Goal: Information Seeking & Learning: Learn about a topic

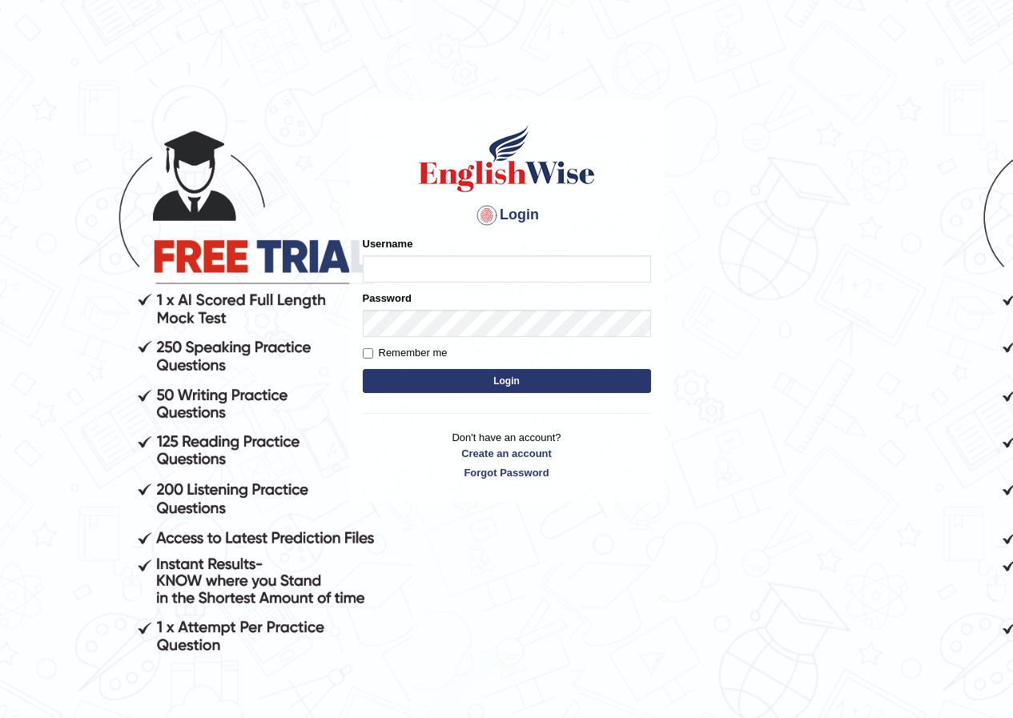
click at [403, 261] on input "Username" at bounding box center [507, 268] width 288 height 27
type input "Geekaur"
click at [432, 375] on button "Login" at bounding box center [507, 381] width 288 height 24
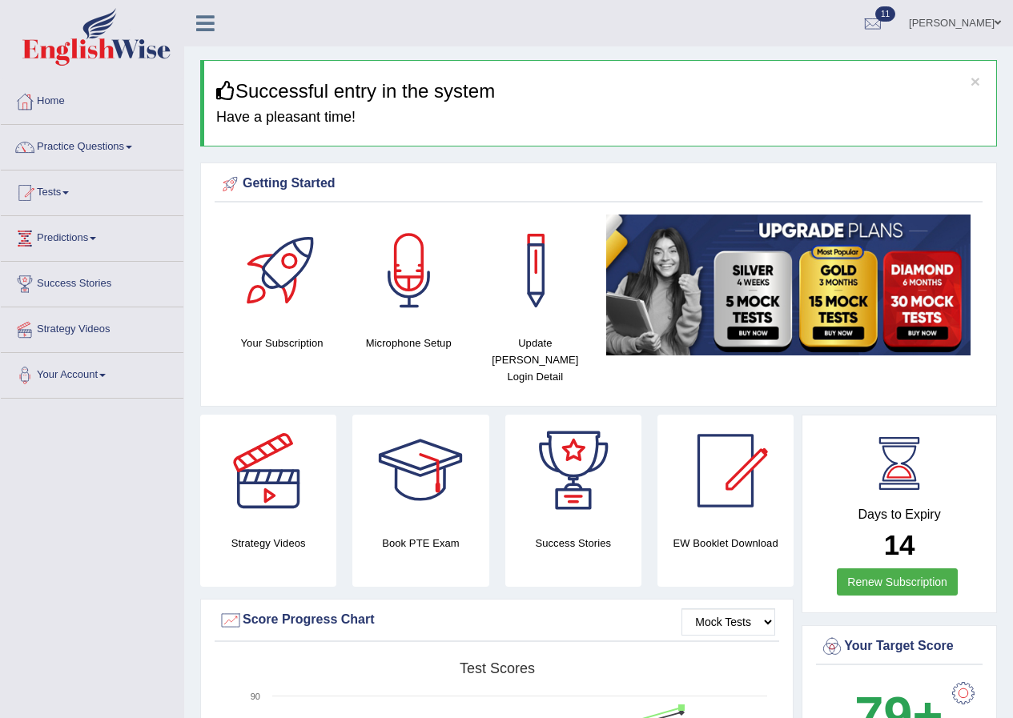
drag, startPoint x: 89, startPoint y: 274, endPoint x: 69, endPoint y: 239, distance: 39.8
click at [124, 149] on link "Practice Questions" at bounding box center [92, 145] width 183 height 40
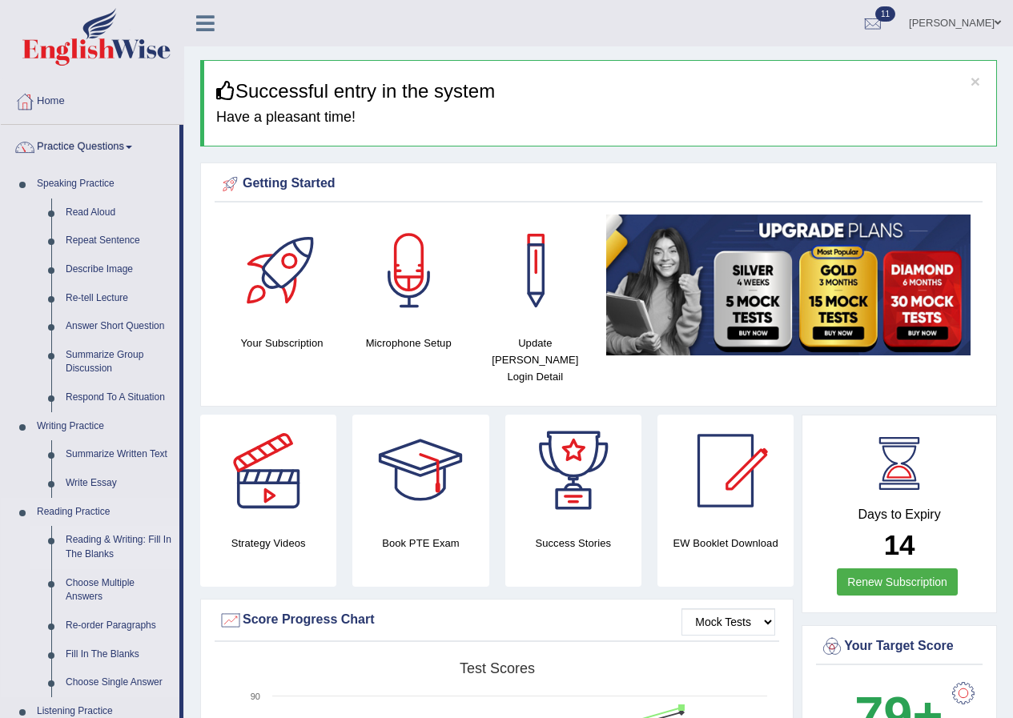
click at [103, 547] on link "Reading & Writing: Fill In The Blanks" at bounding box center [118, 547] width 121 height 42
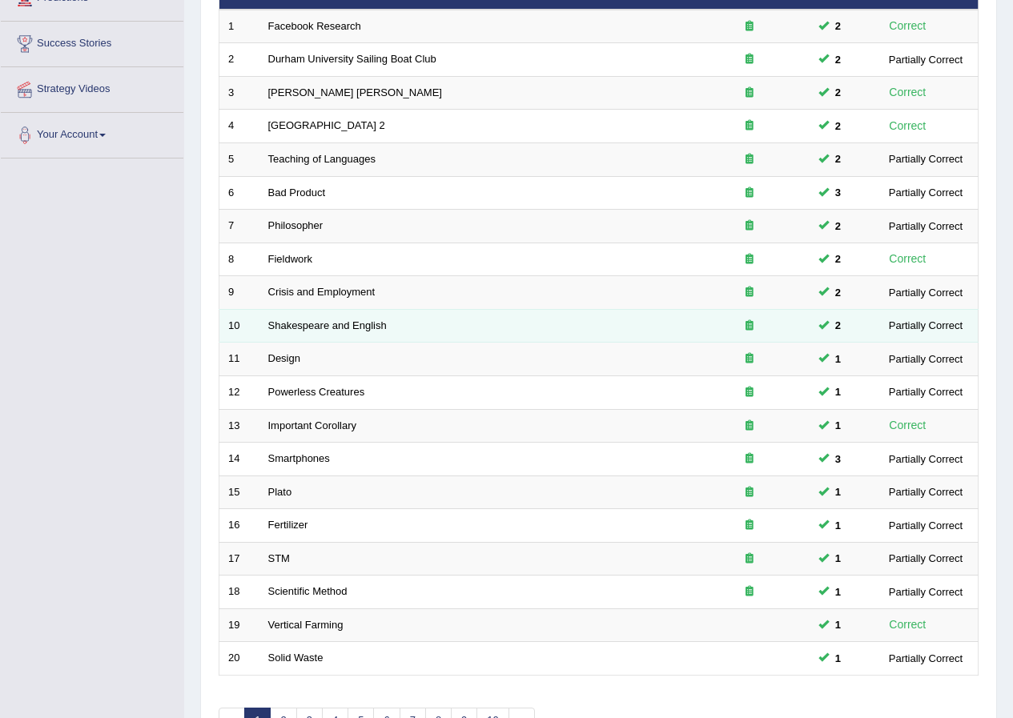
scroll to position [342, 0]
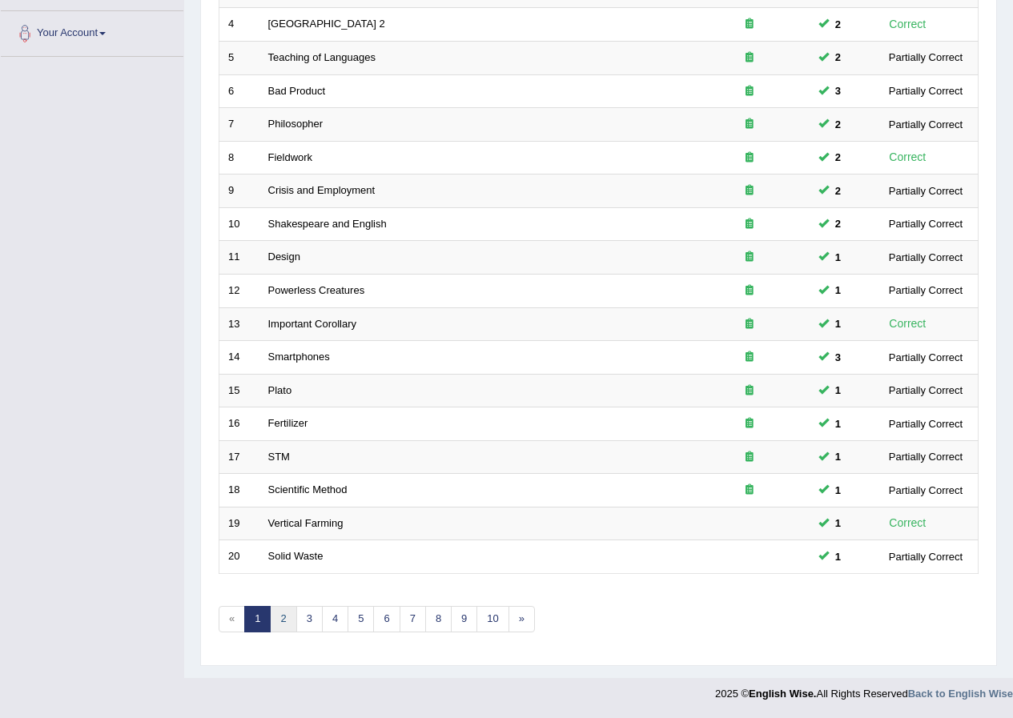
click at [289, 622] on link "2" at bounding box center [283, 619] width 26 height 26
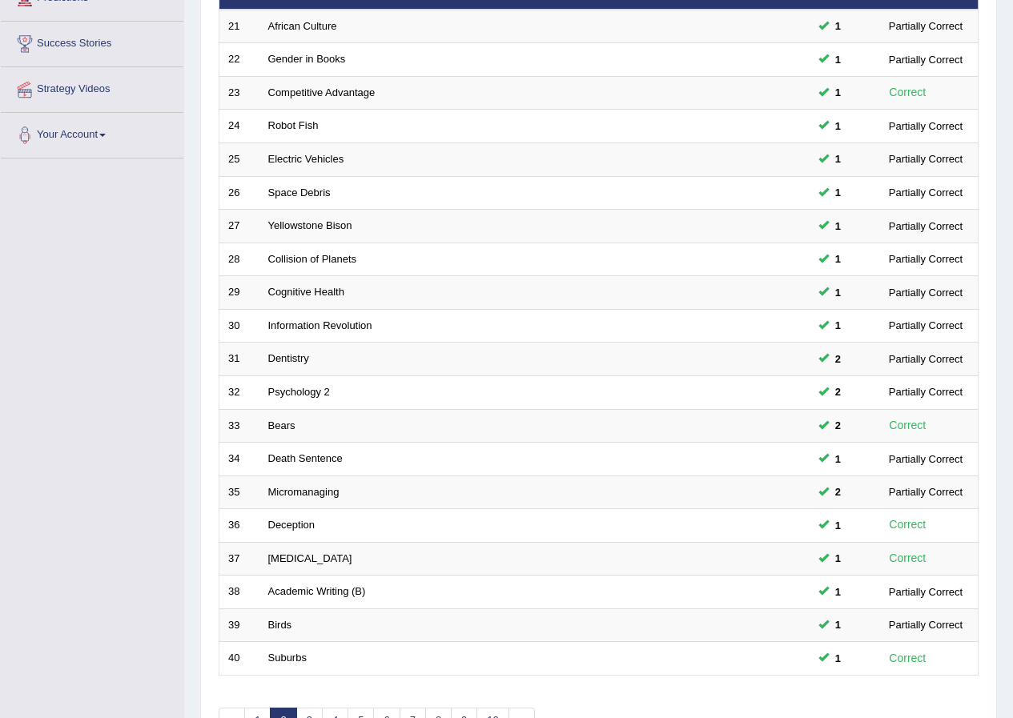
scroll to position [320, 0]
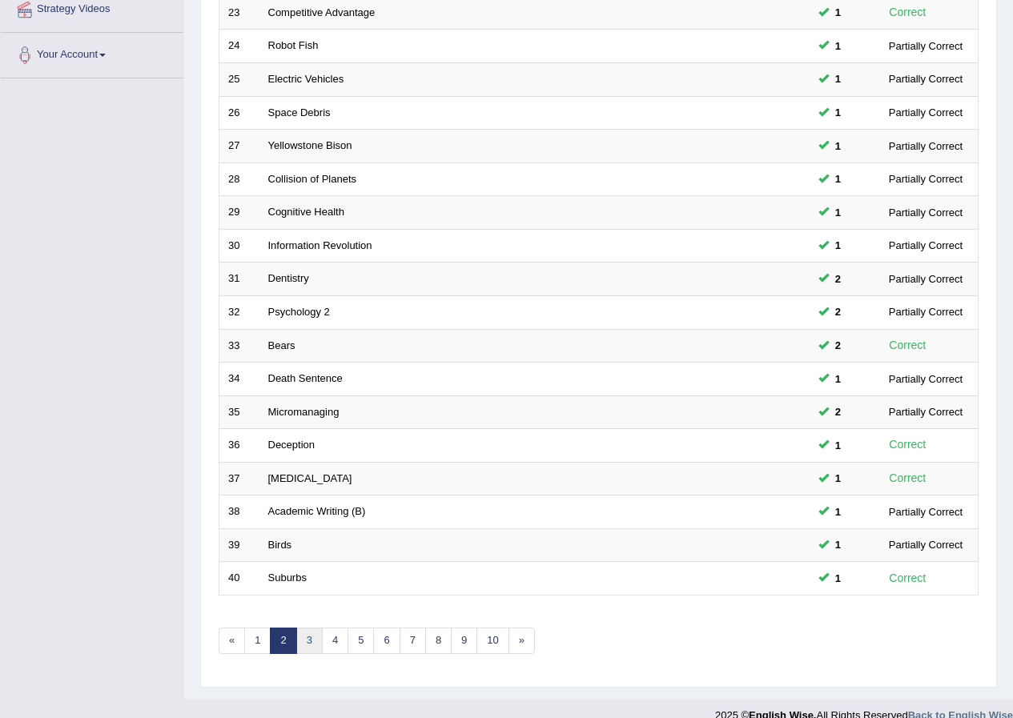
click at [303, 633] on link "3" at bounding box center [309, 641] width 26 height 26
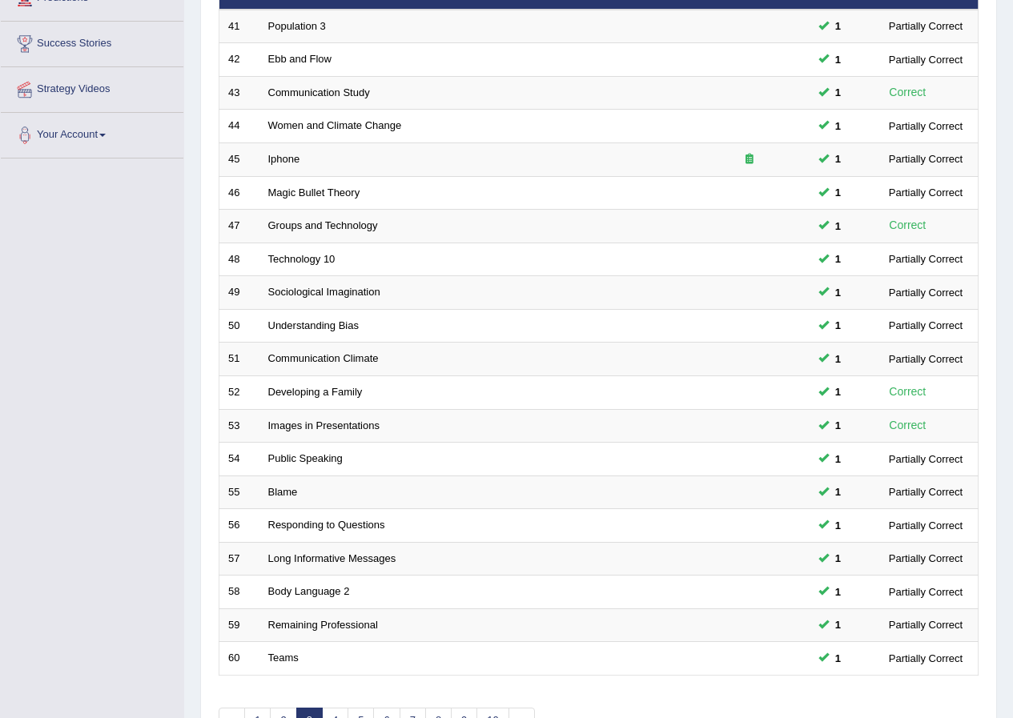
scroll to position [342, 0]
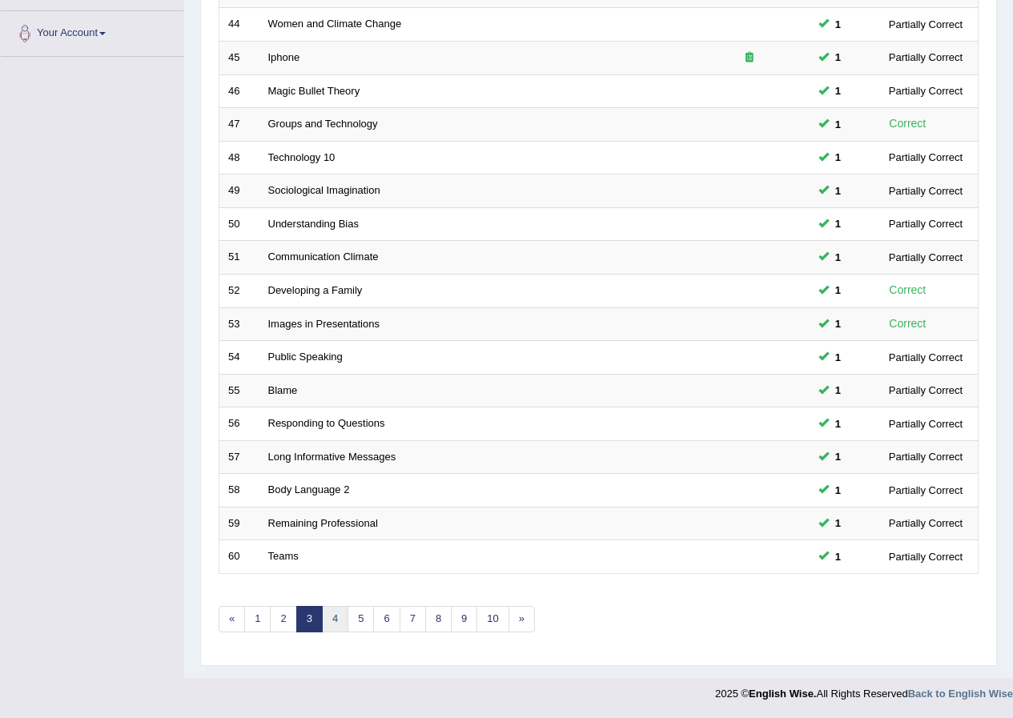
click at [327, 623] on link "4" at bounding box center [335, 619] width 26 height 26
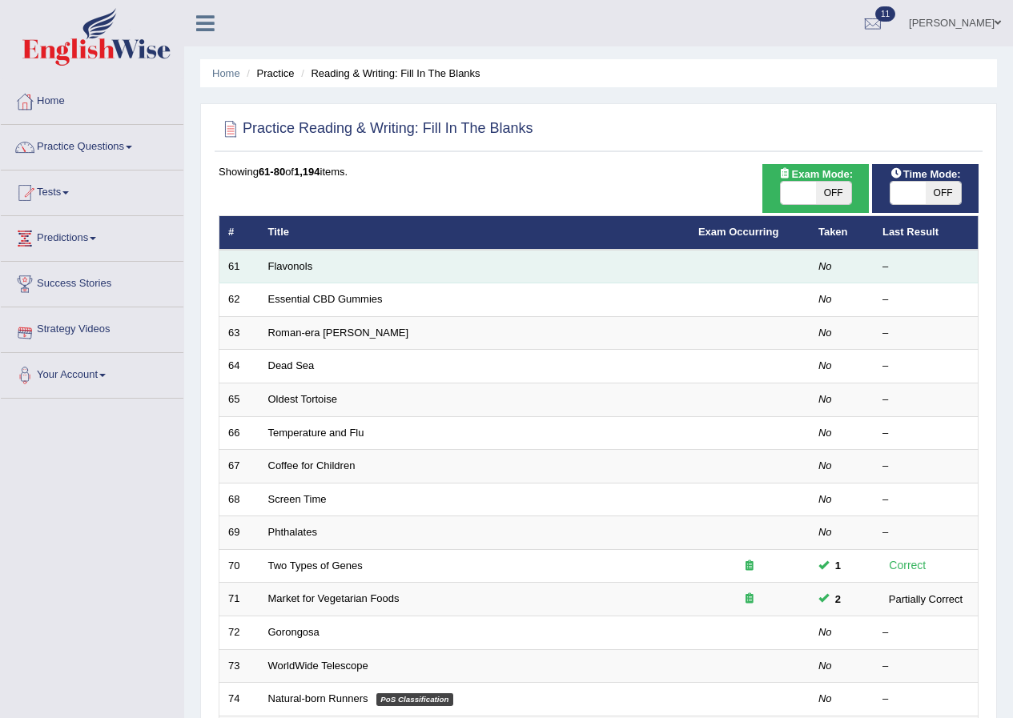
click at [257, 263] on td "61" at bounding box center [239, 267] width 40 height 34
click at [279, 265] on link "Flavonols" at bounding box center [290, 266] width 45 height 12
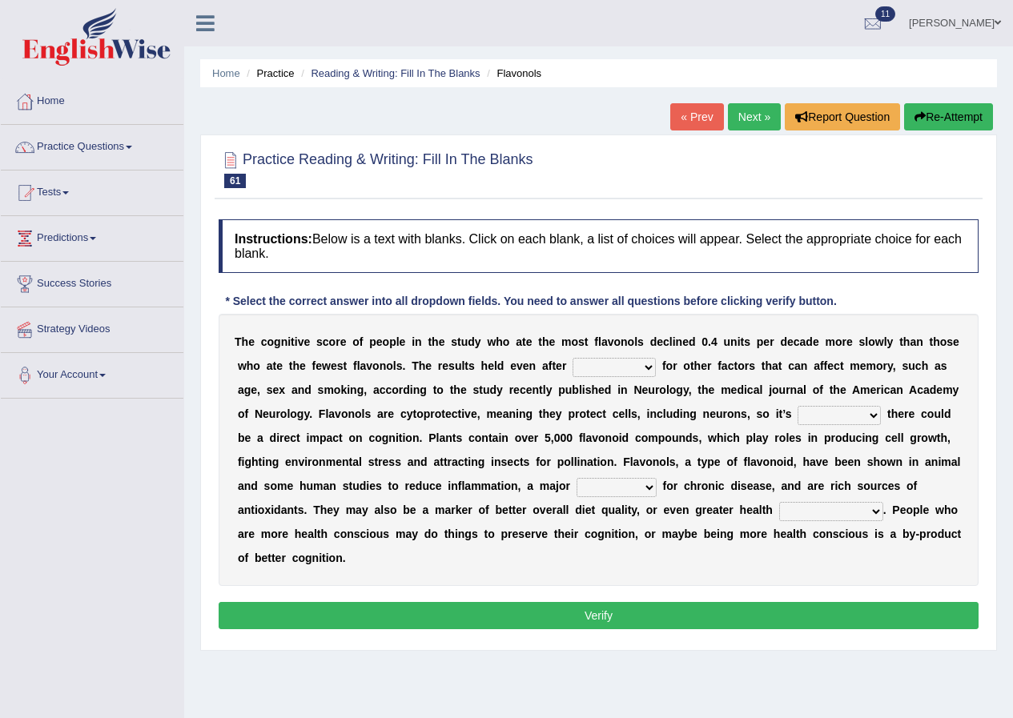
click at [644, 364] on select "consulting adjusting automating advertising" at bounding box center [613, 367] width 83 height 19
click at [673, 420] on b "d" at bounding box center [675, 413] width 7 height 13
click at [873, 410] on select "irresistible purposeful plausible detrimental" at bounding box center [838, 415] width 83 height 19
select select "detrimental"
click at [797, 406] on select "irresistible purposeful plausible detrimental" at bounding box center [838, 415] width 83 height 19
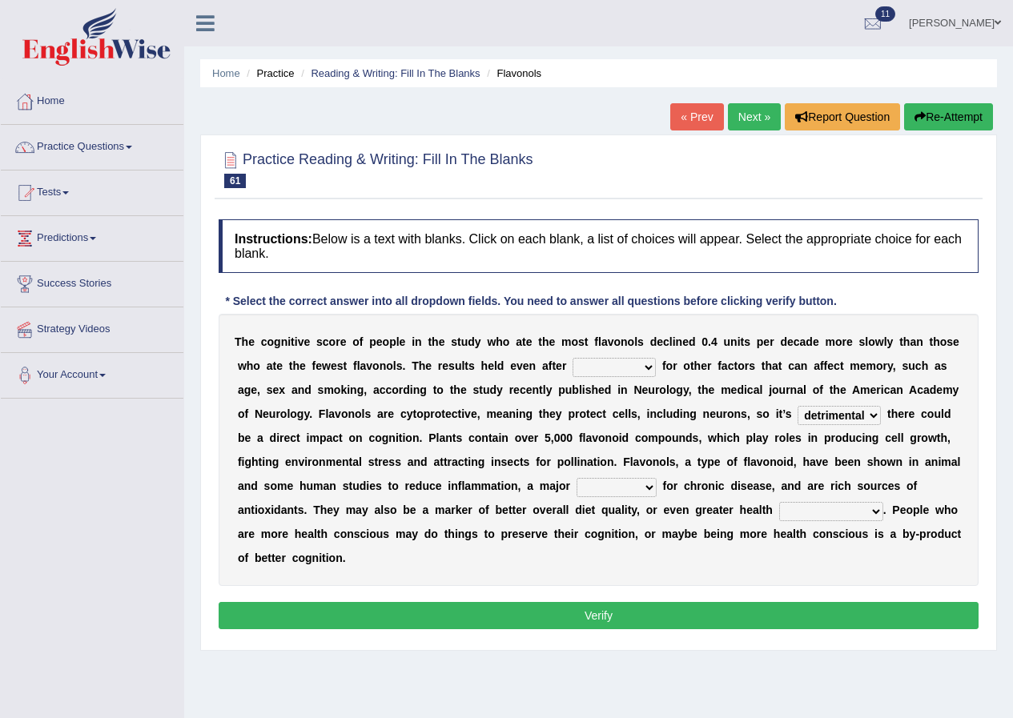
click at [649, 487] on select "nuance module fact trigger" at bounding box center [616, 487] width 80 height 19
select select "fact"
click at [576, 478] on select "nuance module fact trigger" at bounding box center [616, 487] width 80 height 19
click at [875, 515] on select "intervention cognition protection consciousness" at bounding box center [831, 511] width 104 height 19
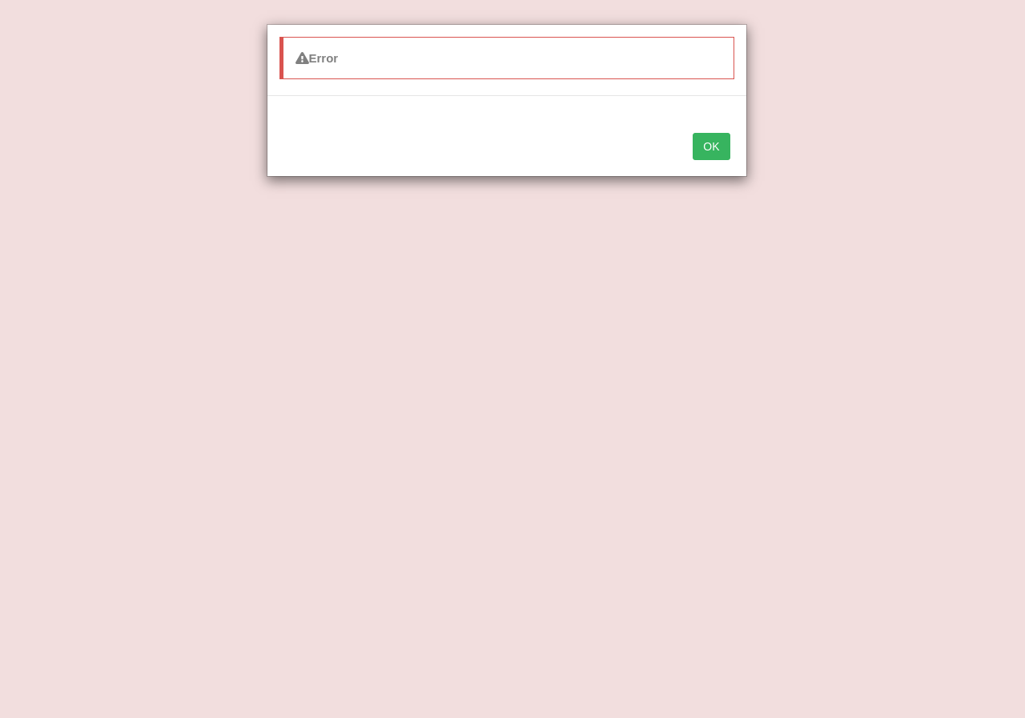
click at [703, 138] on button "OK" at bounding box center [710, 146] width 37 height 27
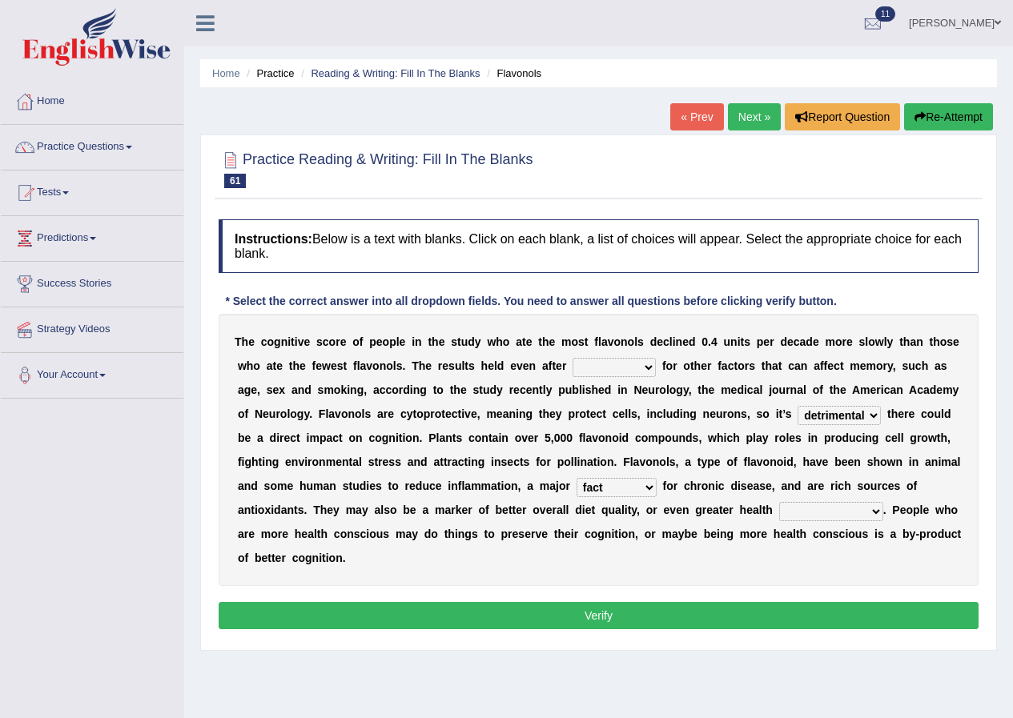
click at [869, 511] on select "intervention cognition protection consciousness" at bounding box center [831, 511] width 104 height 19
click at [779, 502] on select "intervention cognition protection consciousness" at bounding box center [831, 511] width 104 height 19
click at [877, 510] on select "intervention cognition protection consciousness" at bounding box center [831, 511] width 104 height 19
select select "consciousness"
click at [779, 502] on select "intervention cognition protection consciousness" at bounding box center [831, 511] width 104 height 19
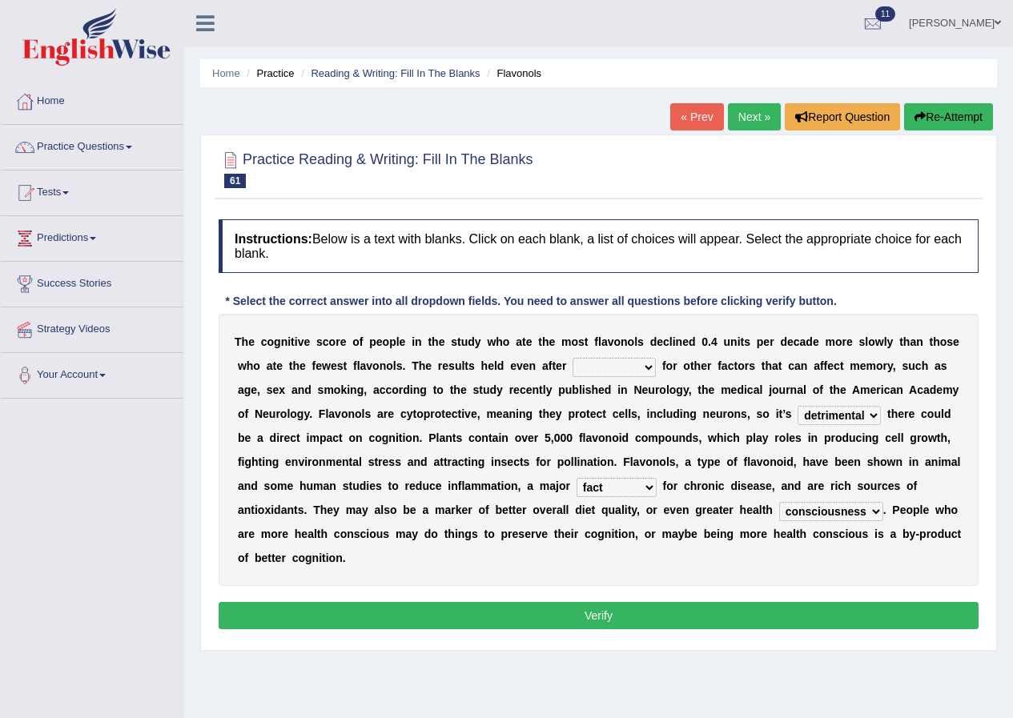
click at [648, 366] on select "consulting adjusting automating advertising" at bounding box center [613, 367] width 83 height 19
click at [540, 414] on div "T h e c o g n i t i v e s c o r e o f p e o p l e i n t h e s t u d y w h o a t…" at bounding box center [599, 450] width 760 height 272
click at [644, 365] on select "consulting adjusting automating advertising" at bounding box center [613, 367] width 83 height 19
select select "consulting"
click at [572, 358] on select "consulting adjusting automating advertising" at bounding box center [613, 367] width 83 height 19
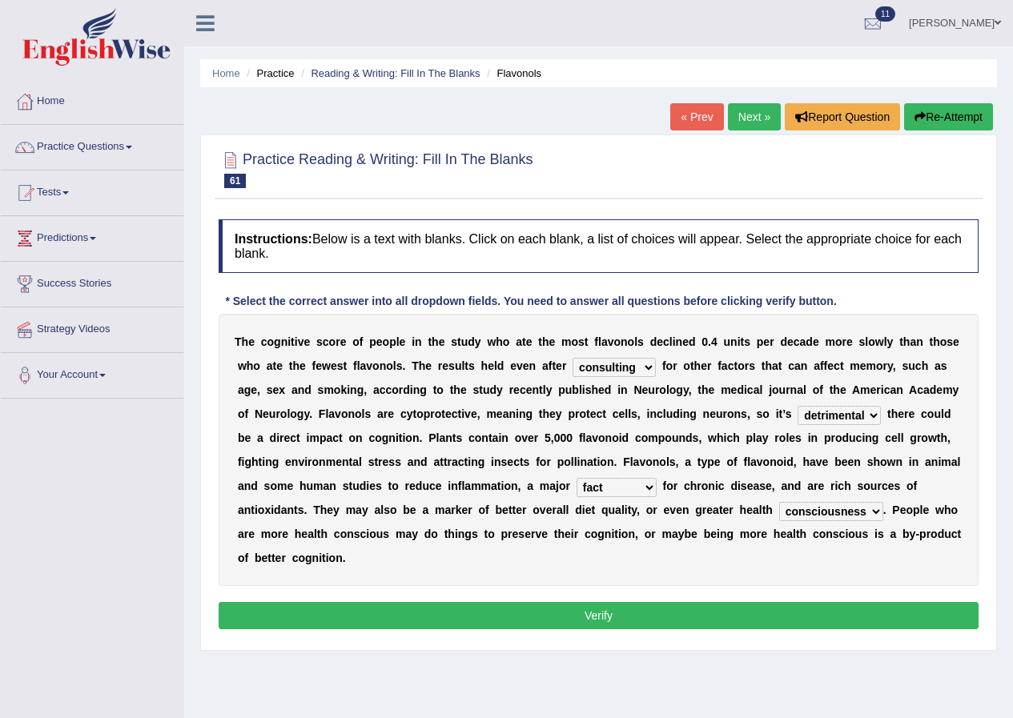
click at [632, 613] on button "Verify" at bounding box center [599, 615] width 760 height 27
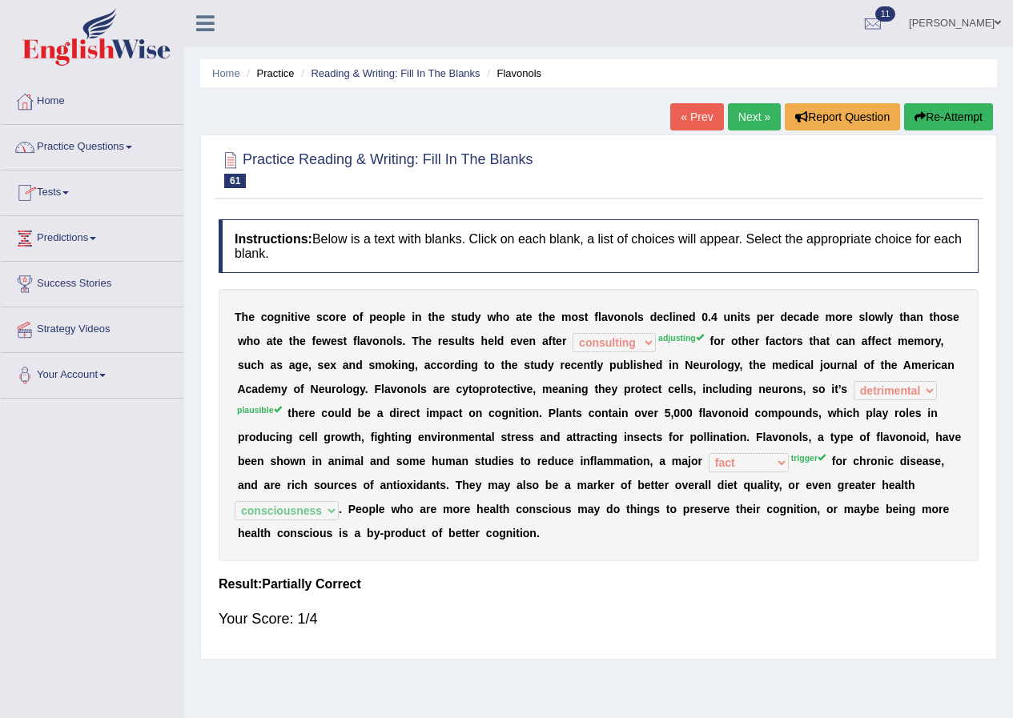
click at [739, 110] on link "Next »" at bounding box center [754, 116] width 53 height 27
click at [748, 123] on link "Next »" at bounding box center [754, 116] width 53 height 27
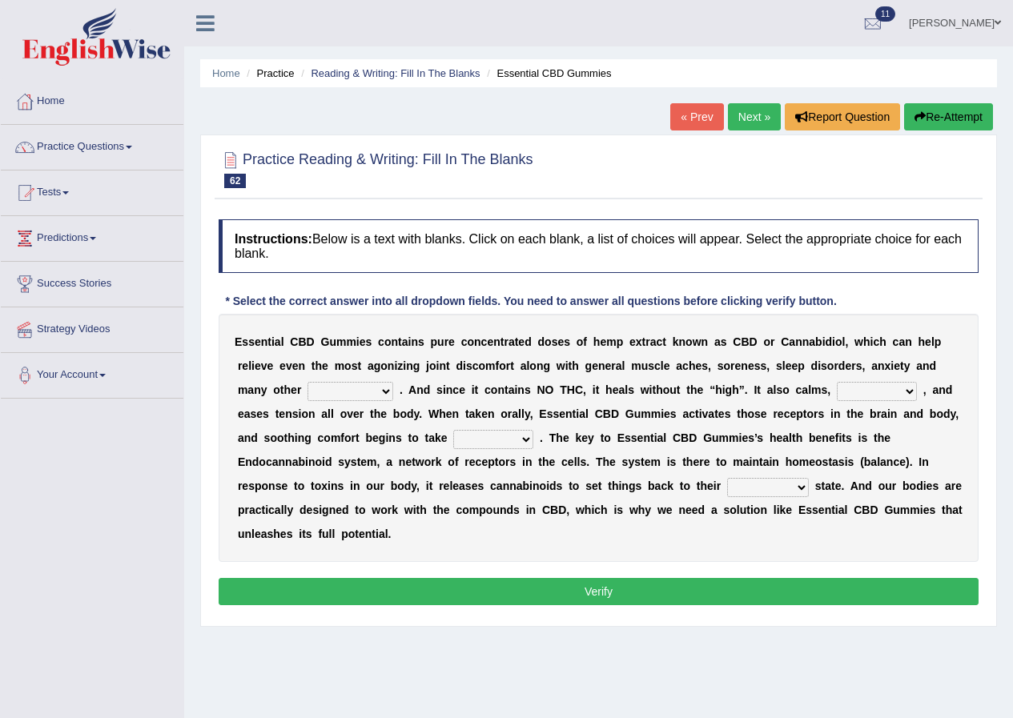
click at [383, 389] on select "pains phenomena poisons ailments" at bounding box center [350, 391] width 86 height 19
select select "ailments"
click at [307, 382] on select "pains phenomena poisons ailments" at bounding box center [350, 391] width 86 height 19
click at [905, 391] on select "excites relaxes cures digests" at bounding box center [876, 391] width 80 height 19
select select "relaxes"
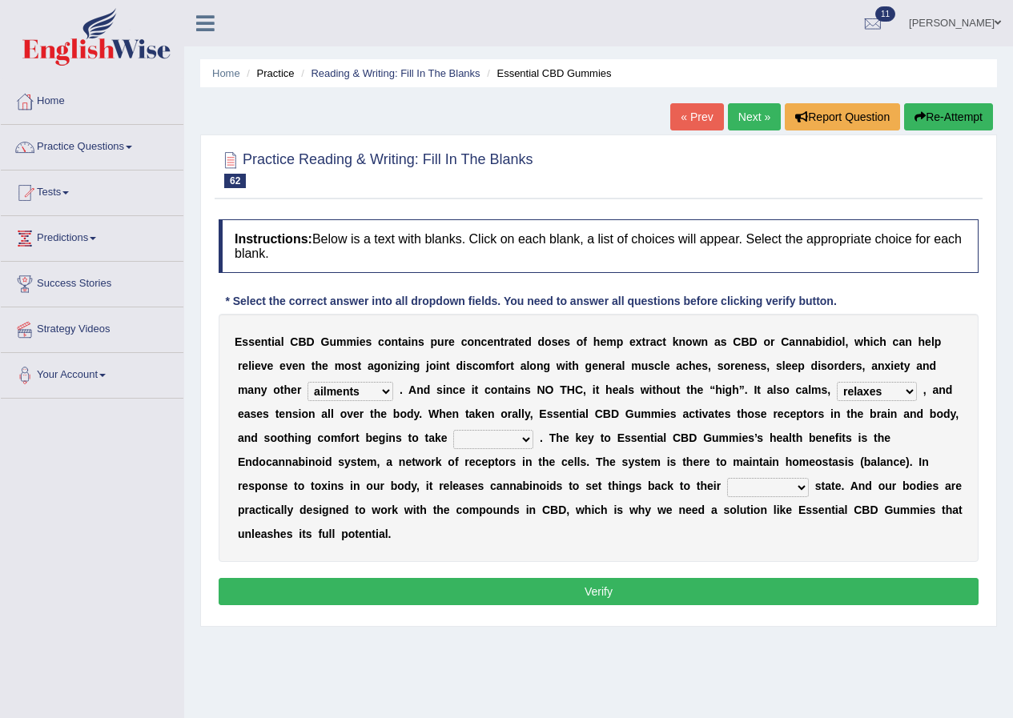
click at [836, 382] on select "excites relaxes cures digests" at bounding box center [876, 391] width 80 height 19
click at [521, 437] on select "it formation in form" at bounding box center [493, 439] width 80 height 19
select select "in"
click at [453, 430] on select "it formation in form" at bounding box center [493, 439] width 80 height 19
click at [800, 485] on select "new next substantial natural" at bounding box center [768, 487] width 82 height 19
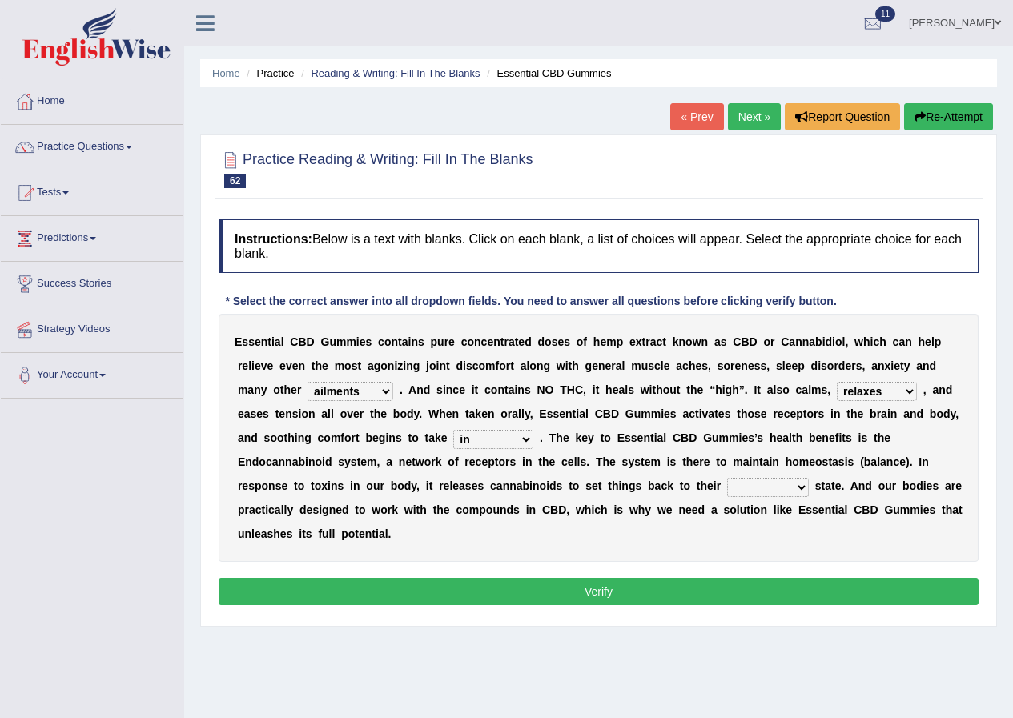
select select "natural"
click at [727, 478] on select "new next substantial natural" at bounding box center [768, 487] width 82 height 19
click at [552, 593] on button "Verify" at bounding box center [599, 591] width 760 height 27
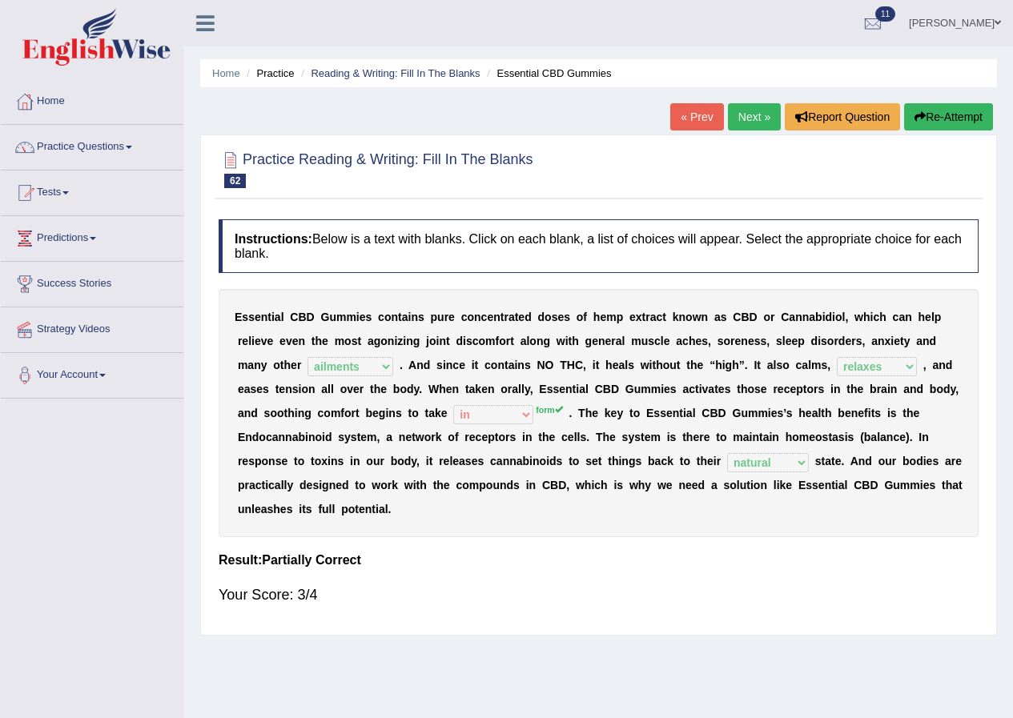
click at [681, 118] on link "« Prev" at bounding box center [696, 116] width 53 height 27
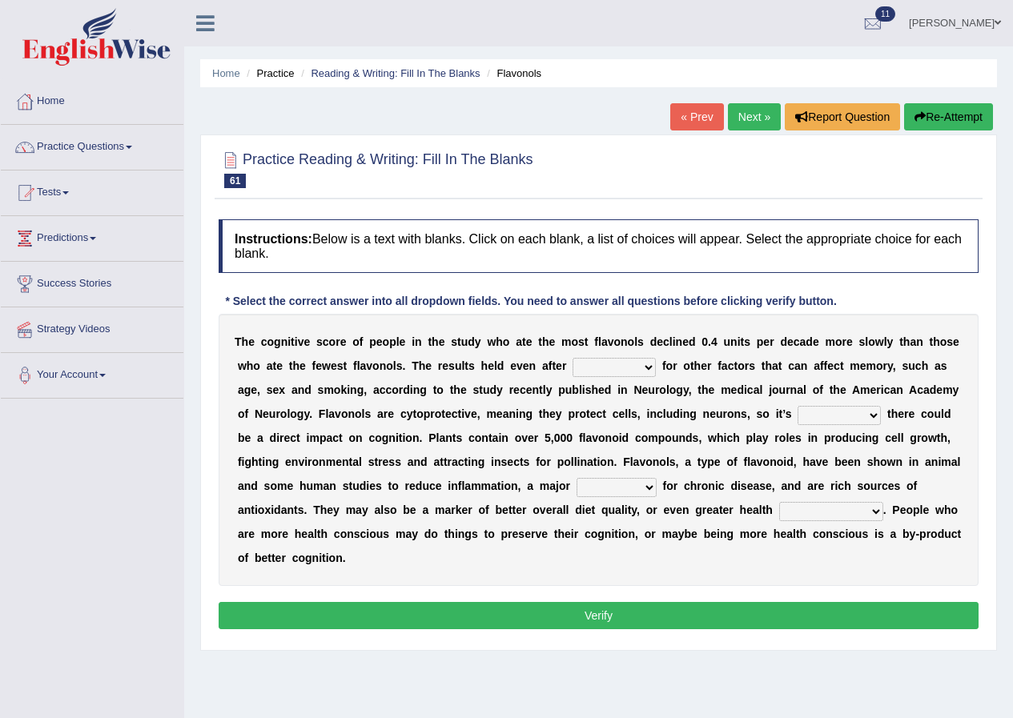
click at [870, 415] on select "irresistible purposeful plausible detrimental" at bounding box center [838, 415] width 83 height 19
click at [644, 487] on select "nuance module fact trigger" at bounding box center [616, 487] width 80 height 19
click at [646, 361] on select "consulting adjusting automating advertising" at bounding box center [613, 367] width 83 height 19
select select "adjusting"
click at [572, 358] on select "consulting adjusting automating advertising" at bounding box center [613, 367] width 83 height 19
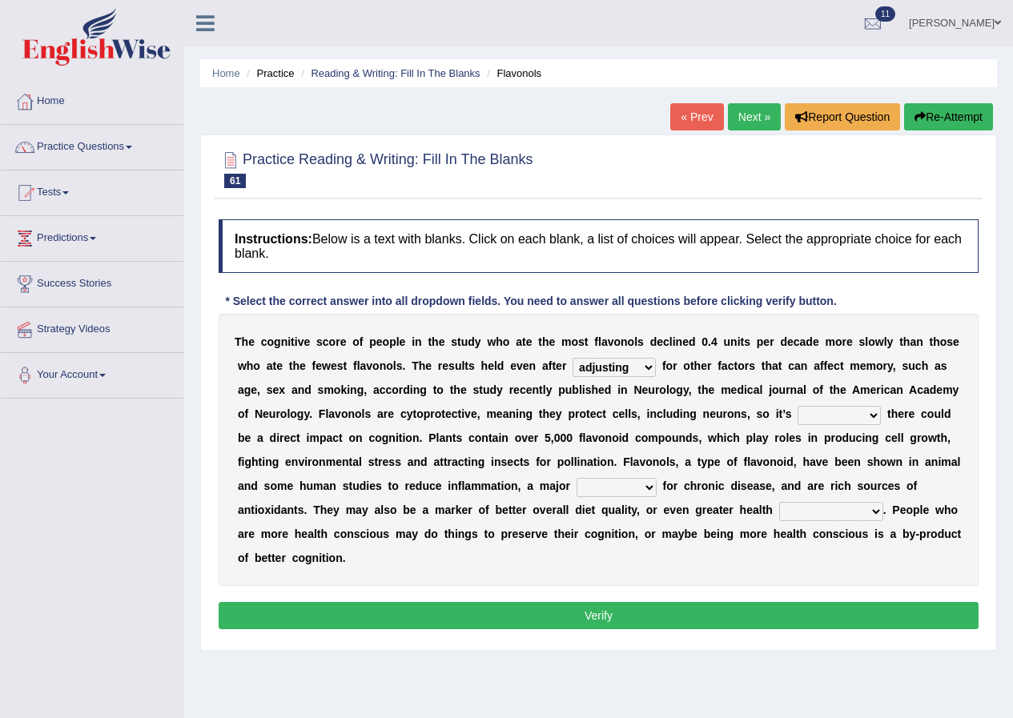
click at [871, 415] on select "irresistible purposeful plausible detrimental" at bounding box center [838, 415] width 83 height 19
select select "plausible"
click at [797, 406] on select "irresistible purposeful plausible detrimental" at bounding box center [838, 415] width 83 height 19
click at [652, 484] on select "nuance module fact trigger" at bounding box center [616, 487] width 80 height 19
select select "trigger"
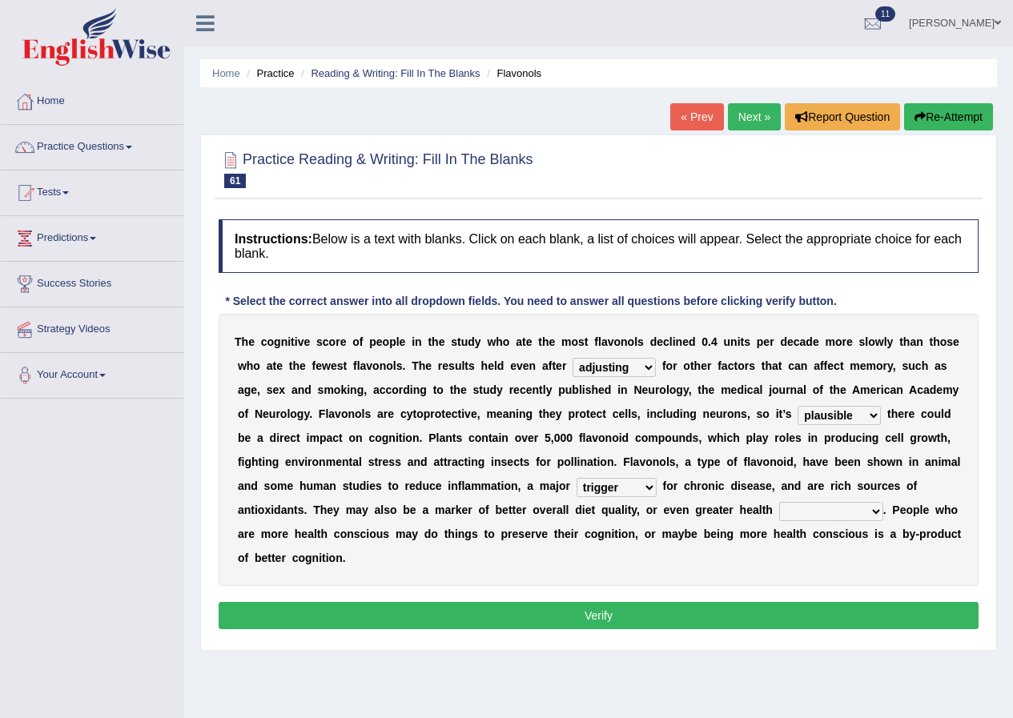
click at [576, 478] on select "nuance module fact trigger" at bounding box center [616, 487] width 80 height 19
click at [874, 507] on select "intervention cognition protection consciousness" at bounding box center [831, 511] width 104 height 19
select select "consciousness"
click at [779, 502] on select "intervention cognition protection consciousness" at bounding box center [831, 511] width 104 height 19
click at [578, 607] on button "Verify" at bounding box center [599, 615] width 760 height 27
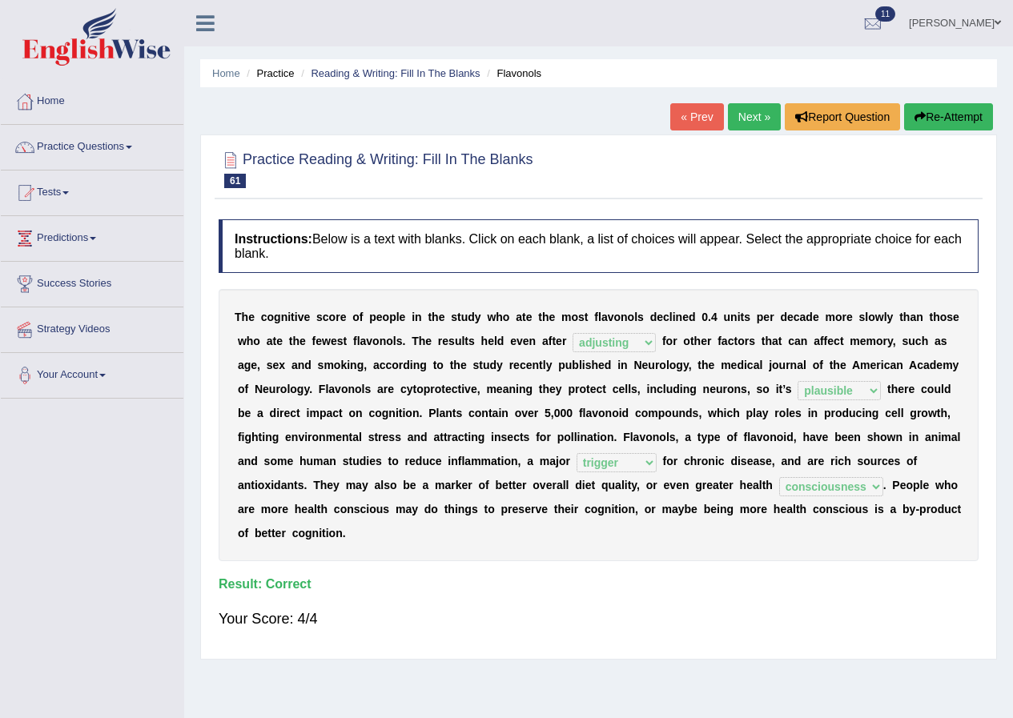
click at [756, 116] on link "Next »" at bounding box center [754, 116] width 53 height 27
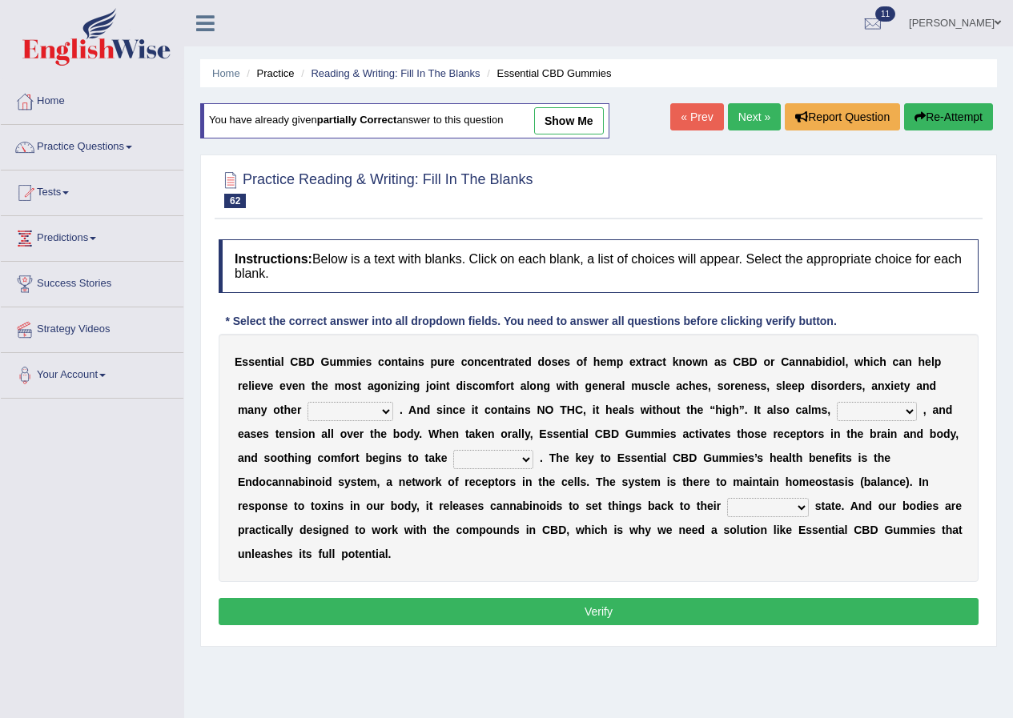
click at [738, 113] on link "Next »" at bounding box center [754, 116] width 53 height 27
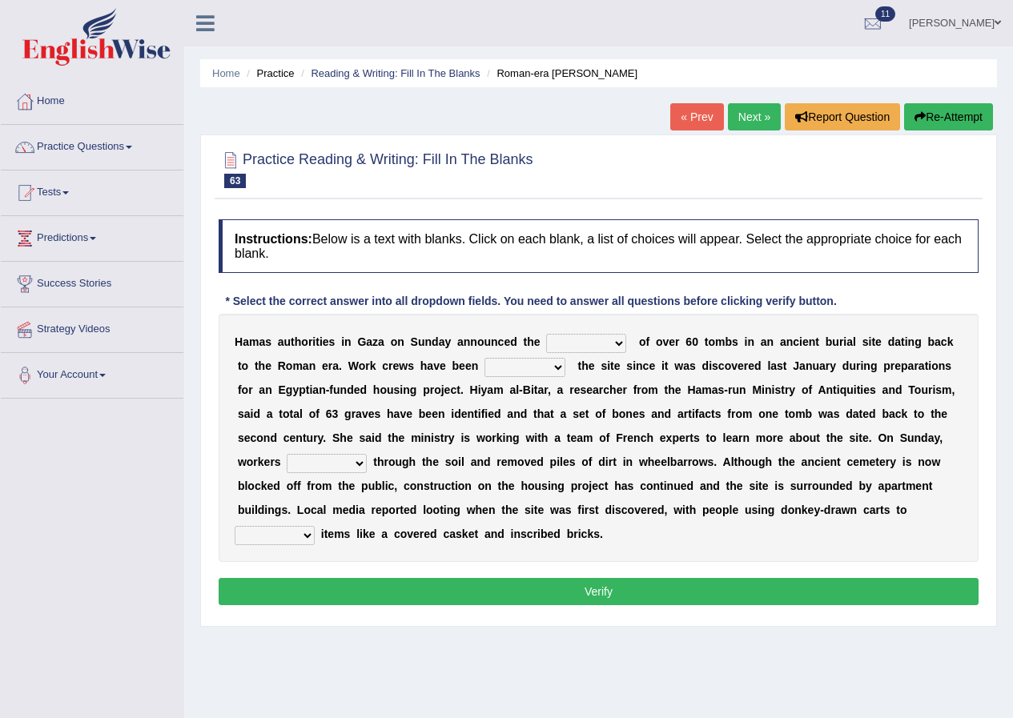
click at [612, 342] on select "downturn discovery creation disability" at bounding box center [586, 343] width 80 height 19
select select "discovery"
click at [546, 334] on select "downturn discovery creation disability" at bounding box center [586, 343] width 80 height 19
click at [559, 364] on select "destroying heralding excavating founding" at bounding box center [524, 367] width 81 height 19
click at [574, 409] on b "s" at bounding box center [575, 413] width 6 height 13
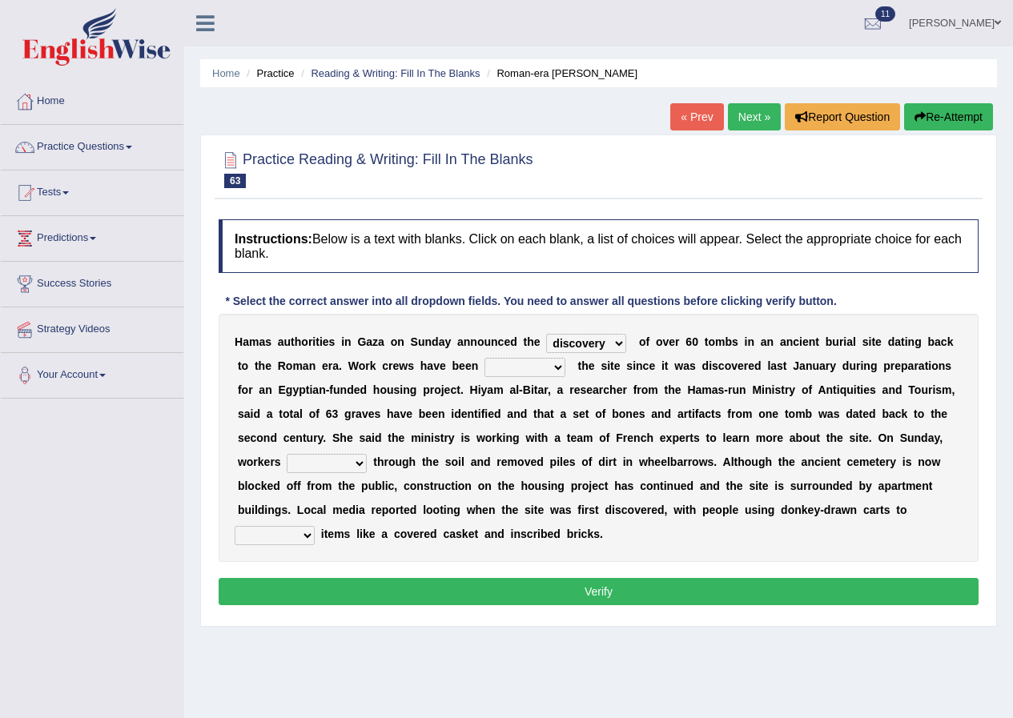
click at [548, 364] on select "destroying heralding excavating founding" at bounding box center [524, 367] width 81 height 19
select select "excavating"
click at [484, 358] on select "destroying heralding excavating founding" at bounding box center [524, 367] width 81 height 19
click at [559, 367] on select "destroying heralding excavating founding" at bounding box center [524, 367] width 81 height 19
click at [484, 358] on select "destroying heralding excavating founding" at bounding box center [524, 367] width 81 height 19
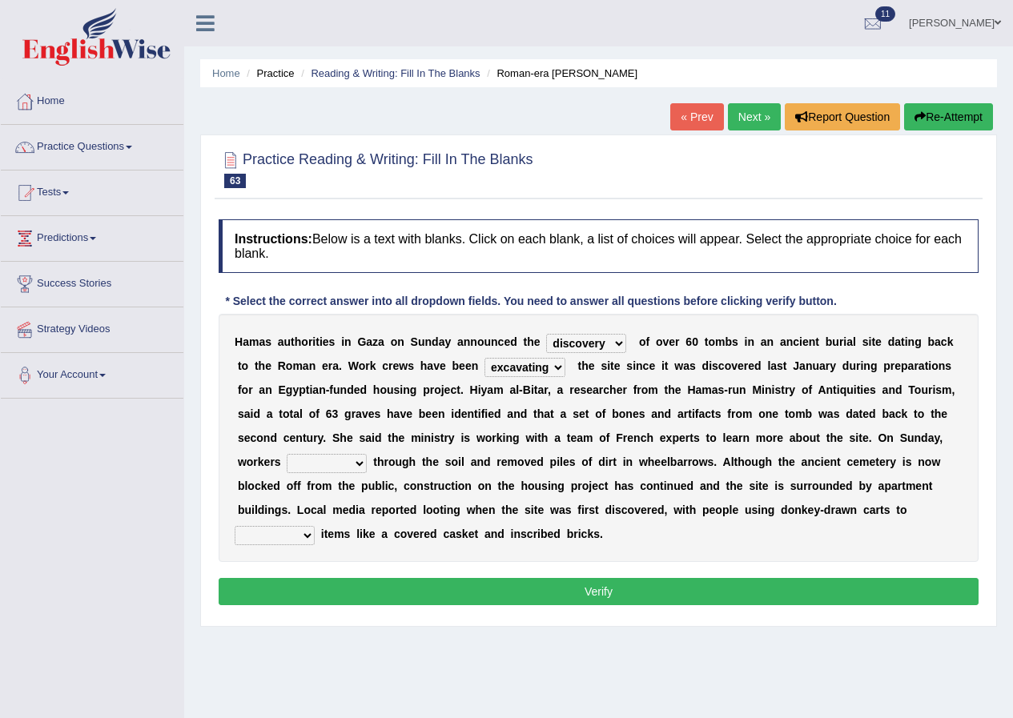
click at [356, 460] on select "irritated mimicked sifted sipped" at bounding box center [327, 463] width 80 height 19
click at [729, 454] on div "H a m a s a u t h o r i t i e s i n G a z a o n S u n d a y a n n o u n c e d t…" at bounding box center [599, 438] width 760 height 248
click at [307, 539] on select "haul away go away pull back cheer up" at bounding box center [275, 535] width 80 height 19
select select "pull back"
click at [235, 526] on select "haul away go away pull back cheer up" at bounding box center [275, 535] width 80 height 19
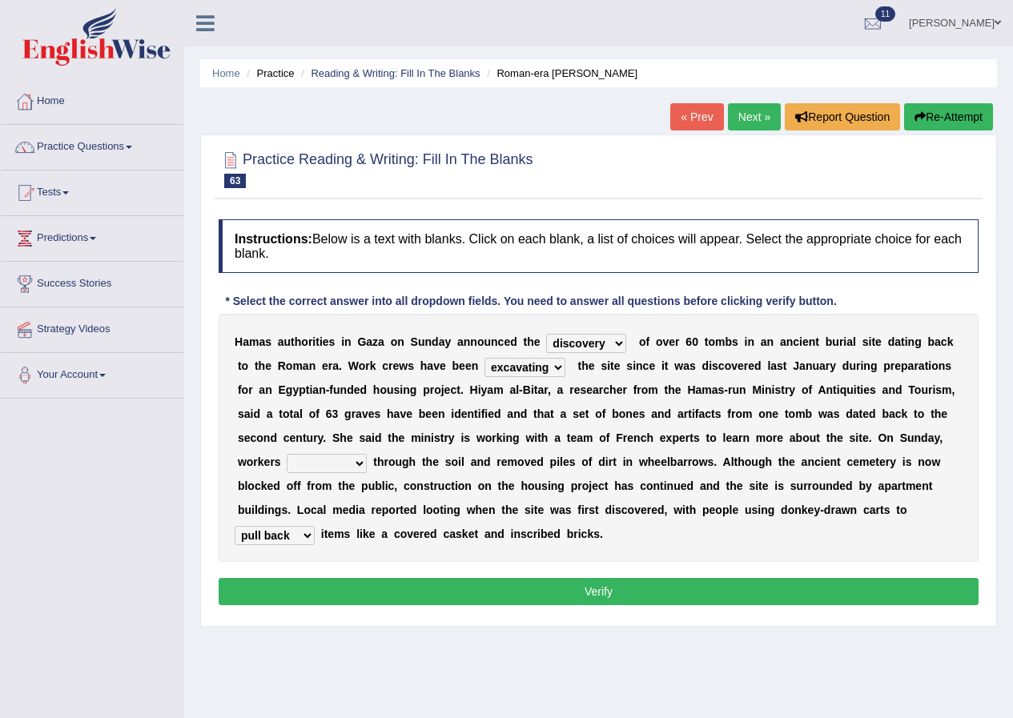
click at [361, 465] on select "irritated mimicked sifted sipped" at bounding box center [327, 463] width 80 height 19
select select "sipped"
click at [287, 454] on select "irritated mimicked sifted sipped" at bounding box center [327, 463] width 80 height 19
click at [580, 596] on button "Verify" at bounding box center [599, 591] width 760 height 27
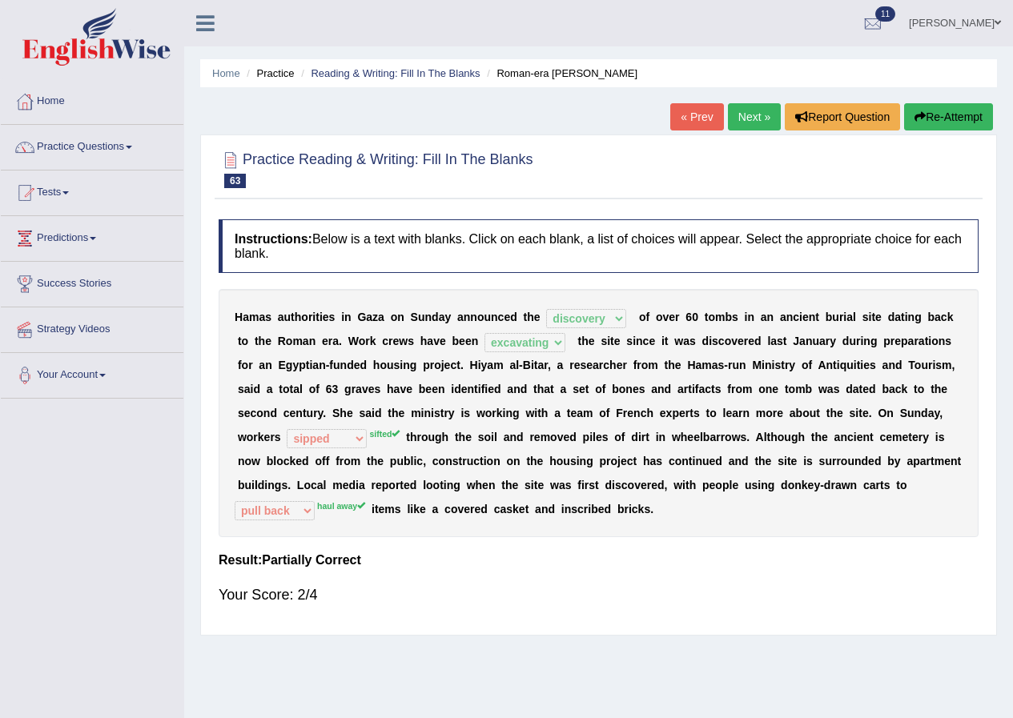
scroll to position [80, 0]
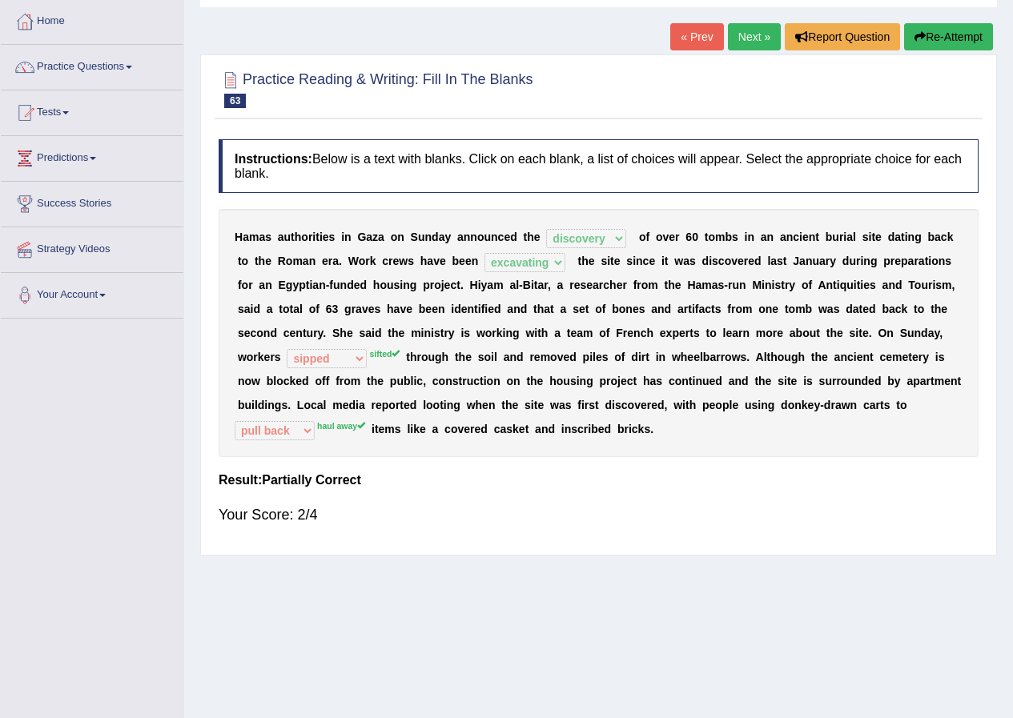
click at [758, 44] on link "Next »" at bounding box center [754, 36] width 53 height 27
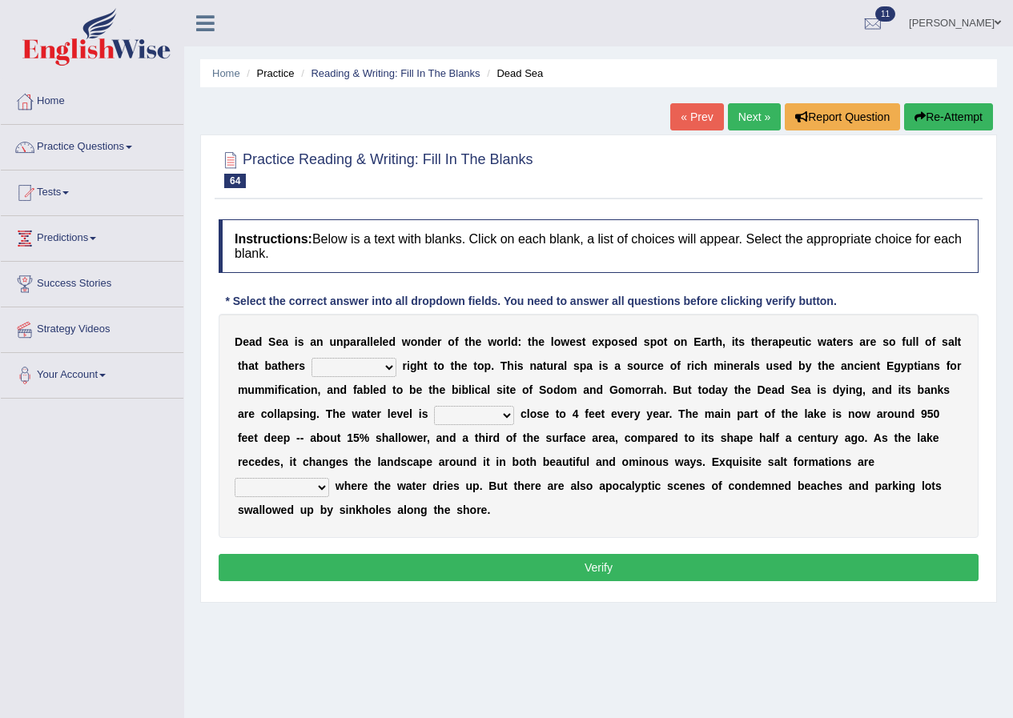
click at [387, 369] on select "float reconstruct sink assert" at bounding box center [353, 367] width 85 height 19
select select "float"
click at [311, 358] on select "float reconstruct sink assert" at bounding box center [353, 367] width 85 height 19
click at [507, 411] on select "dropping paralleling rising keeping" at bounding box center [474, 415] width 80 height 19
select select "dropping"
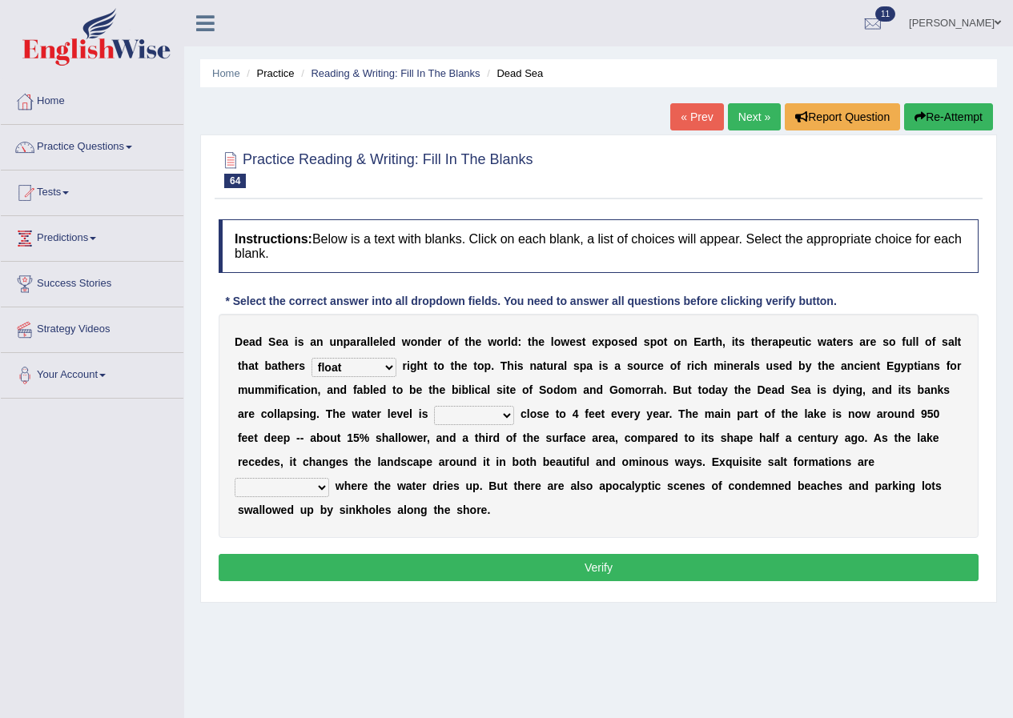
click at [434, 406] on select "dropping paralleling rising keeping" at bounding box center [474, 415] width 80 height 19
click at [318, 489] on select "overwhelmed conserved enhanced revealed" at bounding box center [282, 487] width 94 height 19
click at [436, 501] on div "D e a d S e a i s a n u n p a r a l l e l e d w o n d e r o f t h e w o r l d :…" at bounding box center [599, 426] width 760 height 224
click at [320, 485] on select "overwhelmed conserved enhanced revealed" at bounding box center [282, 487] width 94 height 19
click at [235, 478] on select "overwhelmed conserved enhanced revealed" at bounding box center [282, 487] width 94 height 19
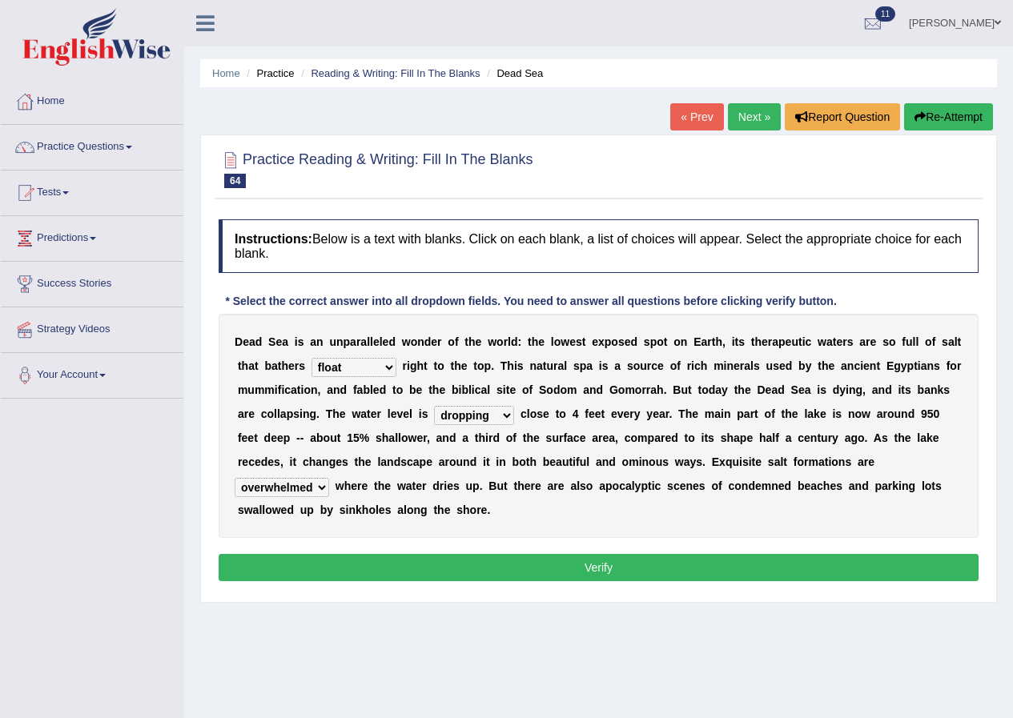
click at [315, 488] on select "overwhelmed conserved enhanced revealed" at bounding box center [282, 487] width 94 height 19
select select "enhanced"
click at [235, 478] on select "overwhelmed conserved enhanced revealed" at bounding box center [282, 487] width 94 height 19
click at [560, 561] on button "Verify" at bounding box center [599, 567] width 760 height 27
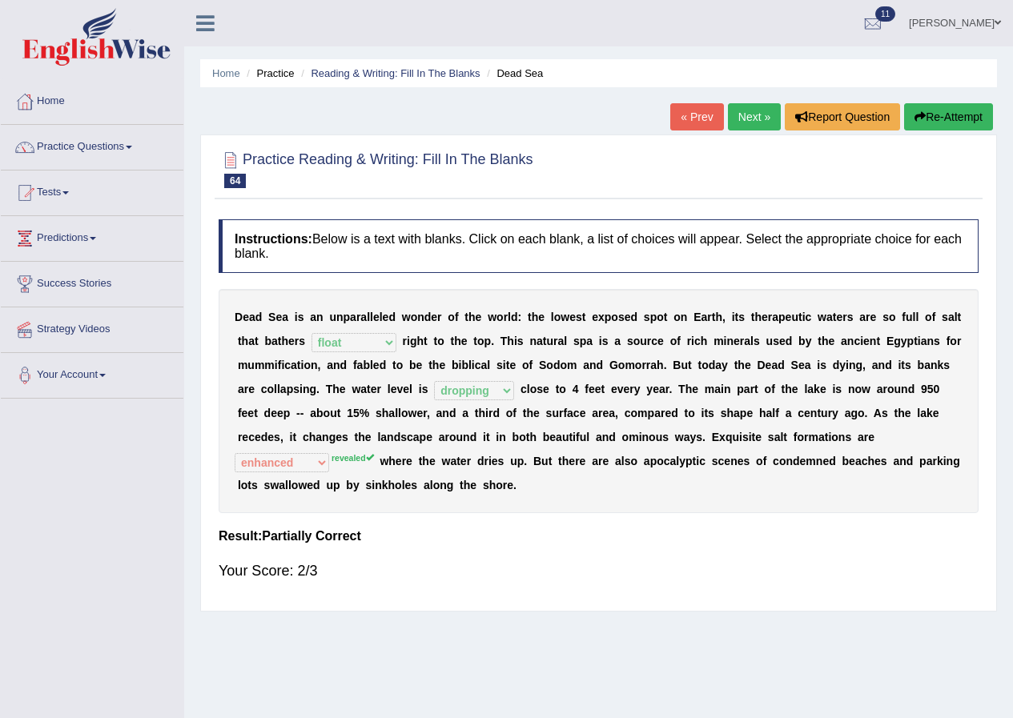
click at [771, 118] on link "Next »" at bounding box center [754, 116] width 53 height 27
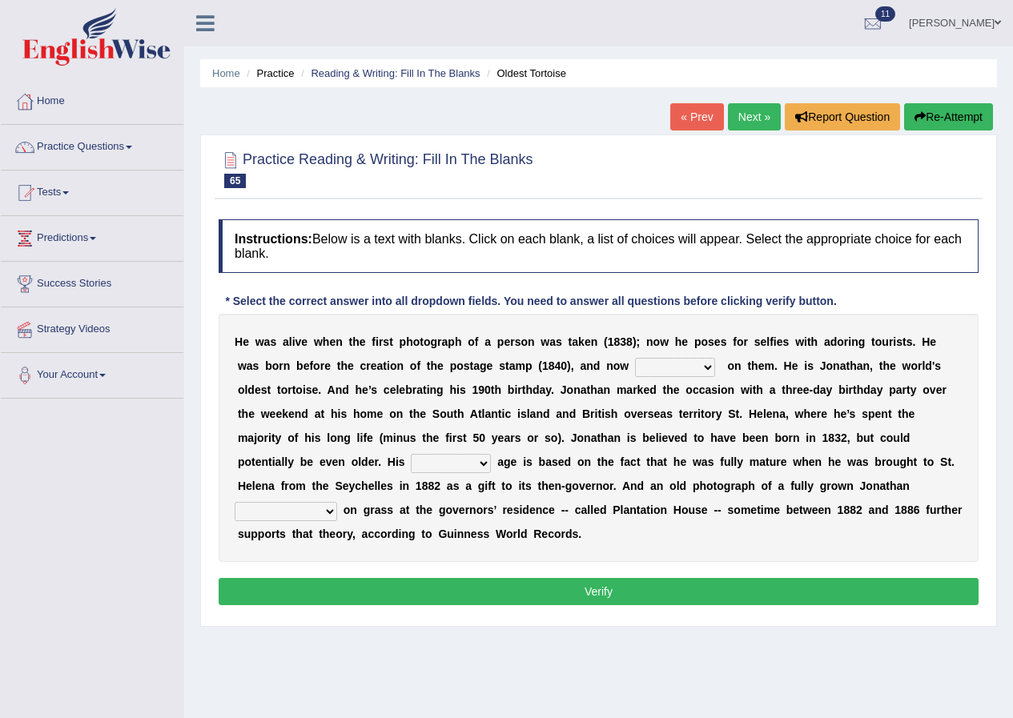
click at [701, 363] on select "appeals appears distracts associates" at bounding box center [675, 367] width 80 height 19
select select "appears"
click at [635, 358] on select "appeals appears distracts associates" at bounding box center [675, 367] width 80 height 19
click at [474, 464] on select "accurate excellent extreme estimated" at bounding box center [451, 463] width 80 height 19
select select "estimated"
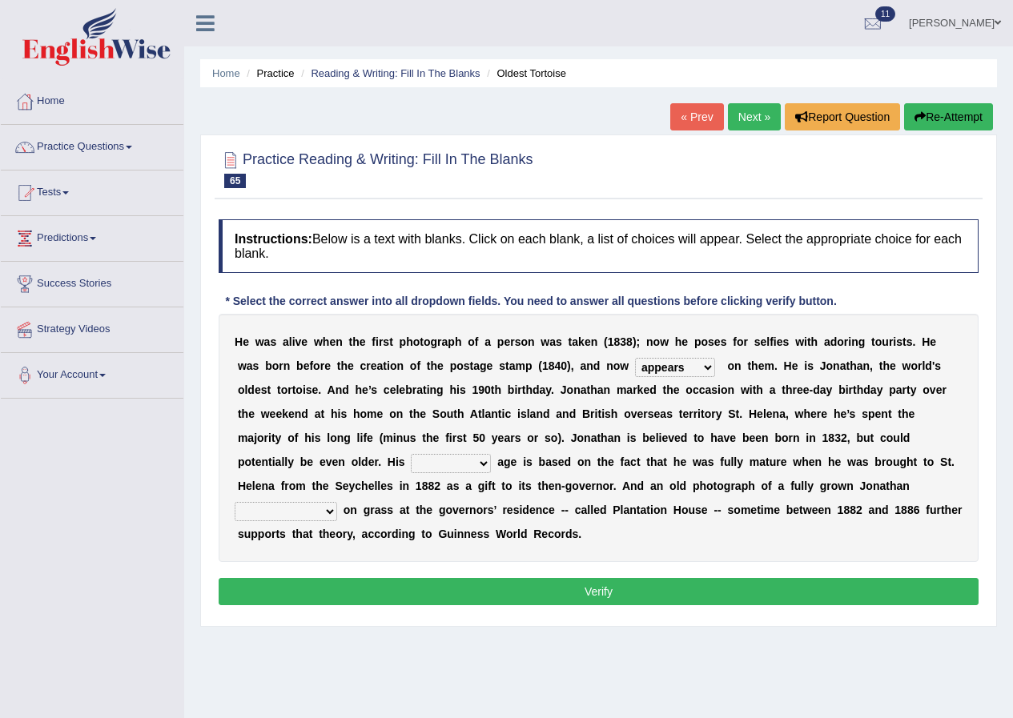
click at [411, 454] on select "accurate excellent extreme estimated" at bounding box center [451, 463] width 80 height 19
click at [326, 507] on select "grabbing grazing eavesdropping gradating" at bounding box center [286, 511] width 102 height 19
click at [235, 502] on select "grabbing grazing eavesdropping gradating" at bounding box center [286, 511] width 102 height 19
click at [323, 512] on select "grabbing grazing eavesdropping gradating" at bounding box center [286, 511] width 102 height 19
select select "gradating"
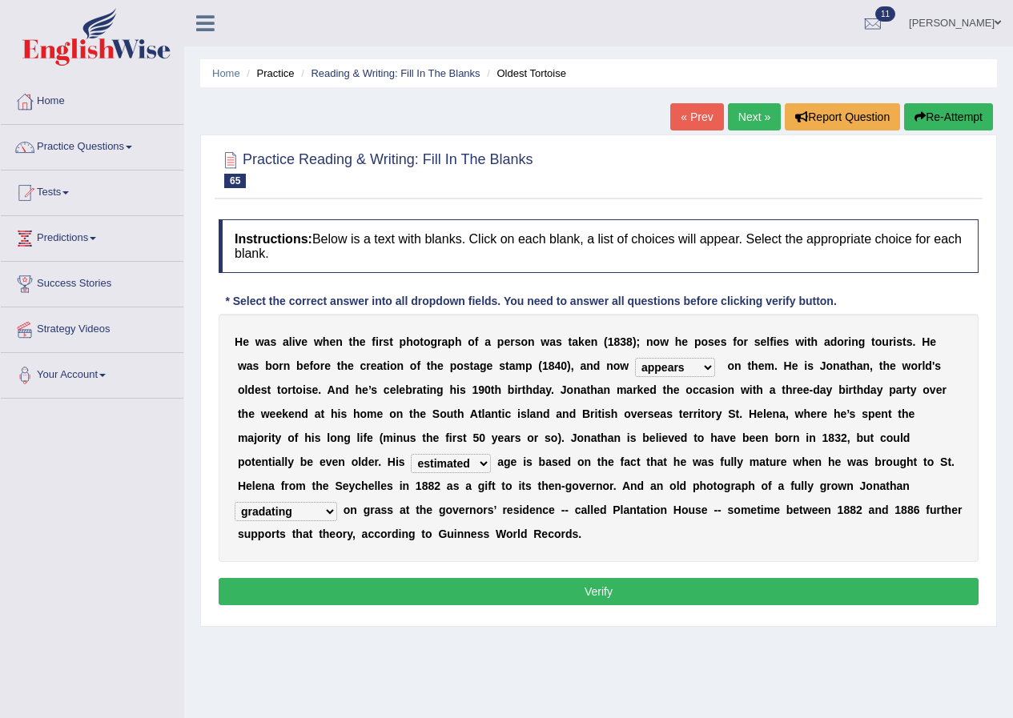
click at [235, 502] on select "grabbing grazing eavesdropping gradating" at bounding box center [286, 511] width 102 height 19
click at [578, 600] on button "Verify" at bounding box center [599, 591] width 760 height 27
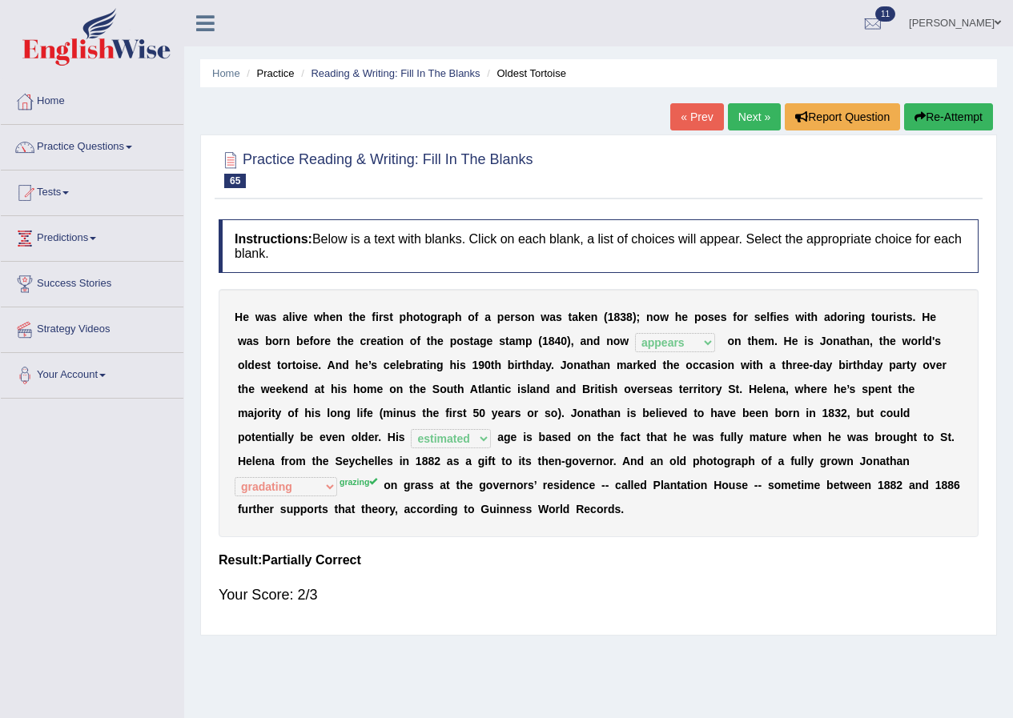
scroll to position [80, 0]
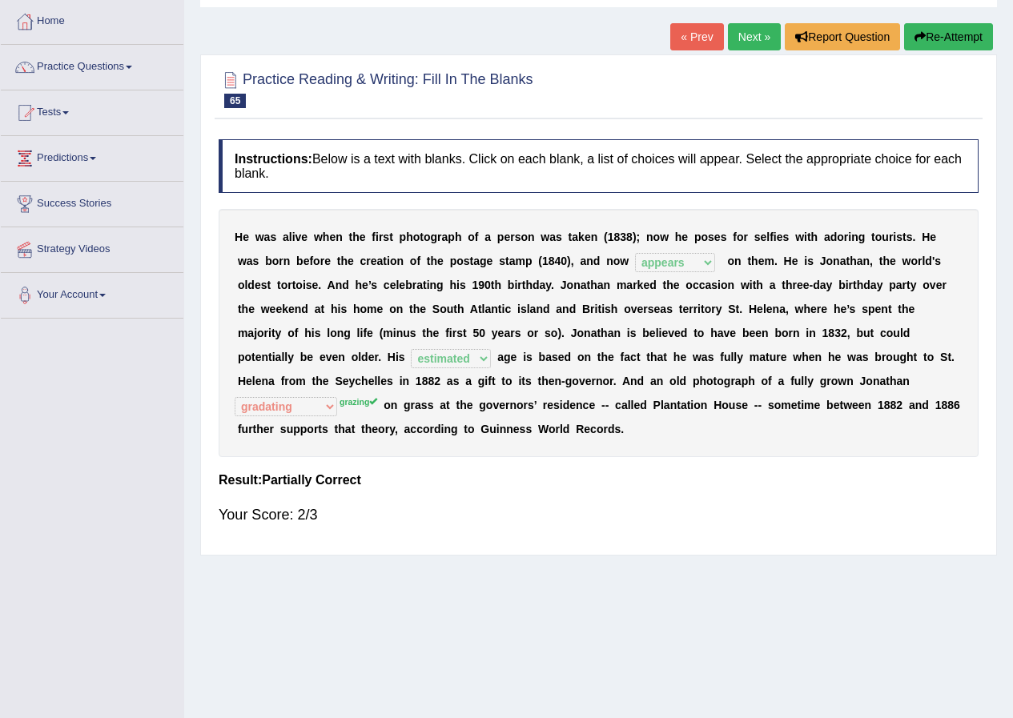
click at [760, 44] on link "Next »" at bounding box center [754, 36] width 53 height 27
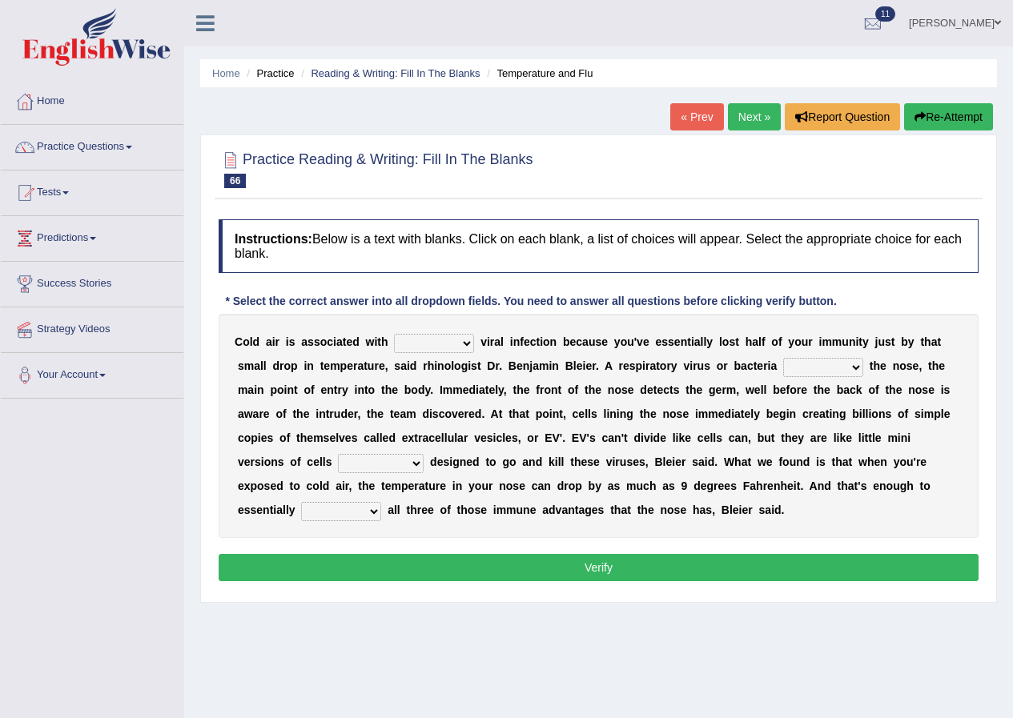
click at [463, 347] on select "increased decreased stable overrated" at bounding box center [434, 343] width 80 height 19
click at [624, 389] on b "s" at bounding box center [624, 389] width 6 height 13
click at [471, 339] on select "increased decreased stable overrated" at bounding box center [434, 343] width 80 height 19
select select "increased"
click at [394, 334] on select "increased decreased stable overrated" at bounding box center [434, 343] width 80 height 19
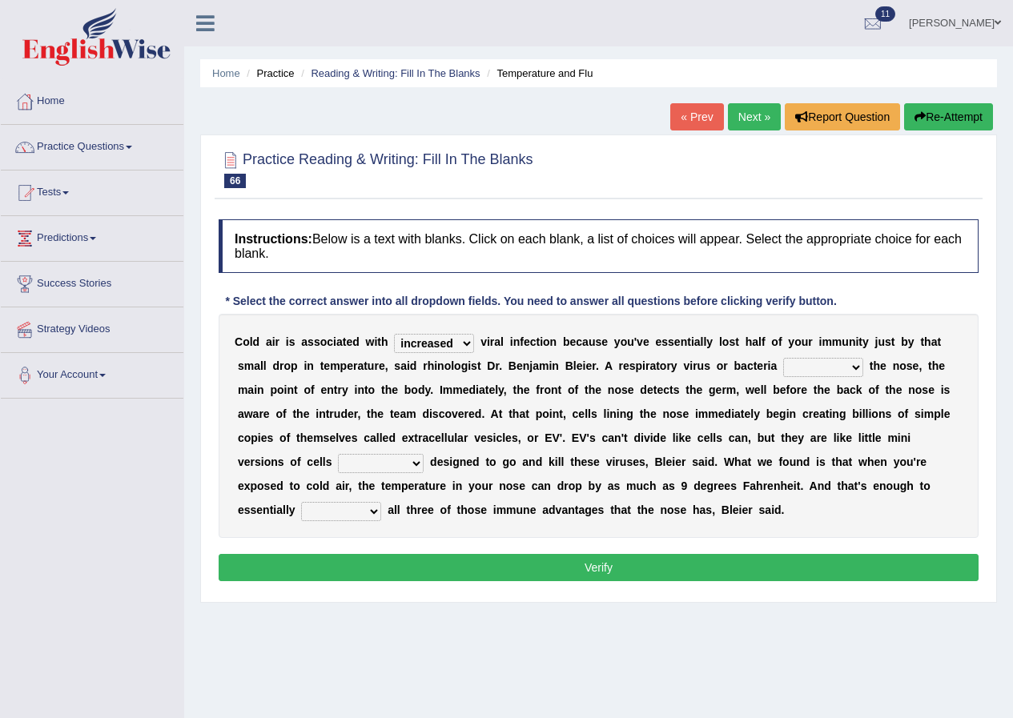
click at [856, 367] on select "invades hurts intervenes protects" at bounding box center [823, 367] width 80 height 19
click at [660, 427] on div "C o l d a i r i s a s s o c i a t e d w i t h increased decreased stable overra…" at bounding box center [599, 426] width 760 height 224
click at [413, 460] on select "suddenly responsibly specifically obtrusively" at bounding box center [381, 463] width 86 height 19
select select "specifically"
click at [338, 454] on select "suddenly responsibly specifically obtrusively" at bounding box center [381, 463] width 86 height 19
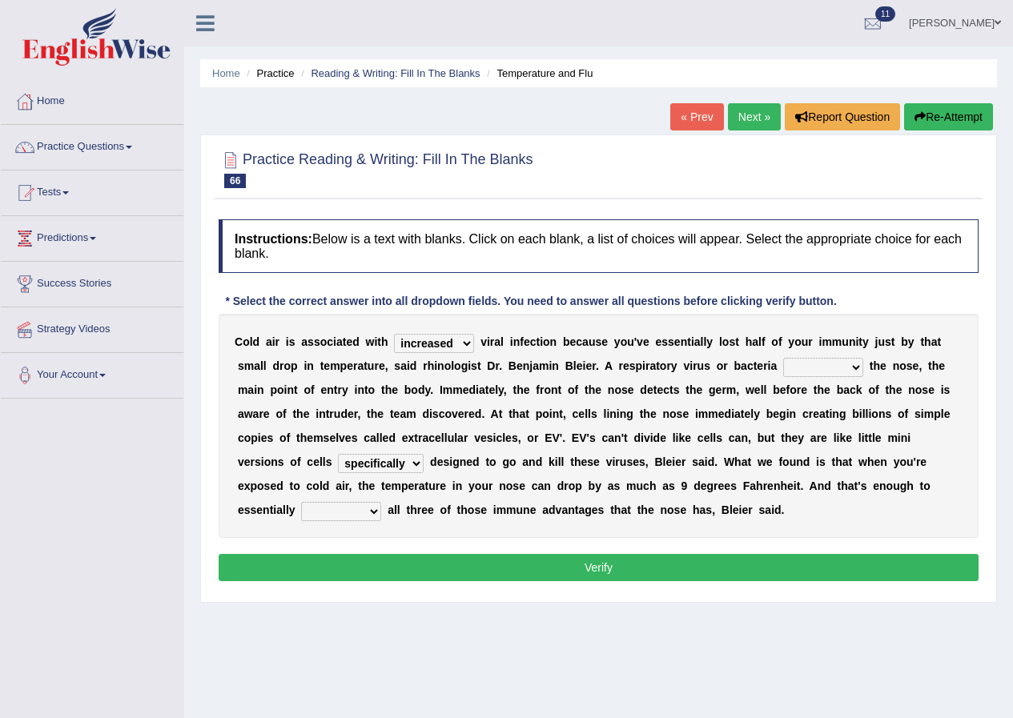
click at [381, 512] on b at bounding box center [384, 509] width 6 height 13
click at [367, 512] on select "work out find out knock out set out" at bounding box center [341, 511] width 80 height 19
select select "knock out"
click at [301, 502] on select "work out find out knock out set out" at bounding box center [341, 511] width 80 height 19
click at [855, 365] on select "invades hurts intervenes protects" at bounding box center [823, 367] width 80 height 19
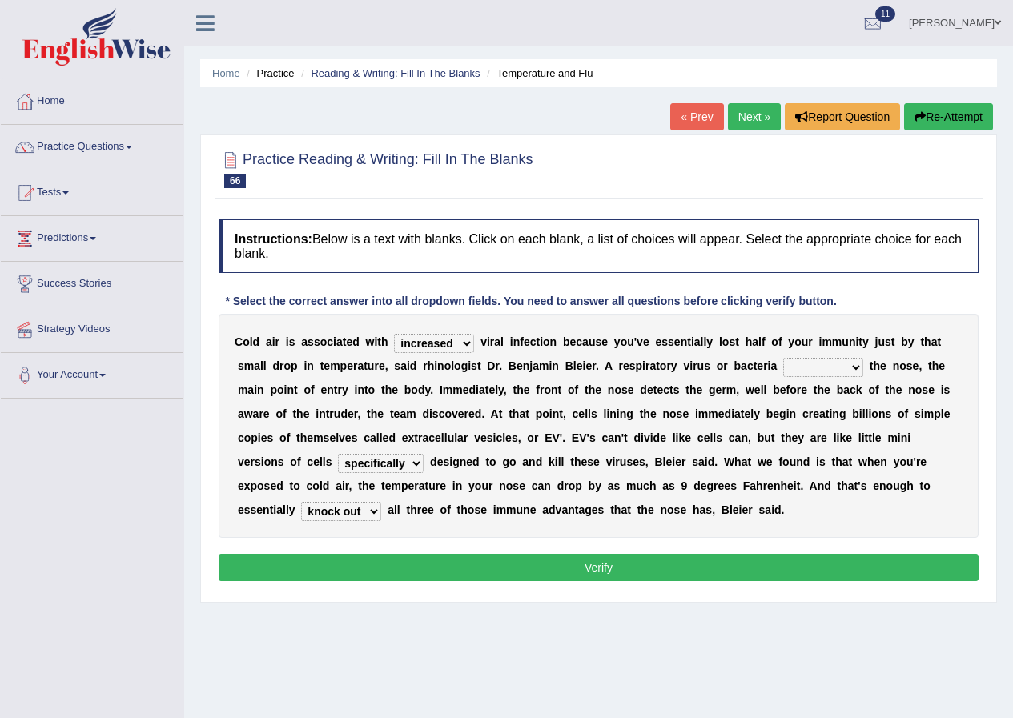
select select "invades"
click at [783, 358] on select "invades hurts intervenes protects" at bounding box center [823, 367] width 80 height 19
click at [595, 558] on button "Verify" at bounding box center [599, 567] width 760 height 27
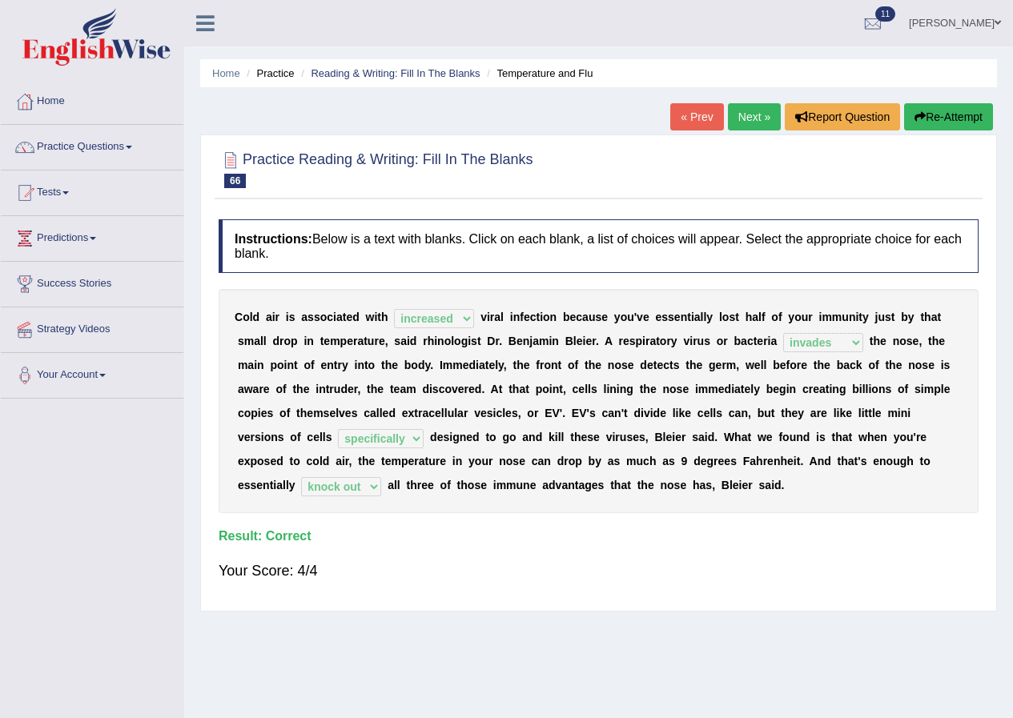
click at [758, 110] on link "Next »" at bounding box center [754, 116] width 53 height 27
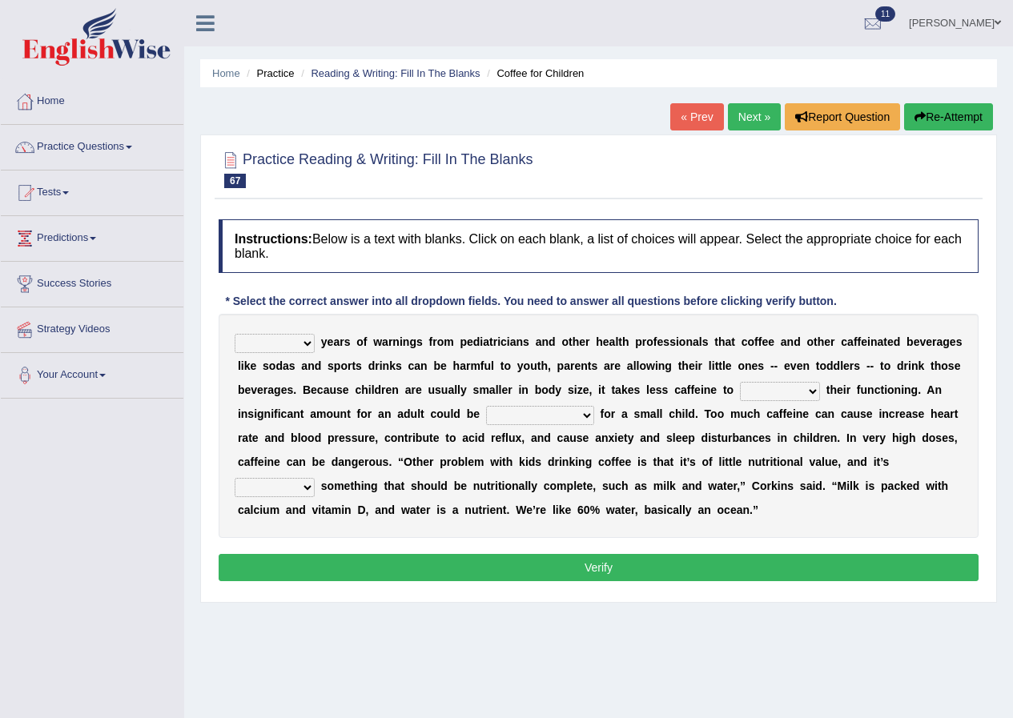
click at [299, 340] on select "Despite Instead Since Over" at bounding box center [275, 343] width 80 height 19
select select "Over"
click at [235, 334] on select "Despite Instead Since Over" at bounding box center [275, 343] width 80 height 19
click at [812, 389] on select "coexist replicate impair revert" at bounding box center [780, 391] width 80 height 19
select select "replicate"
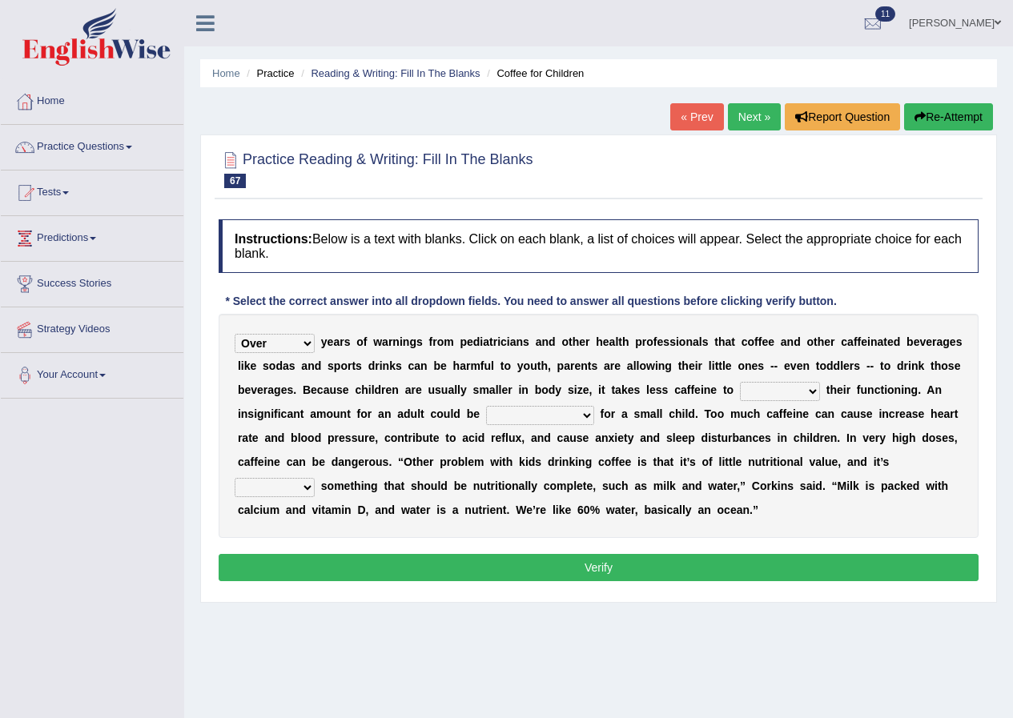
click at [740, 382] on select "coexist replicate impair revert" at bounding box center [780, 391] width 80 height 19
click at [587, 418] on select "overwhelming inconsequential groundbreaking stubborn" at bounding box center [540, 415] width 108 height 19
select select "overwhelming"
click at [486, 406] on select "overwhelming inconsequential groundbreaking stubborn" at bounding box center [540, 415] width 108 height 19
click at [304, 489] on select "changing damaging diverting replacing" at bounding box center [275, 487] width 80 height 19
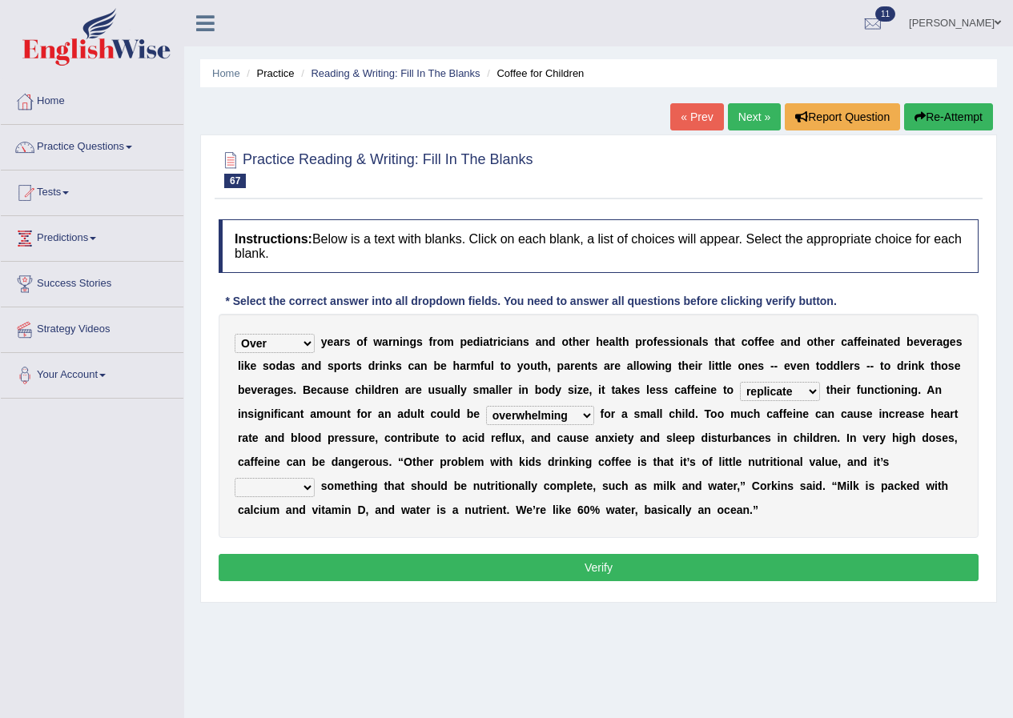
click at [347, 544] on div "Instructions: Below is a text with blanks. Click on each blank, a list of choic…" at bounding box center [599, 402] width 768 height 383
click at [308, 483] on select "changing damaging diverting replacing" at bounding box center [275, 487] width 80 height 19
select select "replacing"
click at [235, 478] on select "changing damaging diverting replacing" at bounding box center [275, 487] width 80 height 19
click at [528, 575] on button "Verify" at bounding box center [599, 567] width 760 height 27
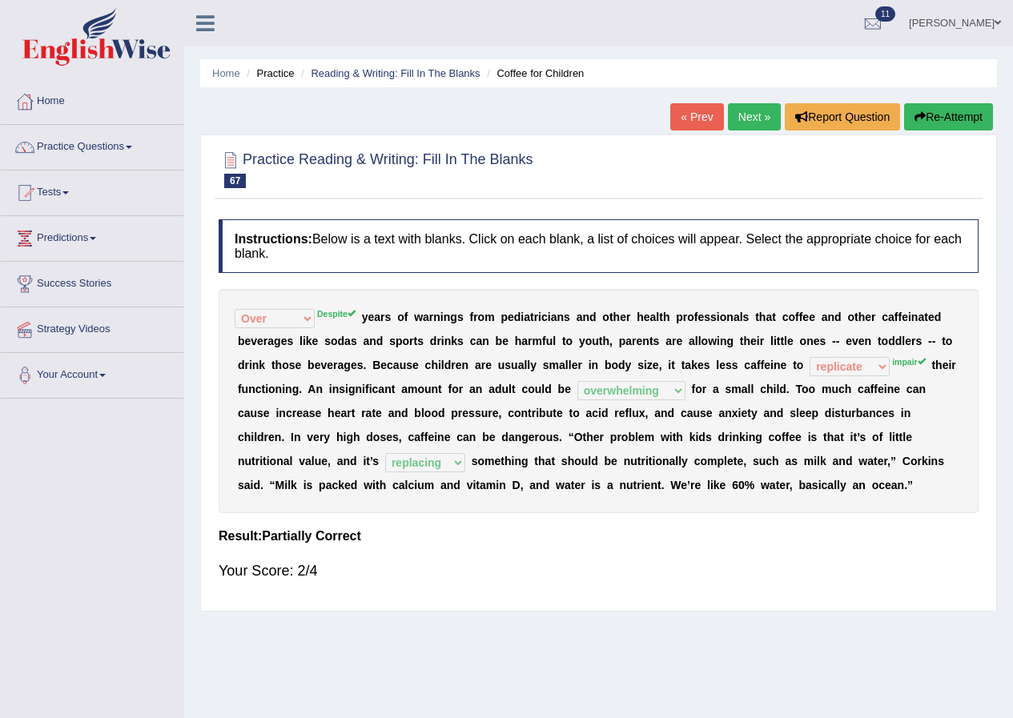
click at [751, 110] on link "Next »" at bounding box center [754, 116] width 53 height 27
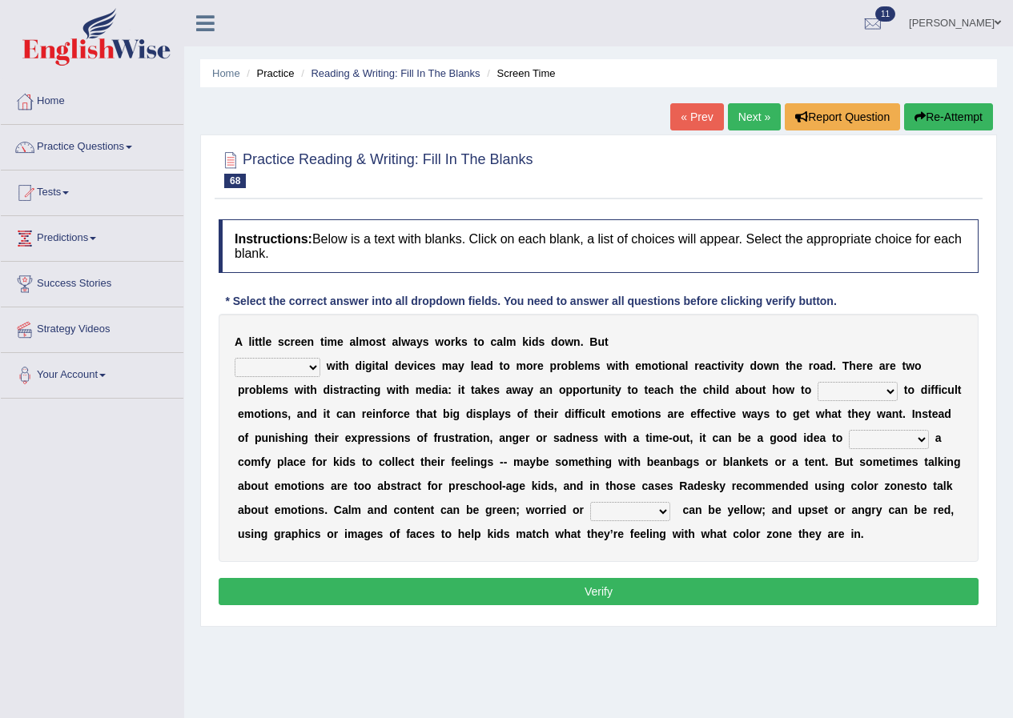
click at [305, 365] on select "consulting reminding suspending soothing" at bounding box center [278, 367] width 86 height 19
select select "soothing"
click at [235, 358] on select "consulting reminding suspending soothing" at bounding box center [278, 367] width 86 height 19
click at [889, 389] on select "comfort respond interact dominate" at bounding box center [857, 391] width 80 height 19
click at [691, 454] on div "A l i t t l e s c r e e n t i m e a l m o s t a l w a y s w o r k s t o c a l m…" at bounding box center [599, 438] width 760 height 248
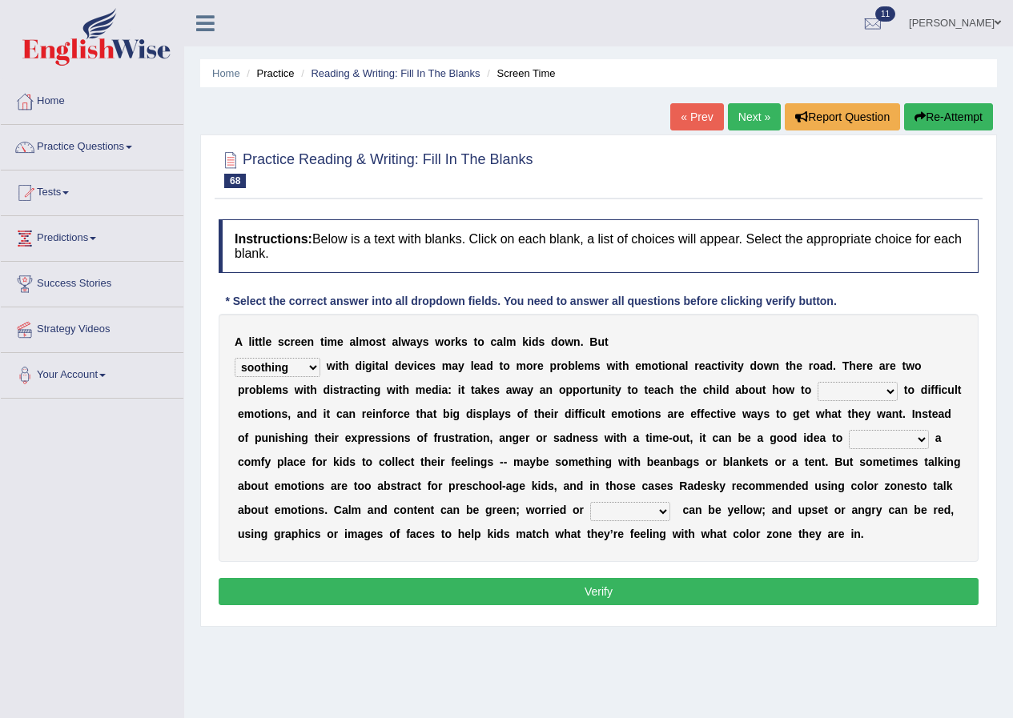
click at [890, 387] on select "comfort respond interact dominate" at bounding box center [857, 391] width 80 height 19
select select "respond"
click at [817, 382] on select "comfort respond interact dominate" at bounding box center [857, 391] width 80 height 19
click at [923, 436] on select "take for set up take into set out" at bounding box center [888, 439] width 80 height 19
click at [486, 480] on b "o" at bounding box center [488, 485] width 7 height 13
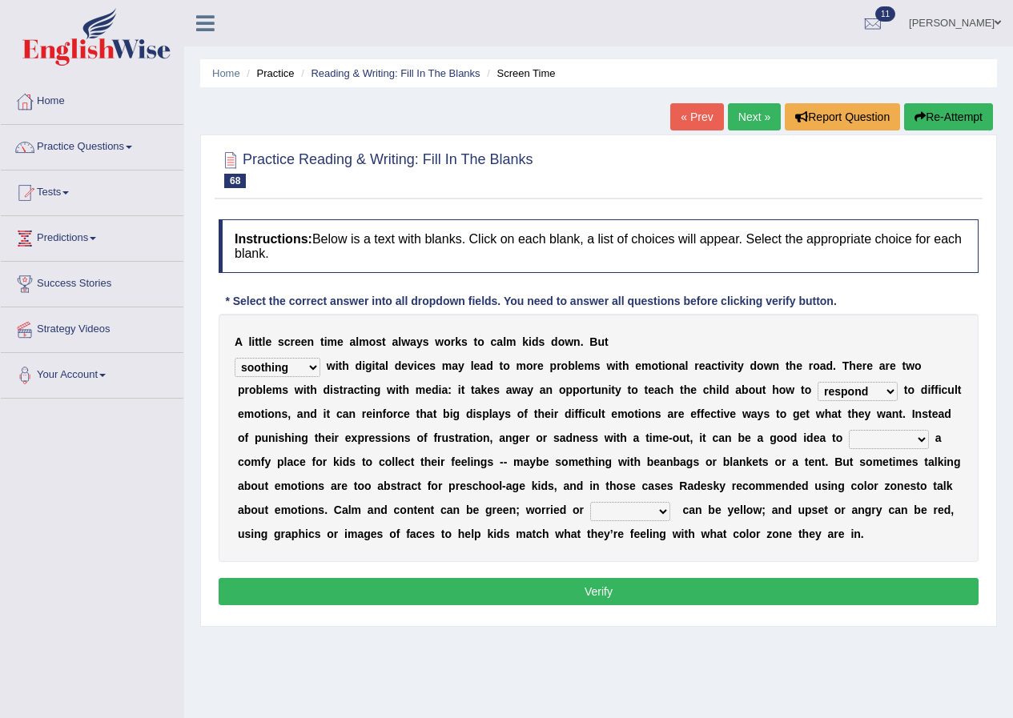
click at [921, 435] on select "take for set up take into set out" at bounding box center [888, 439] width 80 height 19
select select "set up"
click at [848, 430] on select "take for set up take into set out" at bounding box center [888, 439] width 80 height 19
click at [664, 511] on select "agitated educated agape allocated" at bounding box center [630, 511] width 80 height 19
select select "agitated"
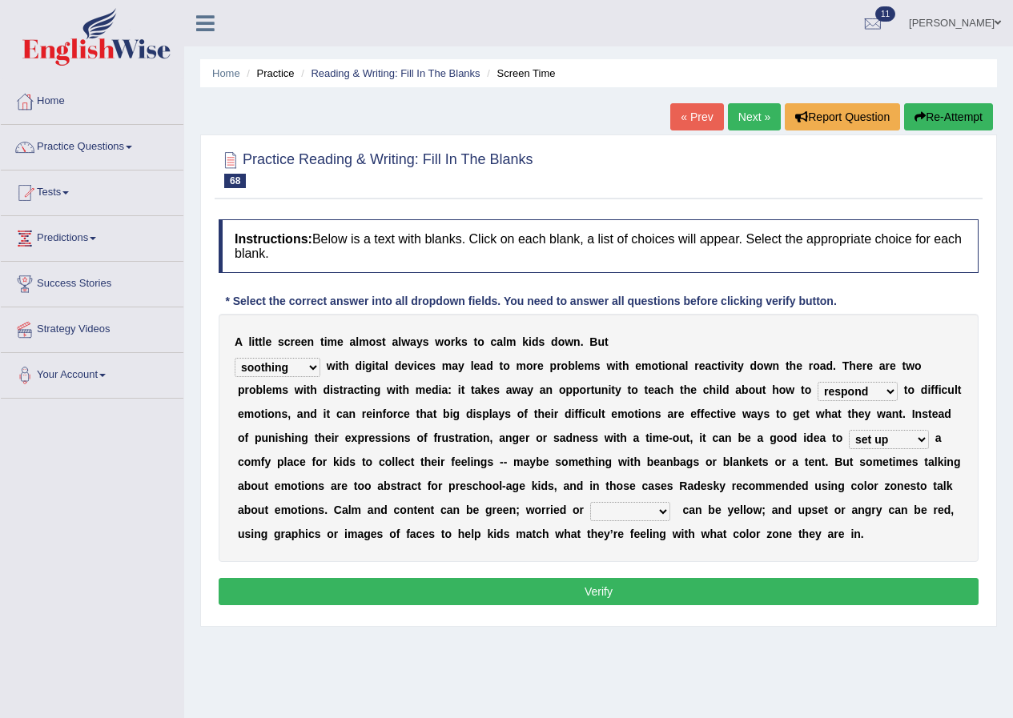
click at [590, 502] on select "agitated educated agape allocated" at bounding box center [630, 511] width 80 height 19
click at [578, 588] on button "Verify" at bounding box center [599, 591] width 760 height 27
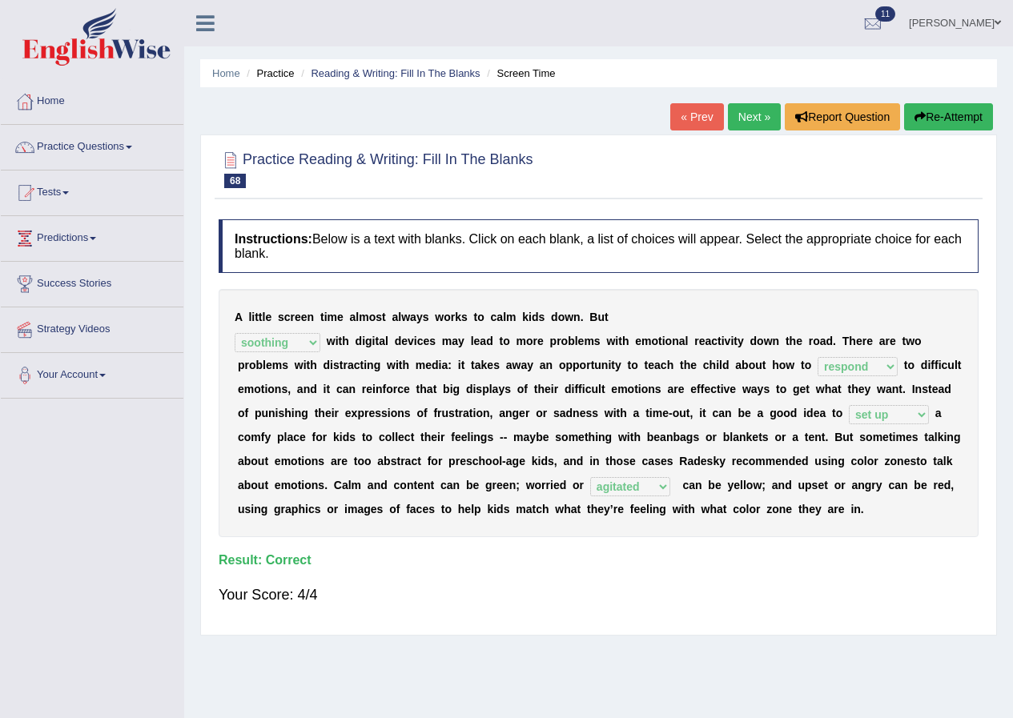
click at [751, 110] on link "Next »" at bounding box center [754, 116] width 53 height 27
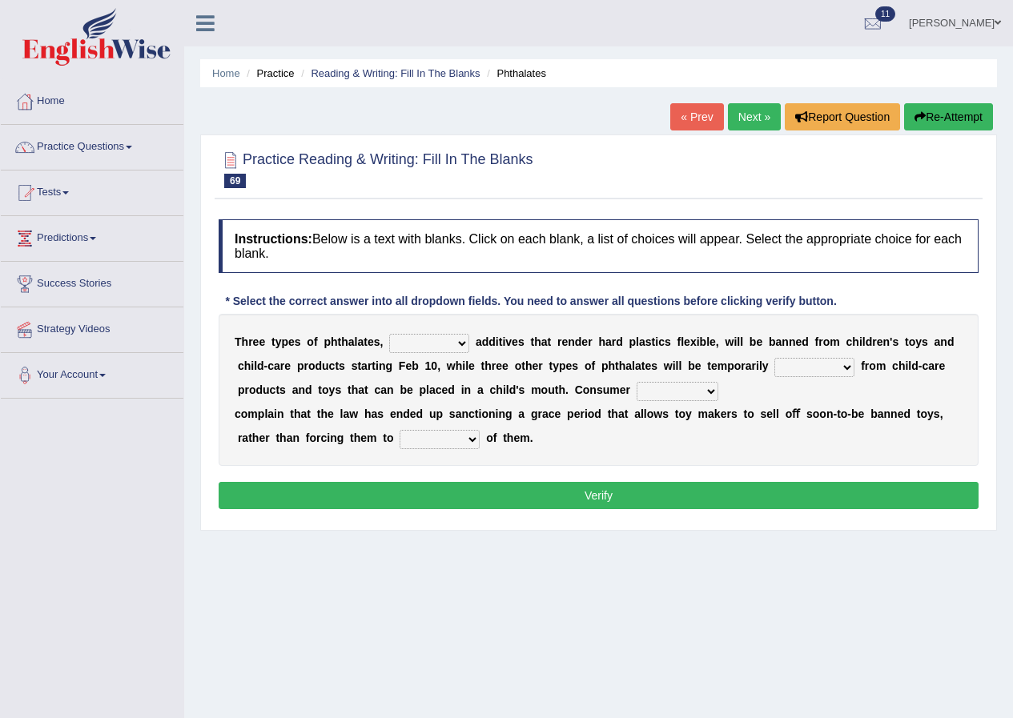
click at [455, 341] on select "nutritional legal expensive chemical" at bounding box center [429, 343] width 80 height 19
select select "chemical"
click at [389, 334] on select "nutritional legal expensive chemical" at bounding box center [429, 343] width 80 height 19
click at [845, 367] on select "originated collected prohibited examined" at bounding box center [814, 367] width 80 height 19
select select "prohibited"
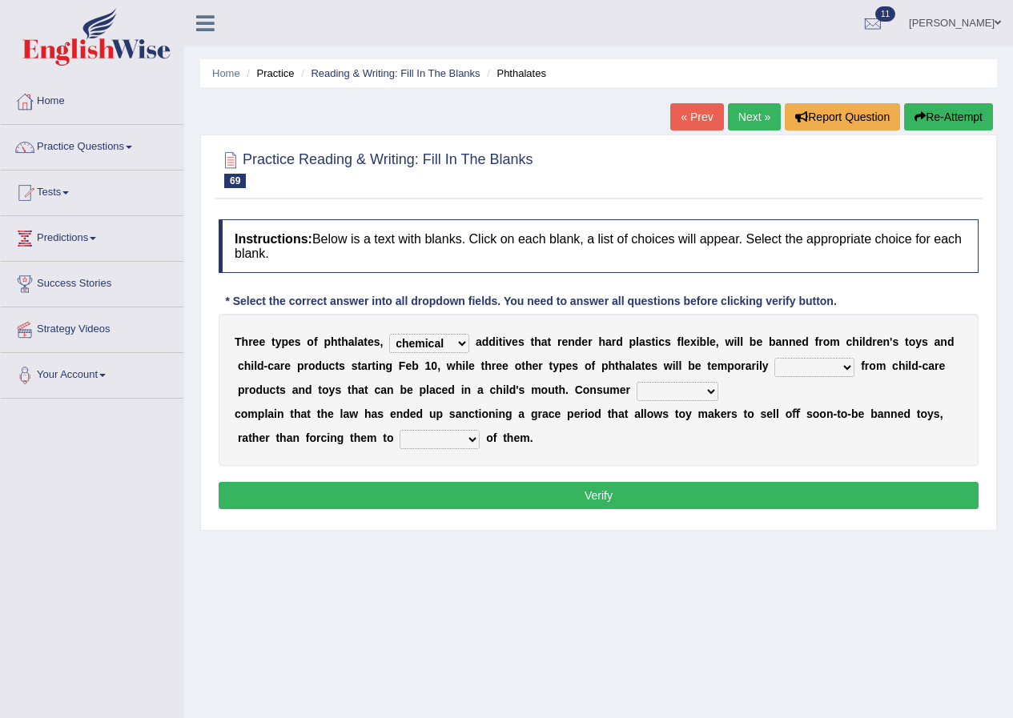
click at [774, 358] on select "originated collected prohibited examined" at bounding box center [814, 367] width 80 height 19
click at [715, 389] on select "fellows dictators candidates advocates" at bounding box center [677, 391] width 82 height 19
select select "advocates"
click at [636, 382] on select "fellows dictators candidates advocates" at bounding box center [677, 391] width 82 height 19
click at [467, 440] on select "deal boast deprive dispose" at bounding box center [439, 439] width 80 height 19
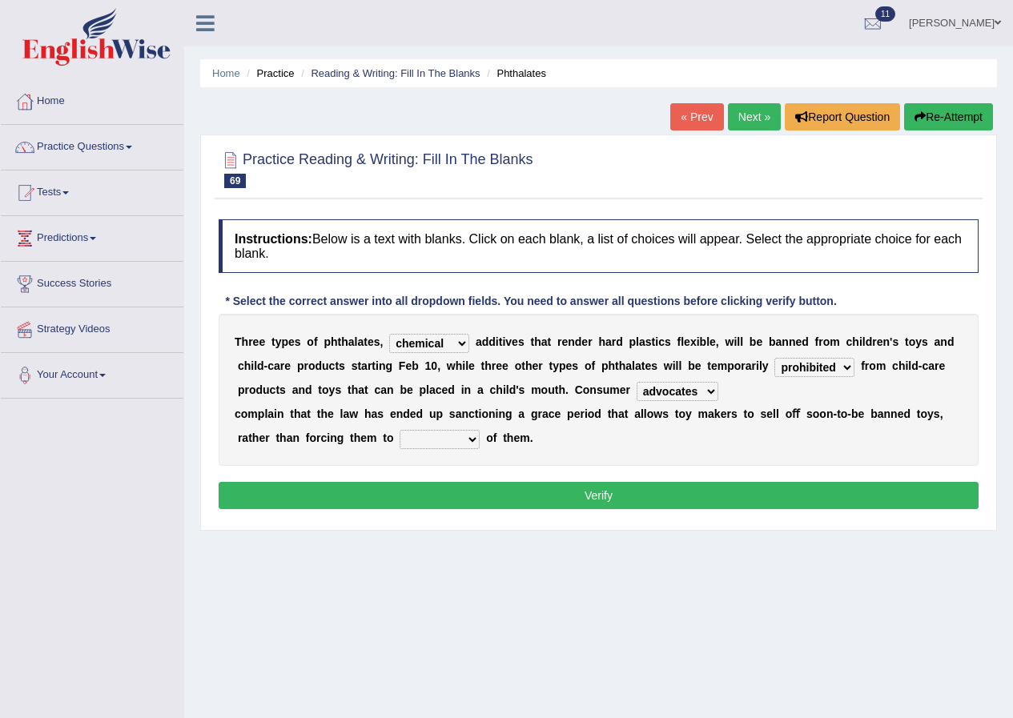
select select "dispose"
click at [399, 430] on select "deal boast deprive dispose" at bounding box center [439, 439] width 80 height 19
click at [574, 500] on button "Verify" at bounding box center [599, 495] width 760 height 27
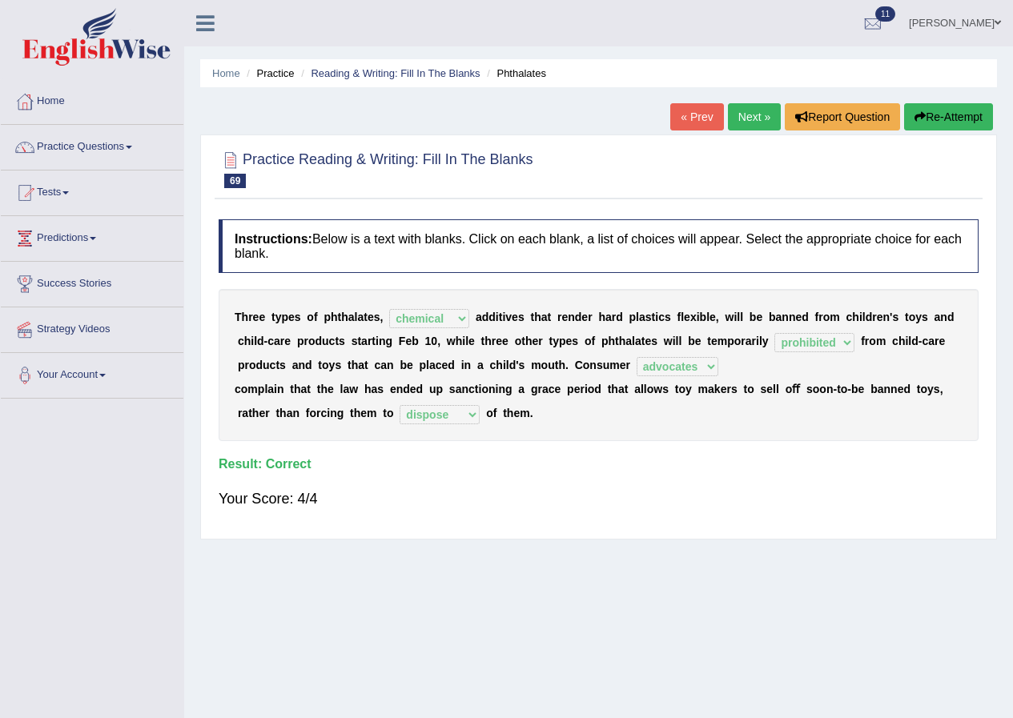
click at [748, 107] on link "Next »" at bounding box center [754, 116] width 53 height 27
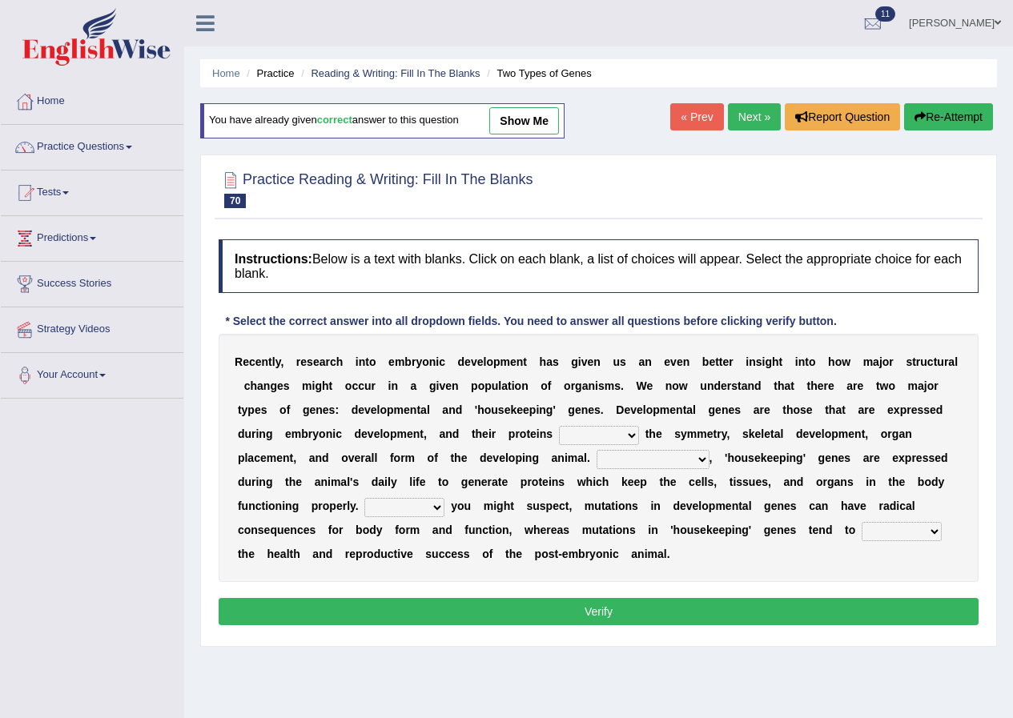
click at [530, 119] on link "show me" at bounding box center [524, 120] width 70 height 27
select select "control"
select select "In contrast"
select select "As"
select select "affect"
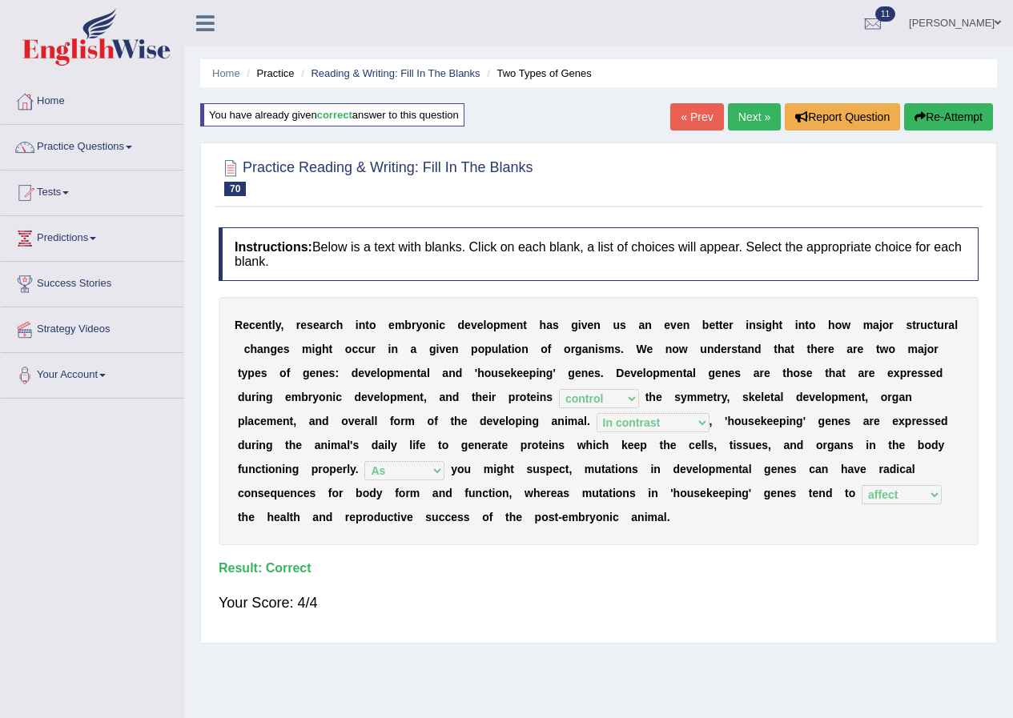
click at [932, 109] on button "Re-Attempt" at bounding box center [948, 116] width 89 height 27
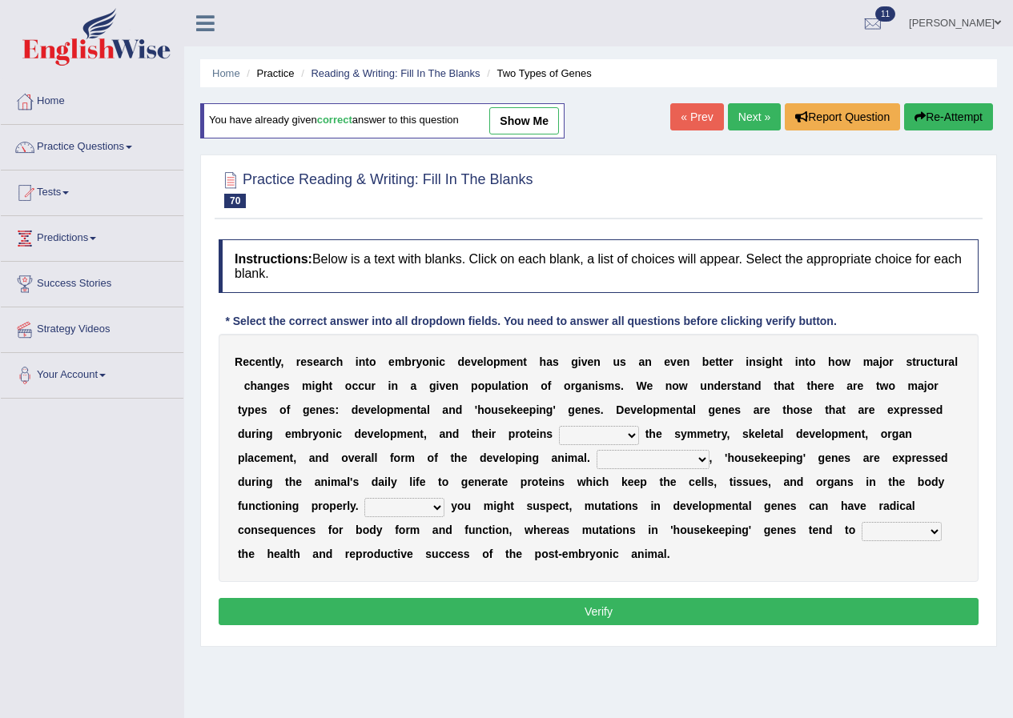
click at [632, 434] on select "push control hold elevate" at bounding box center [599, 435] width 80 height 19
click at [475, 477] on b "n" at bounding box center [477, 481] width 7 height 13
click at [627, 431] on select "push control hold elevate" at bounding box center [599, 435] width 80 height 19
select select "control"
click at [559, 426] on select "push control hold elevate" at bounding box center [599, 435] width 80 height 19
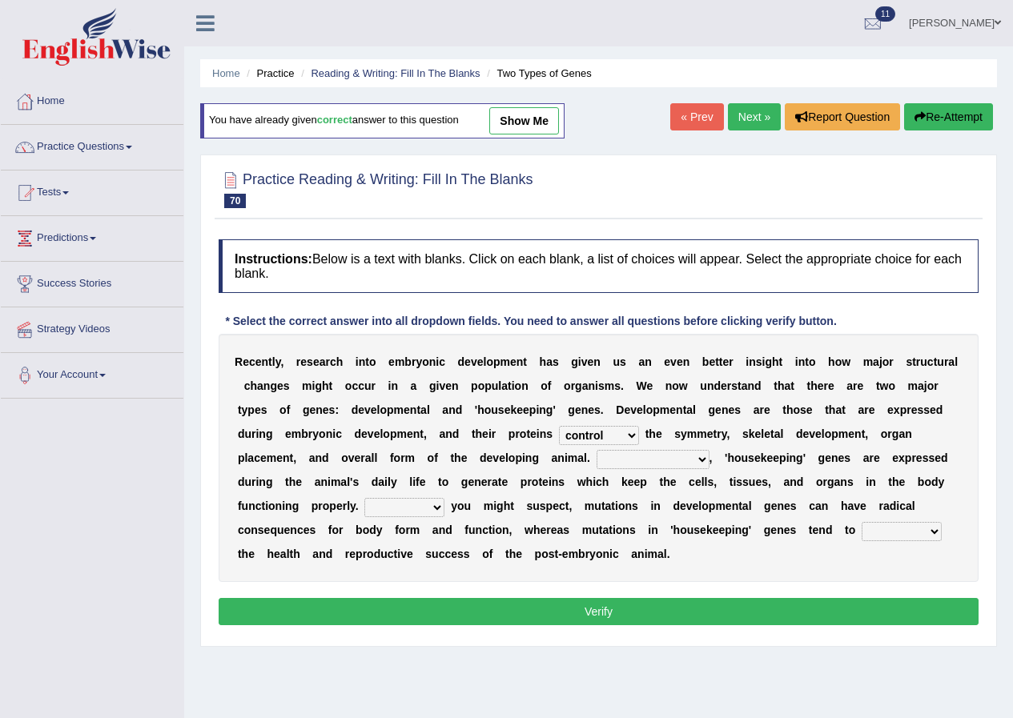
click at [701, 458] on select "Correspondingly Inclusively Conversely In contrast" at bounding box center [652, 459] width 113 height 19
click at [624, 435] on select "push control hold elevate" at bounding box center [599, 435] width 80 height 19
click at [559, 426] on select "push control hold elevate" at bounding box center [599, 435] width 80 height 19
click at [699, 456] on select "Correspondingly Inclusively Conversely In contrast" at bounding box center [652, 459] width 113 height 19
select select "Conversely"
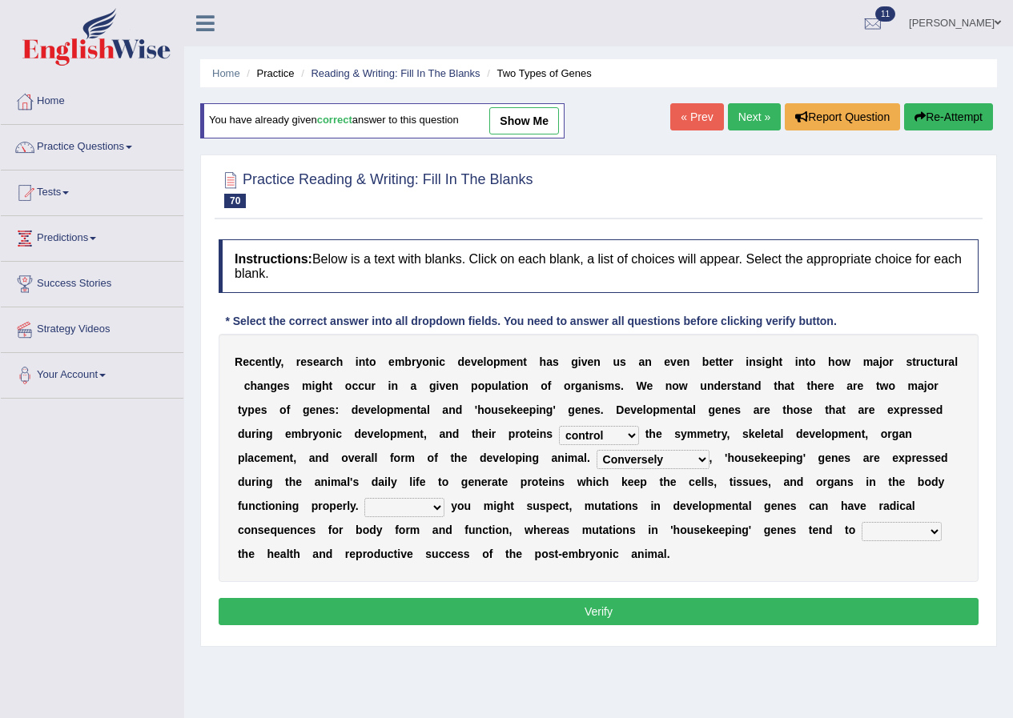
click at [596, 450] on select "Correspondingly Inclusively Conversely In contrast" at bounding box center [652, 459] width 113 height 19
click at [427, 507] on select "For As With Within" at bounding box center [404, 507] width 80 height 19
select select "As"
click at [364, 498] on select "For As With Within" at bounding box center [404, 507] width 80 height 19
click at [929, 530] on select "affect effect interrupt defect" at bounding box center [901, 531] width 80 height 19
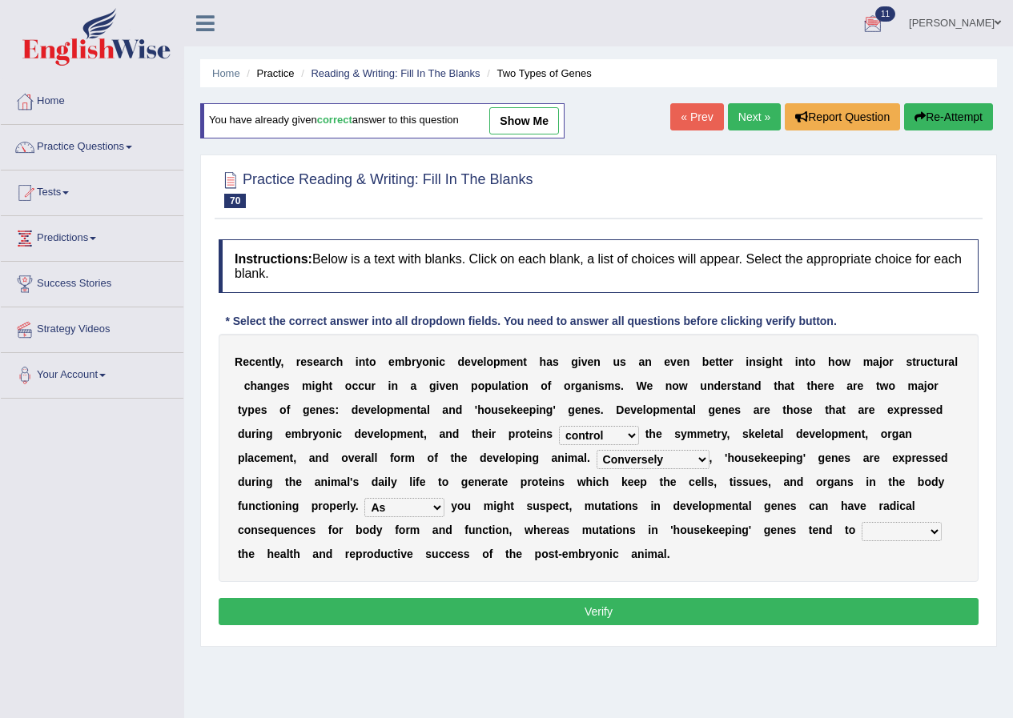
select select "affect"
click at [861, 522] on select "affect effect interrupt defect" at bounding box center [901, 531] width 80 height 19
click at [589, 605] on button "Verify" at bounding box center [599, 611] width 760 height 27
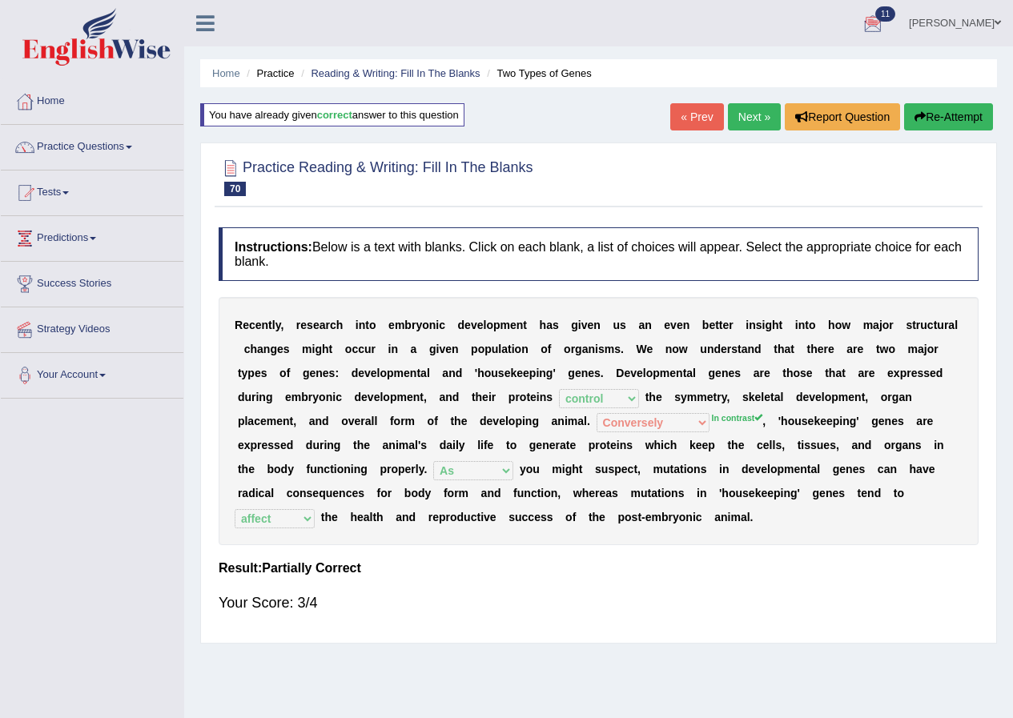
drag, startPoint x: 271, startPoint y: 351, endPoint x: 247, endPoint y: 415, distance: 68.4
click at [251, 370] on div "R e c e n t l y , r e s e a r c h i n t o e m b r y o n i c d e v e l o p m e n…" at bounding box center [599, 421] width 760 height 248
click at [748, 112] on link "Next »" at bounding box center [754, 116] width 53 height 27
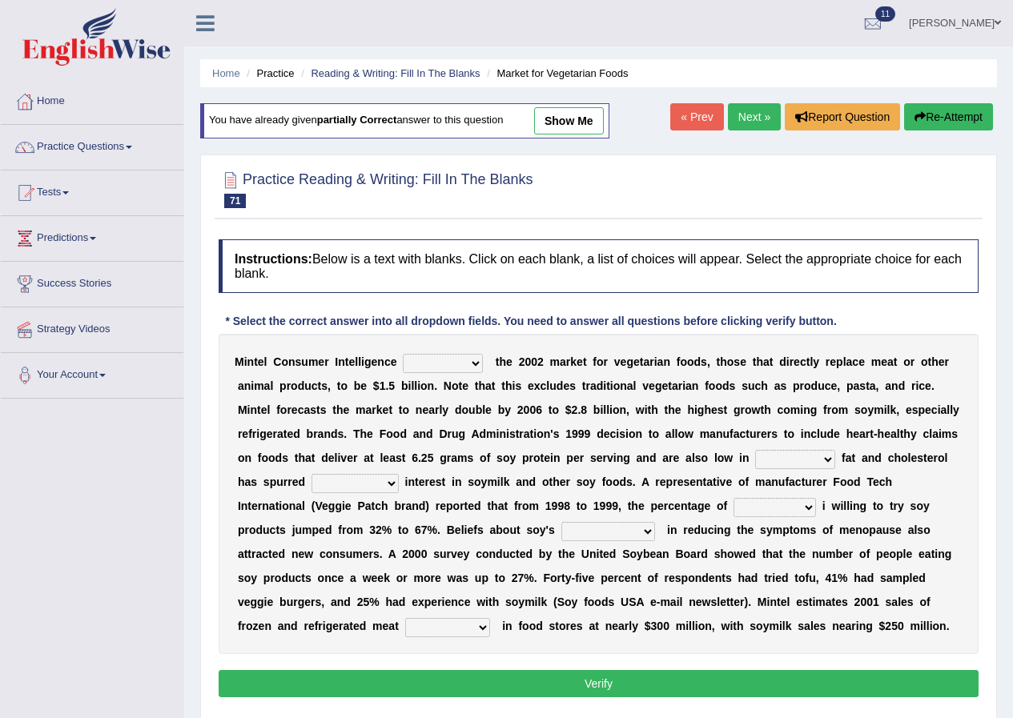
click at [572, 111] on link "show me" at bounding box center [569, 120] width 70 height 27
select select "deals"
select select "saturated"
select select "extreme"
select select "consumers"
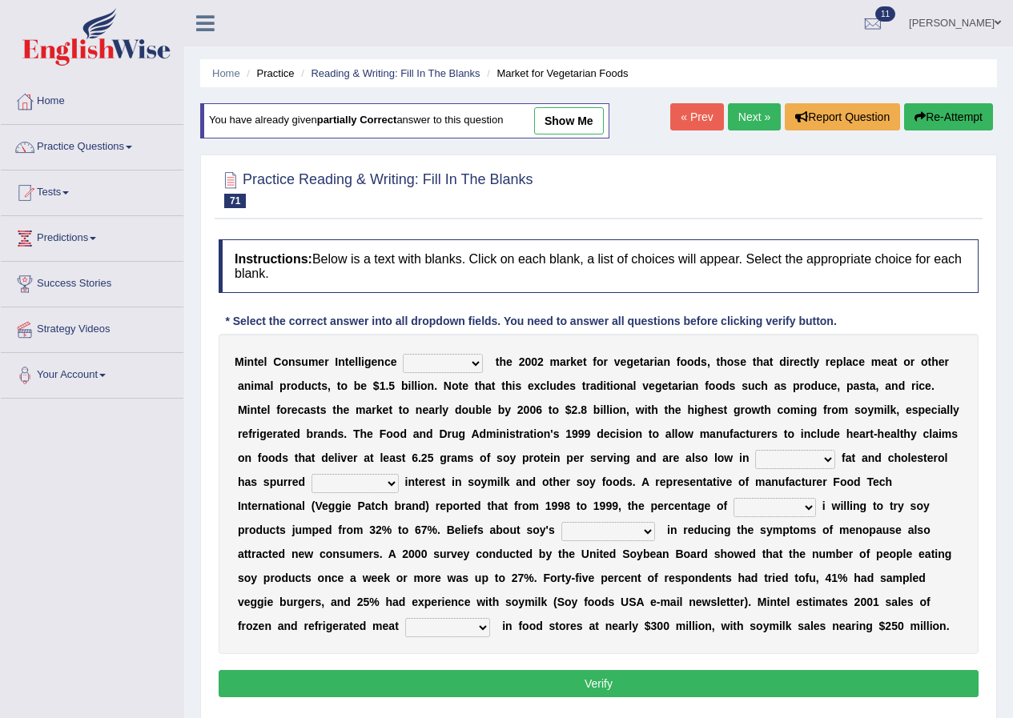
select select "goodness"
select select "foods"
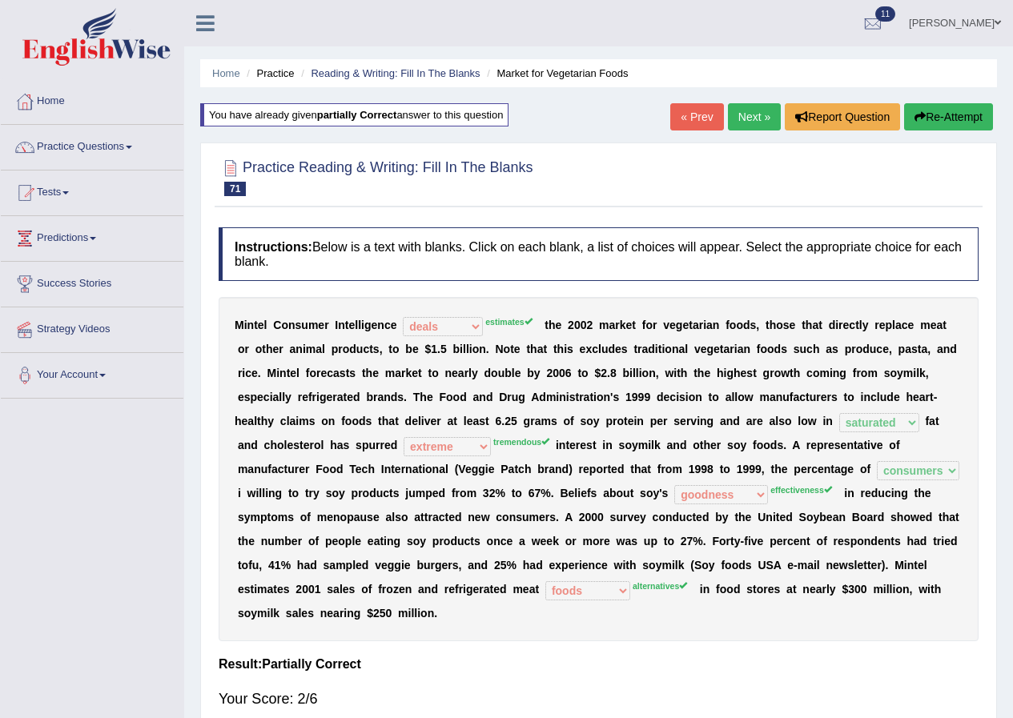
click at [914, 117] on icon "button" at bounding box center [919, 116] width 11 height 11
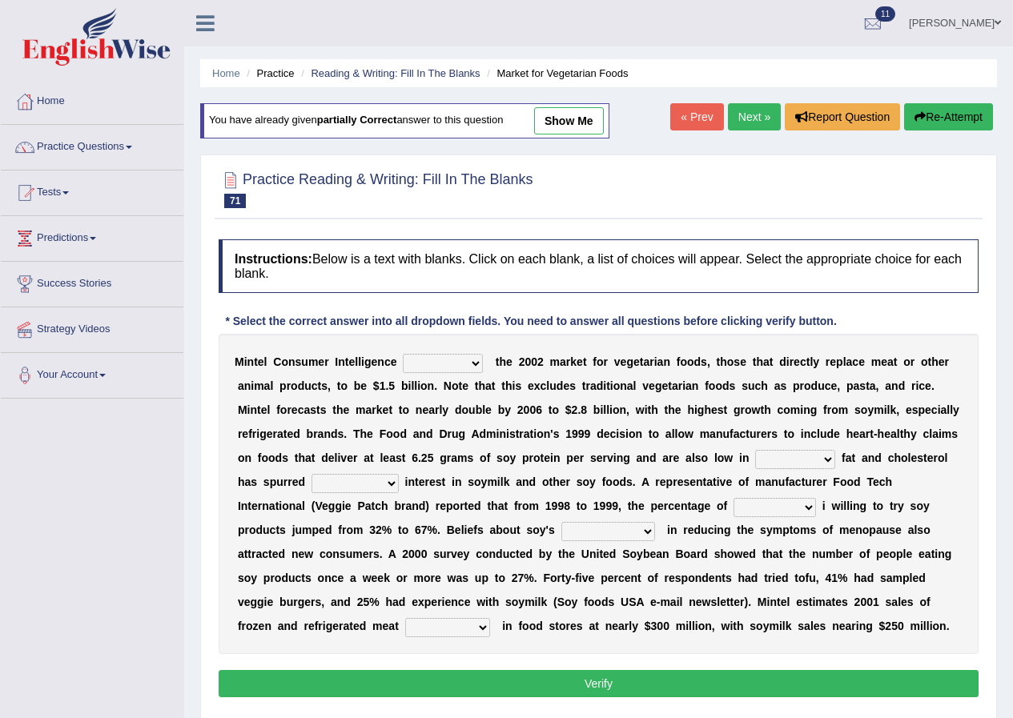
click at [473, 360] on select "deals fulfills creates estimates" at bounding box center [443, 363] width 80 height 19
click at [659, 402] on div "M i n t e l C o n s u m e r I n t e l l i g e n c e deals fulfills creates esti…" at bounding box center [599, 494] width 760 height 320
click at [828, 460] on select "saturated solid acid liquid" at bounding box center [795, 459] width 80 height 19
select select "saturated"
click at [755, 450] on select "saturated solid acid liquid" at bounding box center [795, 459] width 80 height 19
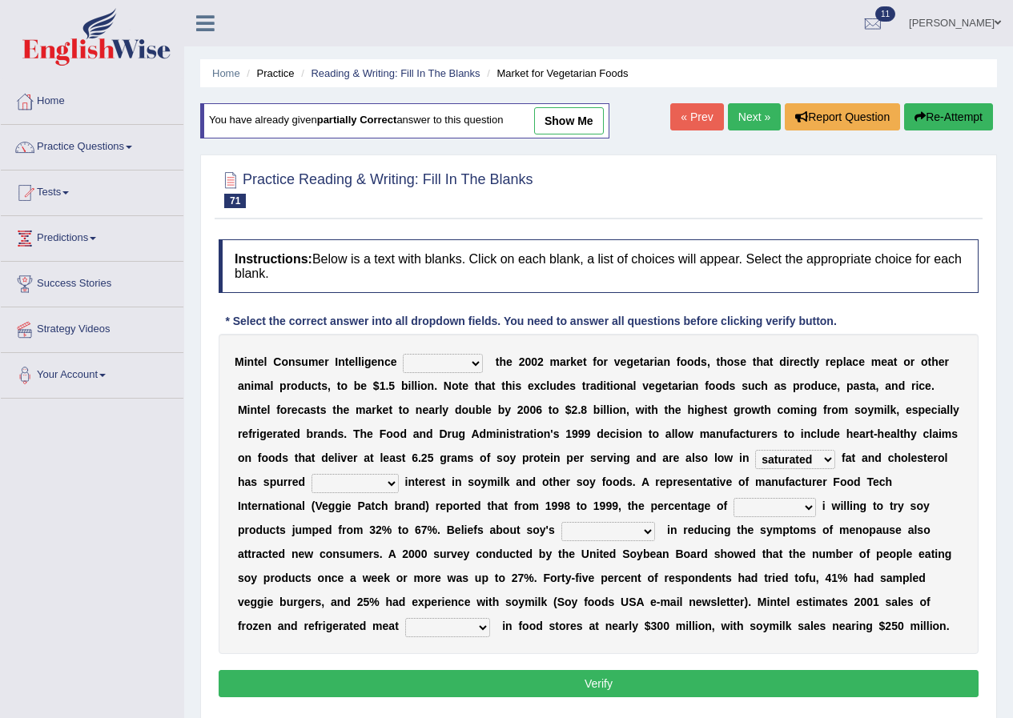
click at [384, 483] on select "good big tremendous extreme" at bounding box center [354, 483] width 87 height 19
select select "good"
click at [311, 474] on select "good big tremendous extreme" at bounding box center [354, 483] width 87 height 19
click at [806, 507] on select "guests consumers customers clients" at bounding box center [774, 507] width 82 height 19
select select "consumers"
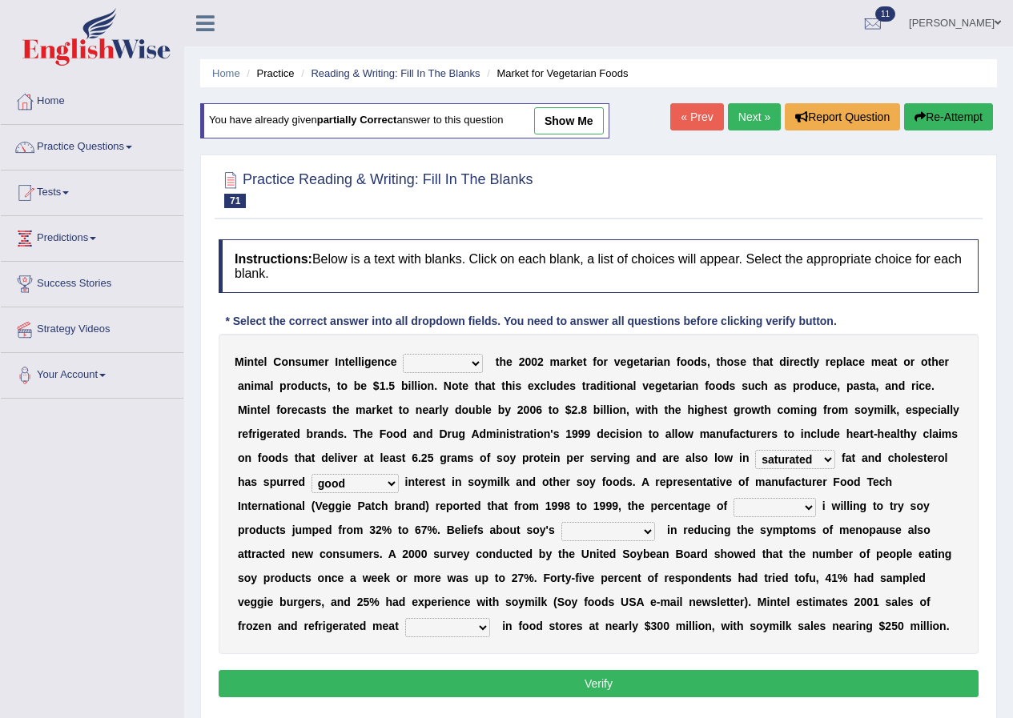
click at [733, 498] on select "guests consumers customers clients" at bounding box center [774, 507] width 82 height 19
click at [648, 532] on select "effectiveness timeliness efficiency goodness" at bounding box center [608, 531] width 94 height 19
select select "effectiveness"
click at [561, 522] on select "effectiveness timeliness efficiency goodness" at bounding box center [608, 531] width 94 height 19
click at [468, 629] on select "foods choices staffs alternatives" at bounding box center [447, 627] width 85 height 19
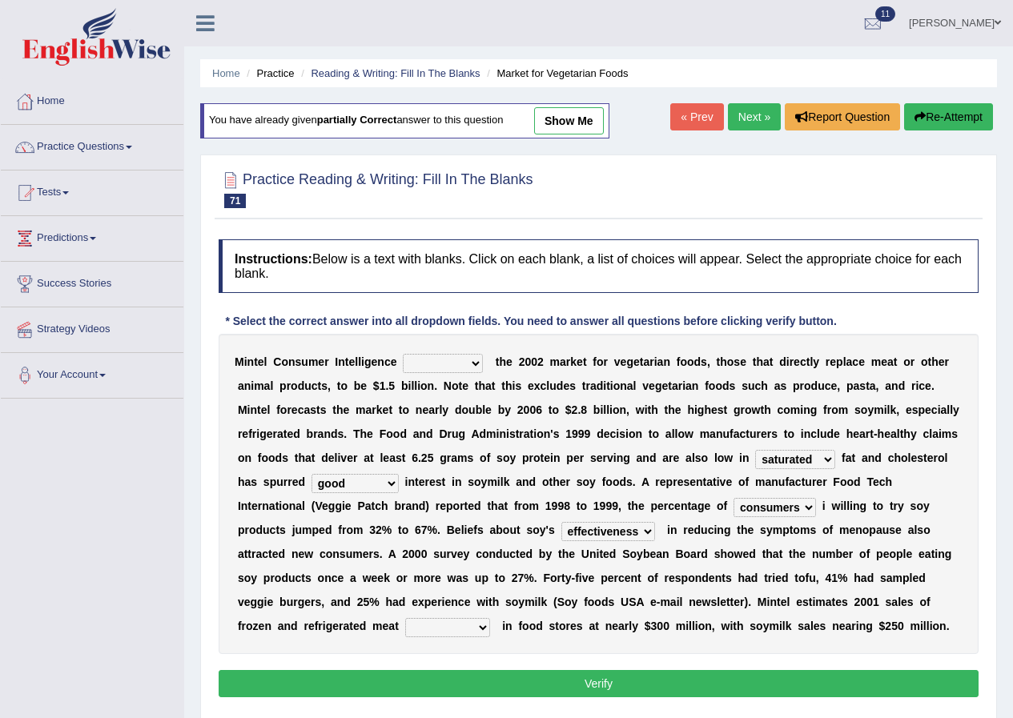
select select "alternatives"
click at [405, 618] on select "foods choices staffs alternatives" at bounding box center [447, 627] width 85 height 19
click at [479, 363] on select "deals fulfills creates estimates" at bounding box center [443, 363] width 80 height 19
select select "estimates"
click at [403, 354] on select "deals fulfills creates estimates" at bounding box center [443, 363] width 80 height 19
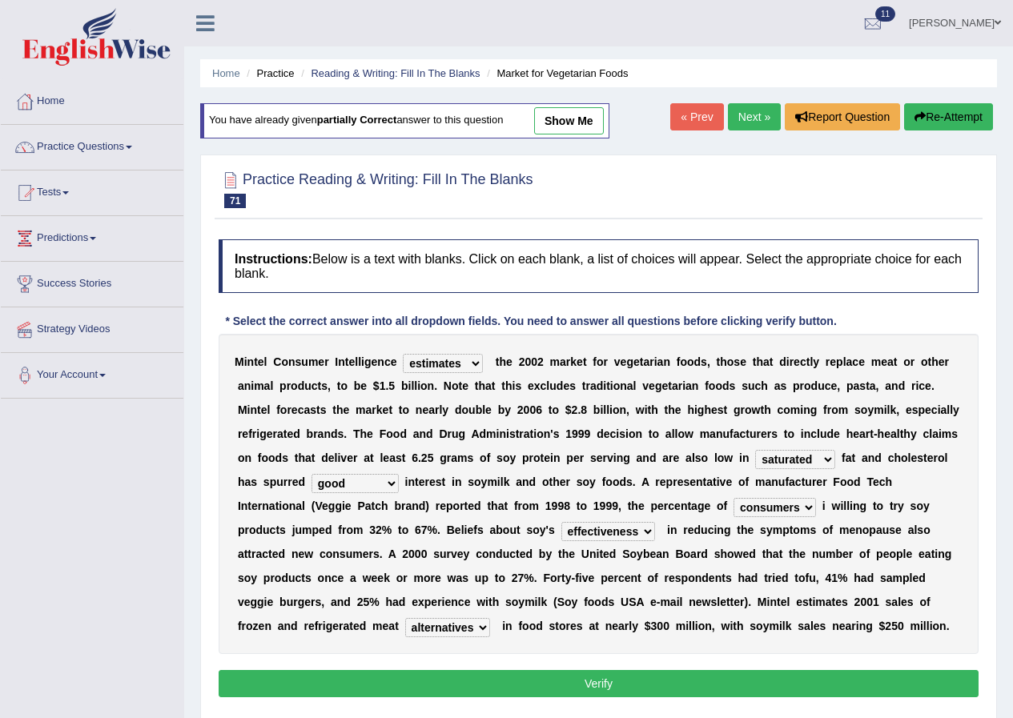
click at [580, 684] on button "Verify" at bounding box center [599, 683] width 760 height 27
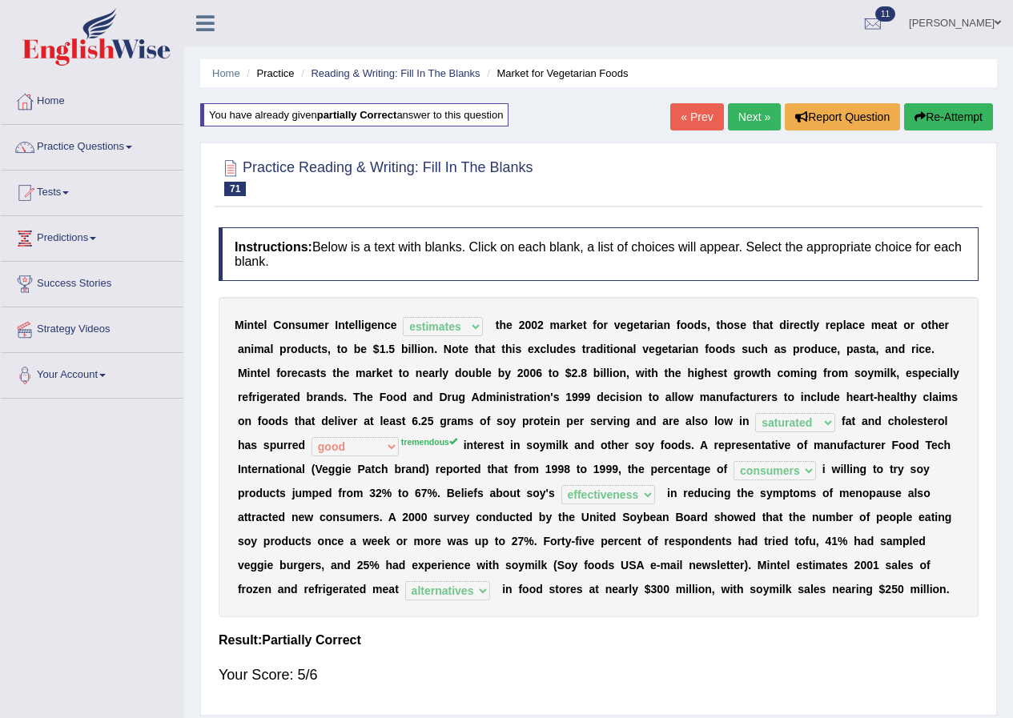
click at [752, 103] on link "Next »" at bounding box center [754, 116] width 53 height 27
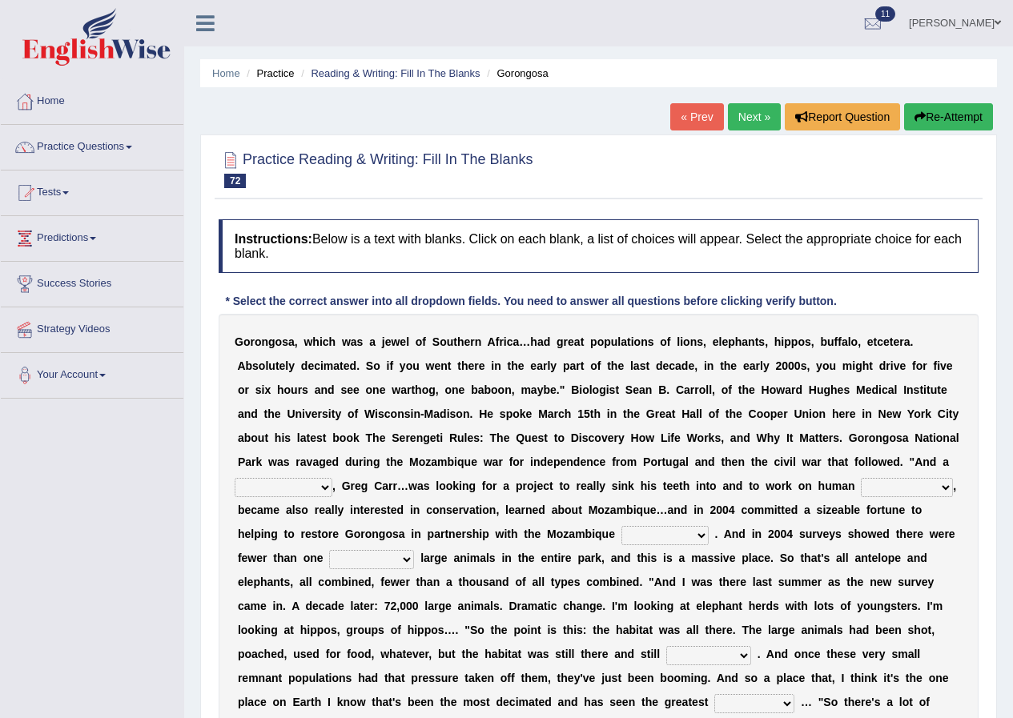
scroll to position [80, 0]
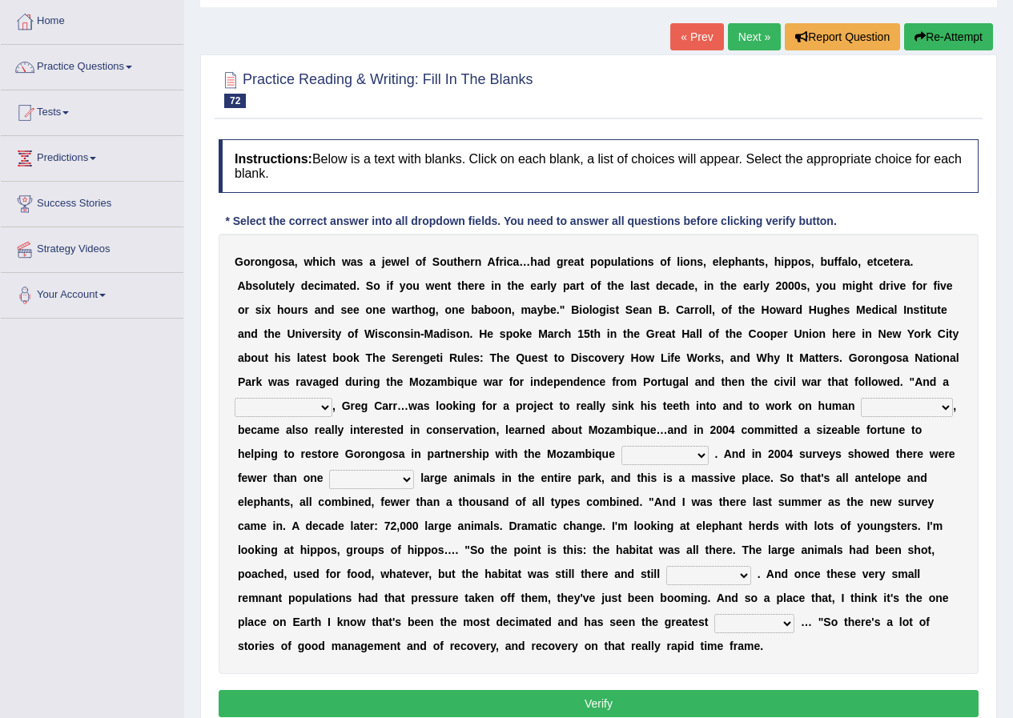
click at [327, 406] on select "passion solstice ballast philanthropist" at bounding box center [284, 407] width 98 height 19
select select "philanthropist"
click at [235, 398] on select "passion solstice ballast philanthropist" at bounding box center [284, 407] width 98 height 19
click at [311, 404] on select "passion solstice ballast philanthropist" at bounding box center [284, 407] width 98 height 19
click at [235, 398] on select "passion solstice ballast philanthropist" at bounding box center [284, 407] width 98 height 19
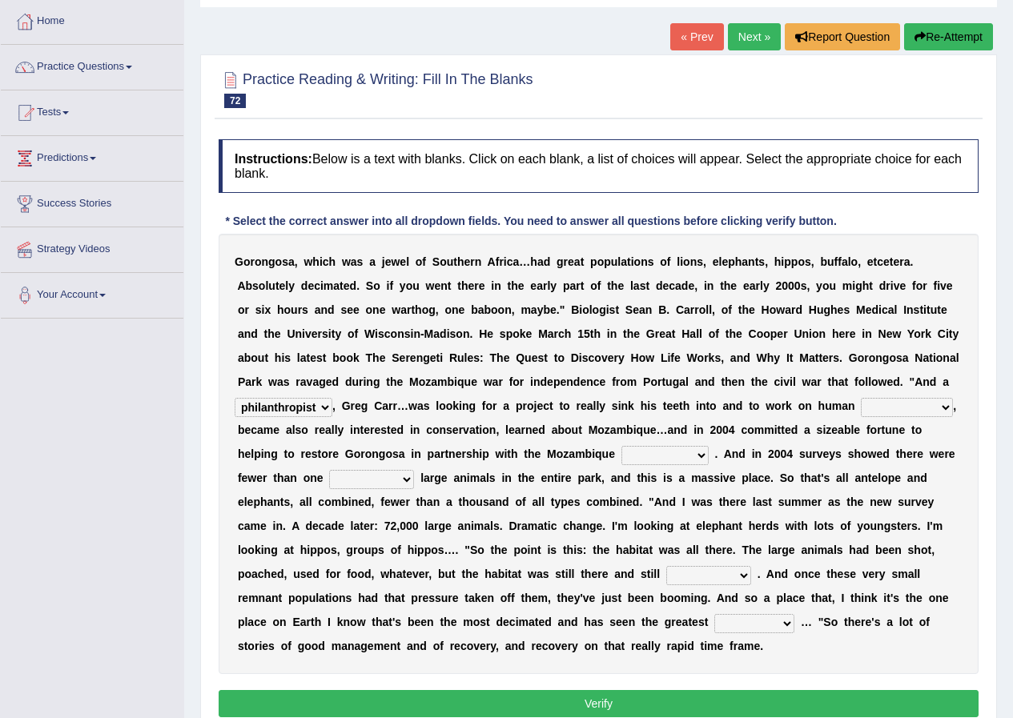
click at [947, 404] on select "negligence prevalence development malevolence" at bounding box center [907, 407] width 92 height 19
select select "development"
click at [861, 398] on select "negligence prevalence development malevolence" at bounding box center [907, 407] width 92 height 19
click at [697, 453] on select "parliament semanticist government journalist" at bounding box center [664, 455] width 87 height 19
select select "government"
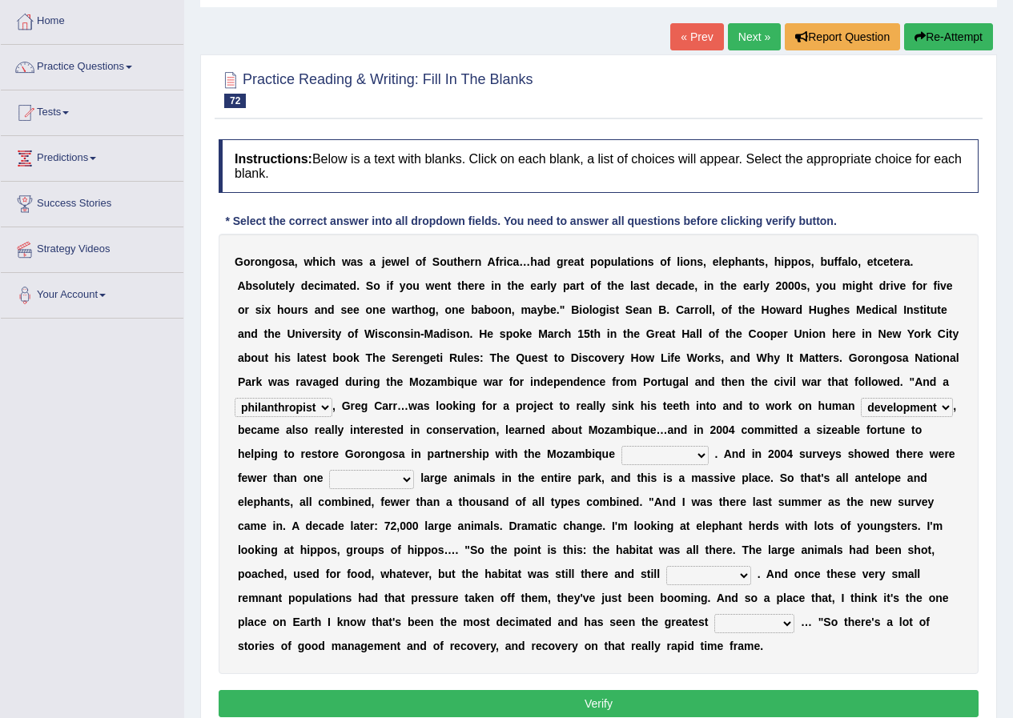
click at [621, 446] on select "parliament semanticist government journalist" at bounding box center [664, 455] width 87 height 19
click at [402, 480] on select "deflowered embowered roundest thousand" at bounding box center [371, 479] width 85 height 19
click at [483, 526] on b "m" at bounding box center [479, 526] width 10 height 13
click at [411, 472] on select "deflowered embowered roundest thousand" at bounding box center [371, 479] width 85 height 19
select select "thousand"
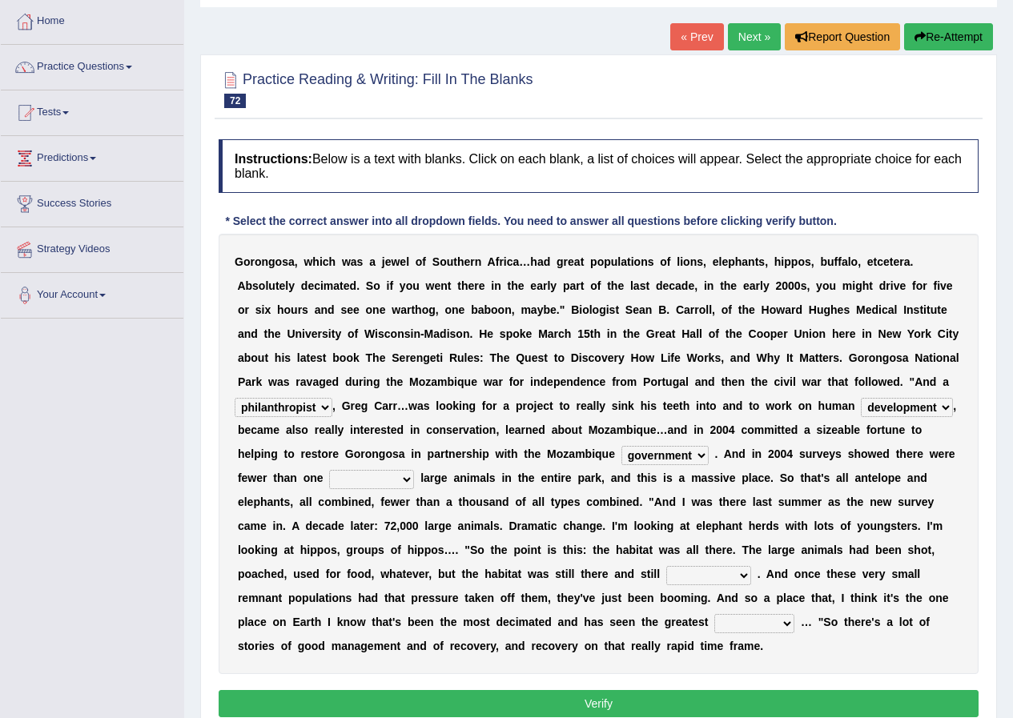
click at [329, 470] on select "deflowered embowered roundest thousand" at bounding box center [371, 479] width 85 height 19
click at [741, 574] on select "assertive incidental compulsive productive" at bounding box center [708, 575] width 85 height 19
select select "productive"
click at [666, 566] on select "assertive incidental compulsive productive" at bounding box center [708, 575] width 85 height 19
click at [786, 622] on select "recovery efficacy golly stumpy" at bounding box center [754, 623] width 80 height 19
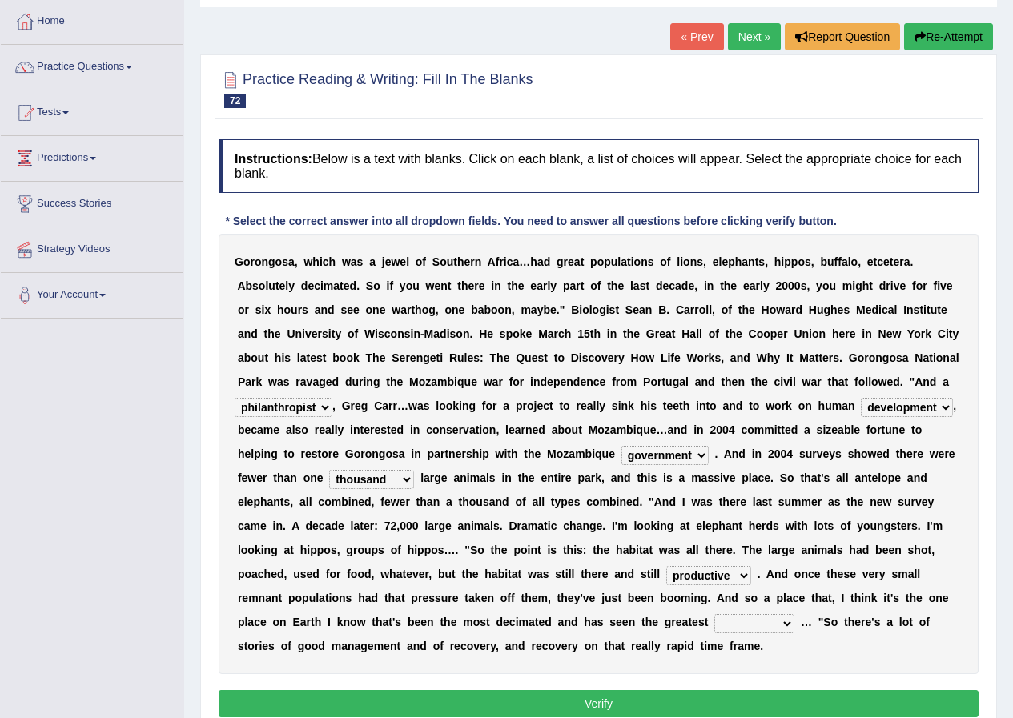
select select "recovery"
click at [714, 614] on select "recovery efficacy golly stumpy" at bounding box center [754, 623] width 80 height 19
click at [784, 625] on select "recovery efficacy golly stumpy" at bounding box center [754, 623] width 80 height 19
click at [714, 614] on select "recovery efficacy golly stumpy" at bounding box center [754, 623] width 80 height 19
click at [624, 691] on button "Verify" at bounding box center [599, 703] width 760 height 27
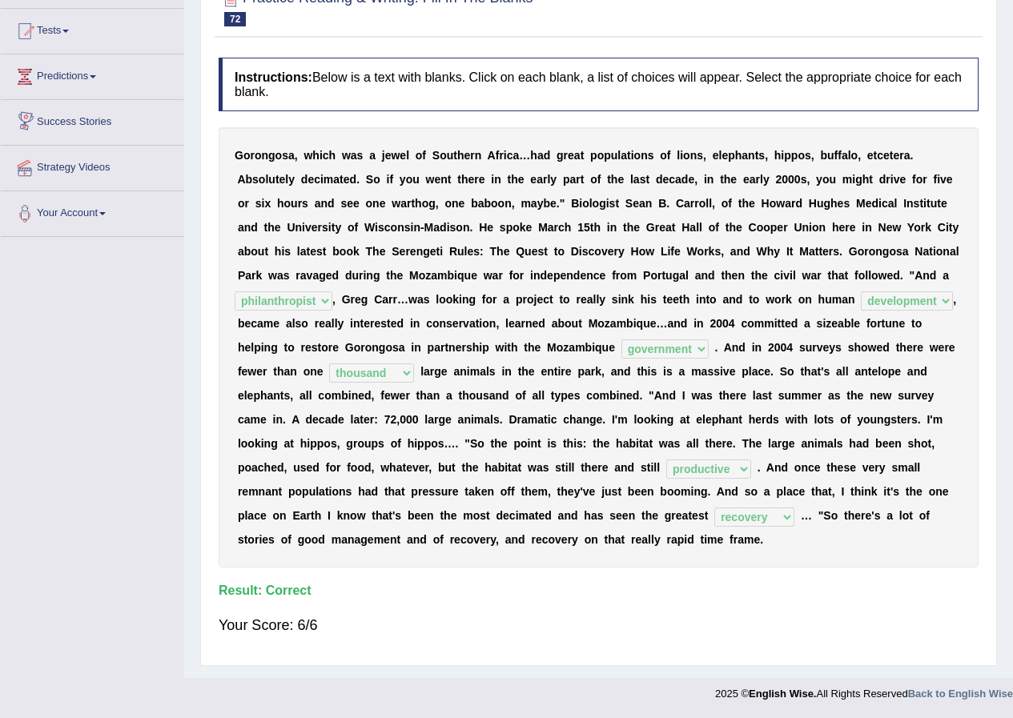
scroll to position [0, 0]
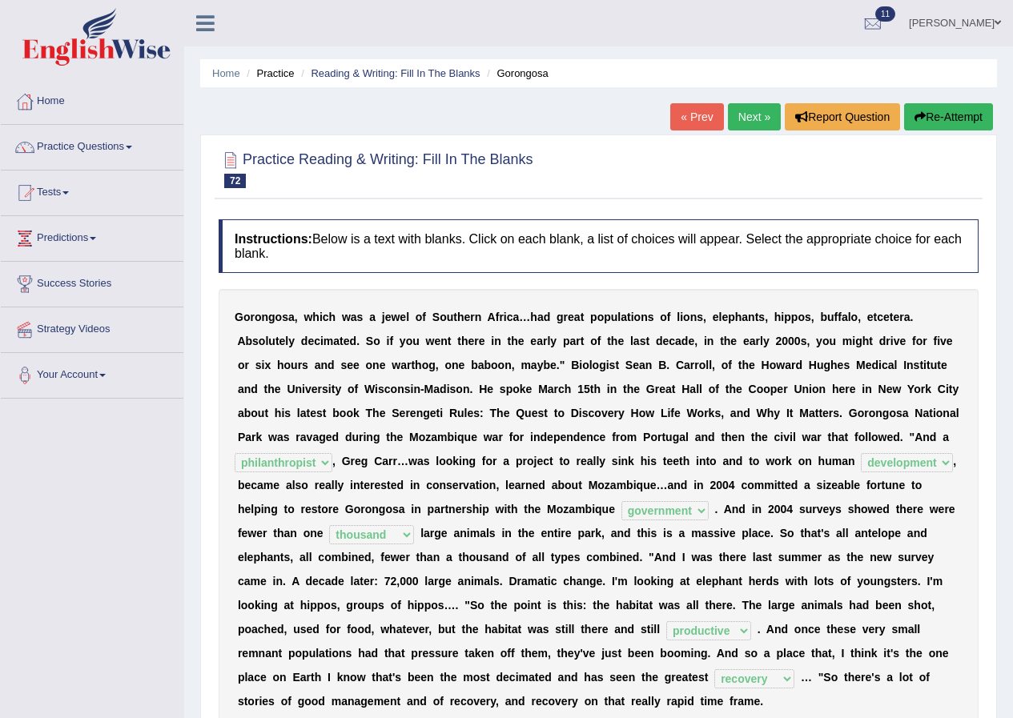
click at [764, 118] on link "Next »" at bounding box center [754, 116] width 53 height 27
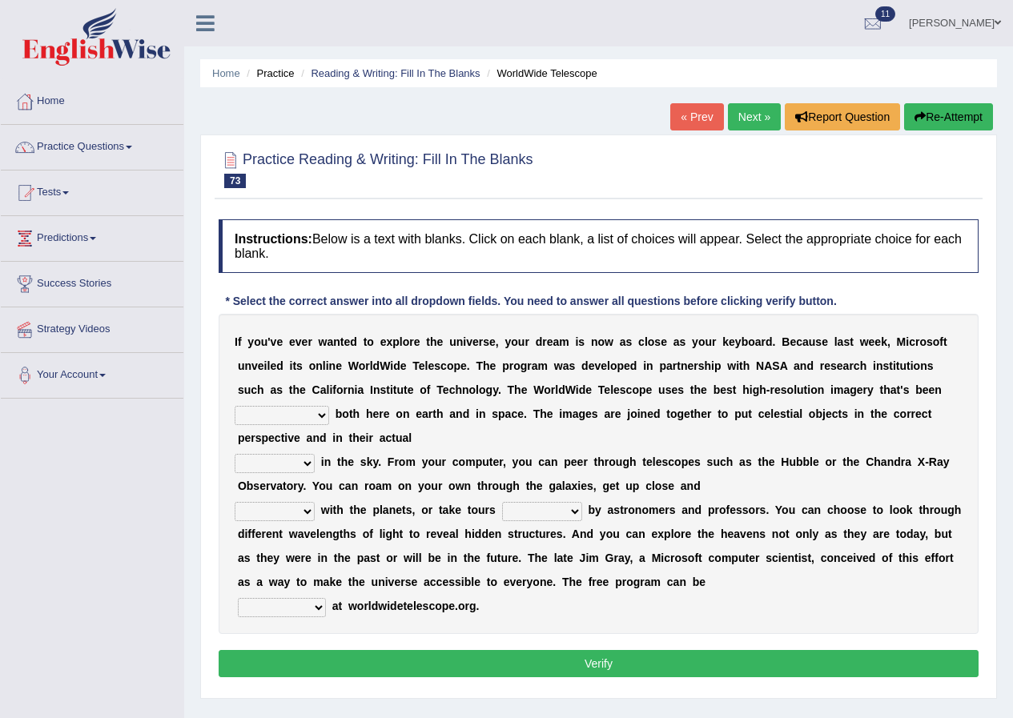
click at [318, 413] on select "degraded ascended remonstrated generated" at bounding box center [282, 415] width 94 height 19
select select "generated"
click at [235, 406] on select "degraded ascended remonstrated generated" at bounding box center [282, 415] width 94 height 19
click at [326, 415] on select "degraded ascended remonstrated generated" at bounding box center [282, 415] width 94 height 19
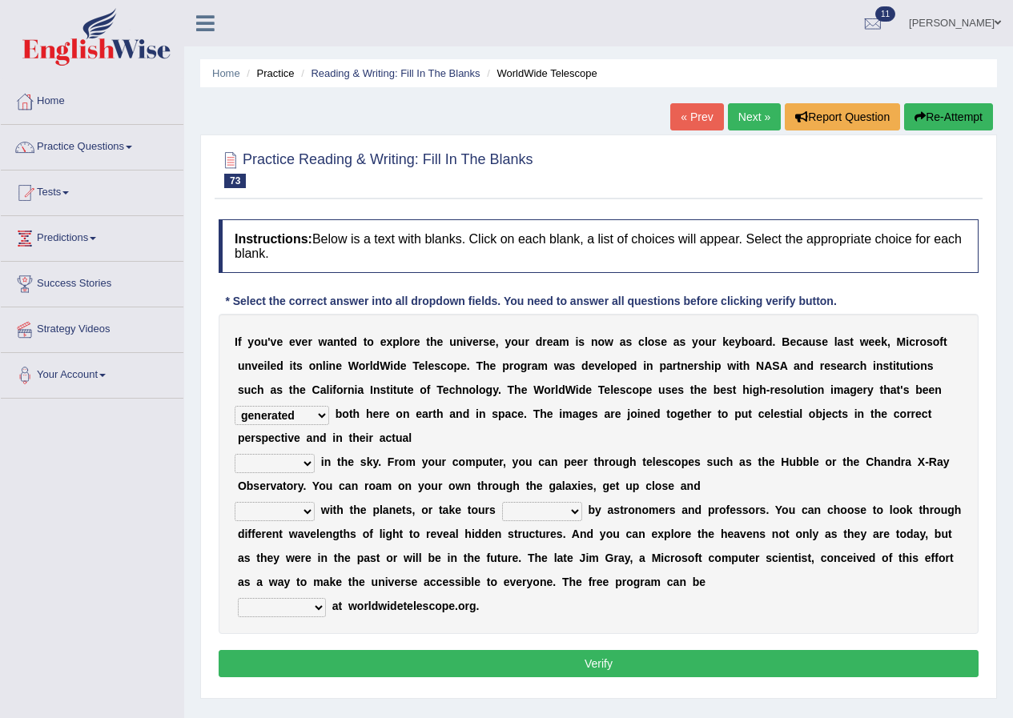
click at [304, 460] on select "aspects parts conditions positions" at bounding box center [275, 463] width 80 height 19
select select "positions"
click at [235, 454] on select "aspects parts conditions positions" at bounding box center [275, 463] width 80 height 19
click at [303, 510] on select "personal individual apart polite" at bounding box center [275, 511] width 80 height 19
select select "apart"
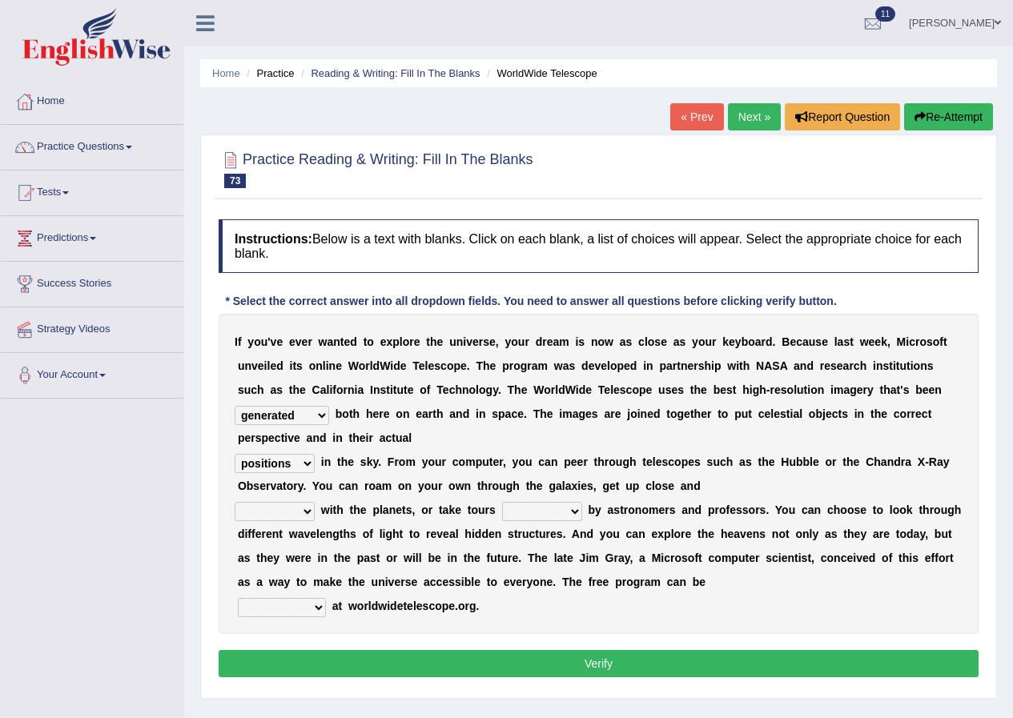
click at [235, 502] on select "personal individual apart polite" at bounding box center [275, 511] width 80 height 19
click at [571, 512] on select "guide guided guiding to guide" at bounding box center [542, 511] width 80 height 19
select select "to guide"
click at [502, 502] on select "guide guided guiding to guide" at bounding box center [542, 511] width 80 height 19
click at [312, 609] on select "upheld downloaded loaded posted" at bounding box center [282, 607] width 88 height 19
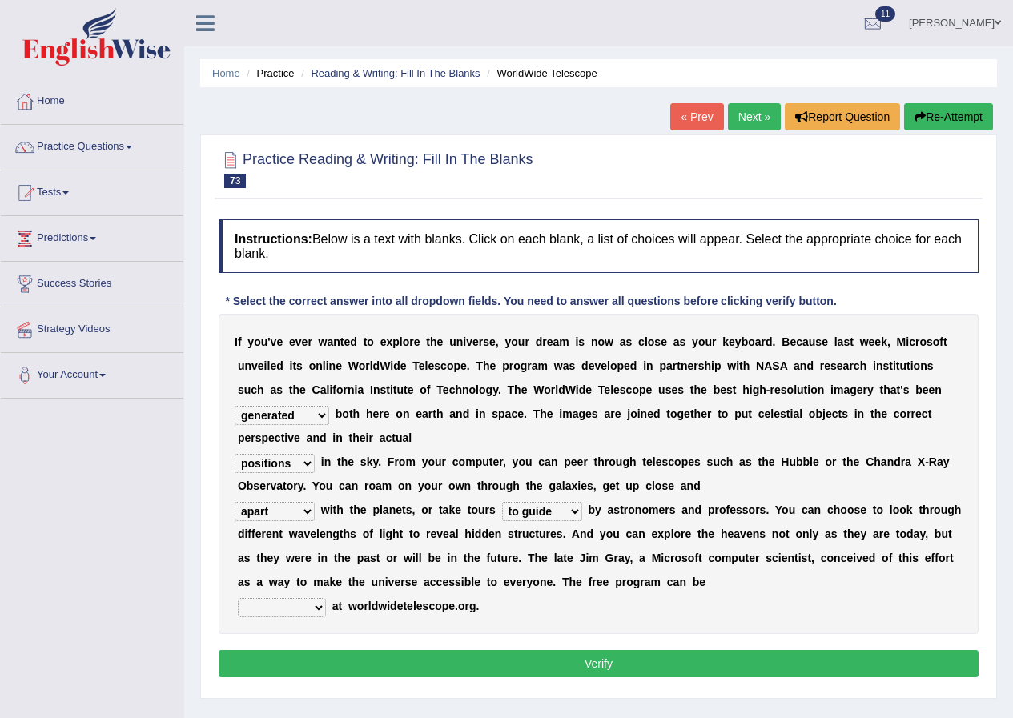
select select "posted"
click at [238, 598] on select "upheld downloaded loaded posted" at bounding box center [282, 607] width 88 height 19
click at [597, 658] on button "Verify" at bounding box center [599, 663] width 760 height 27
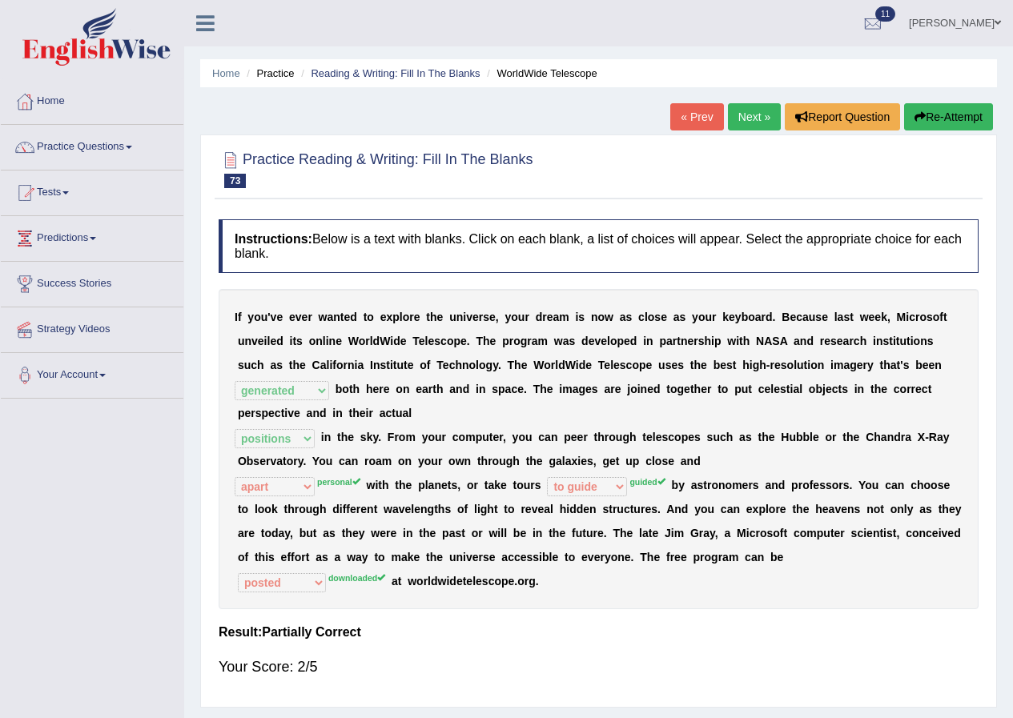
click at [762, 113] on link "Next »" at bounding box center [754, 116] width 53 height 27
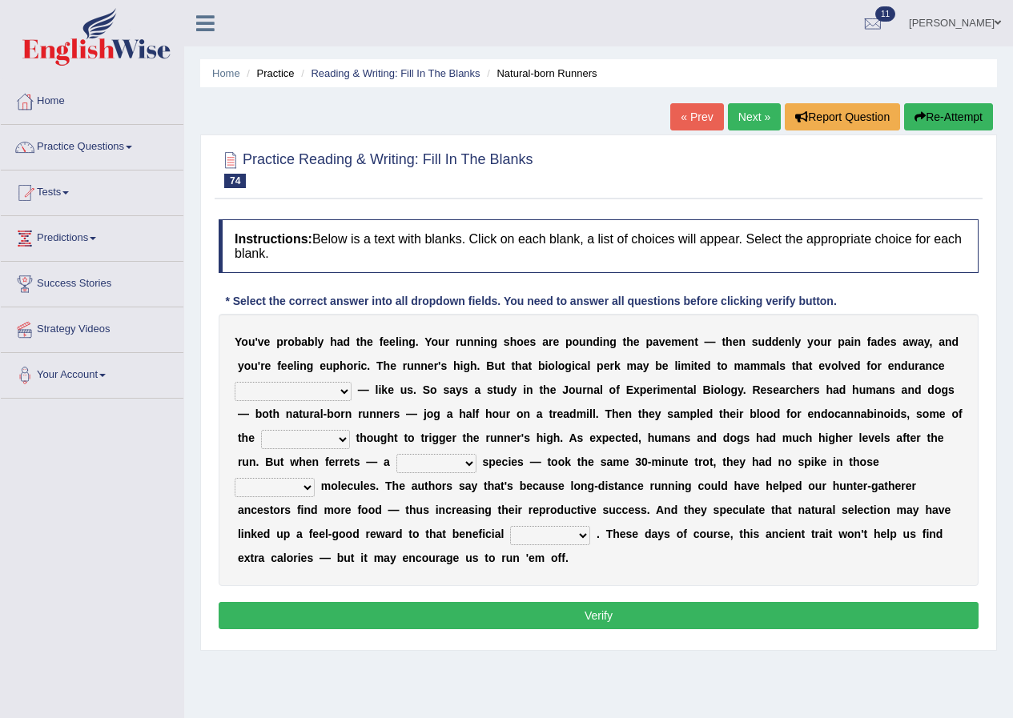
click at [315, 389] on select "[PERSON_NAME] personalize classifies exercise" at bounding box center [293, 391] width 117 height 19
click at [396, 438] on b "t" at bounding box center [396, 437] width 4 height 13
click at [342, 441] on select "almshouse turnarounds compounds foxhounds" at bounding box center [305, 439] width 89 height 19
select select "turnarounds"
click at [261, 430] on select "almshouse turnarounds compounds foxhounds" at bounding box center [305, 439] width 89 height 19
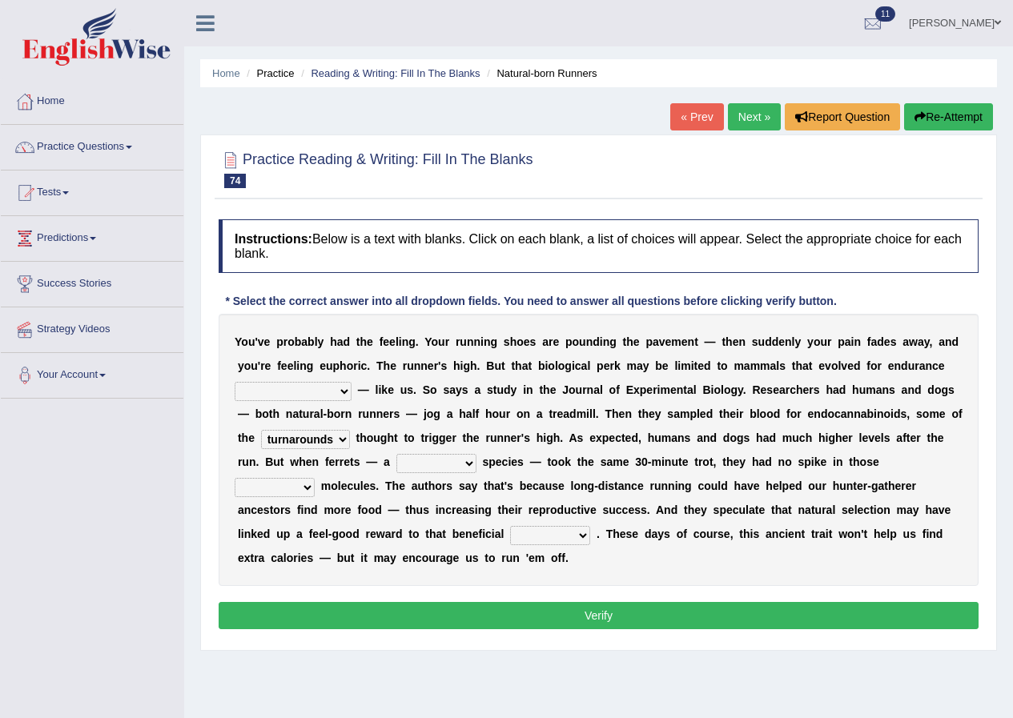
click at [463, 462] on select "excellency merely faerie sedentary" at bounding box center [436, 463] width 80 height 19
select select "faerie"
click at [396, 454] on select "excellency merely faerie sedentary" at bounding box center [436, 463] width 80 height 19
click at [307, 488] on select "groaned feel-good inchoate loaned" at bounding box center [275, 487] width 80 height 19
select select "groaned"
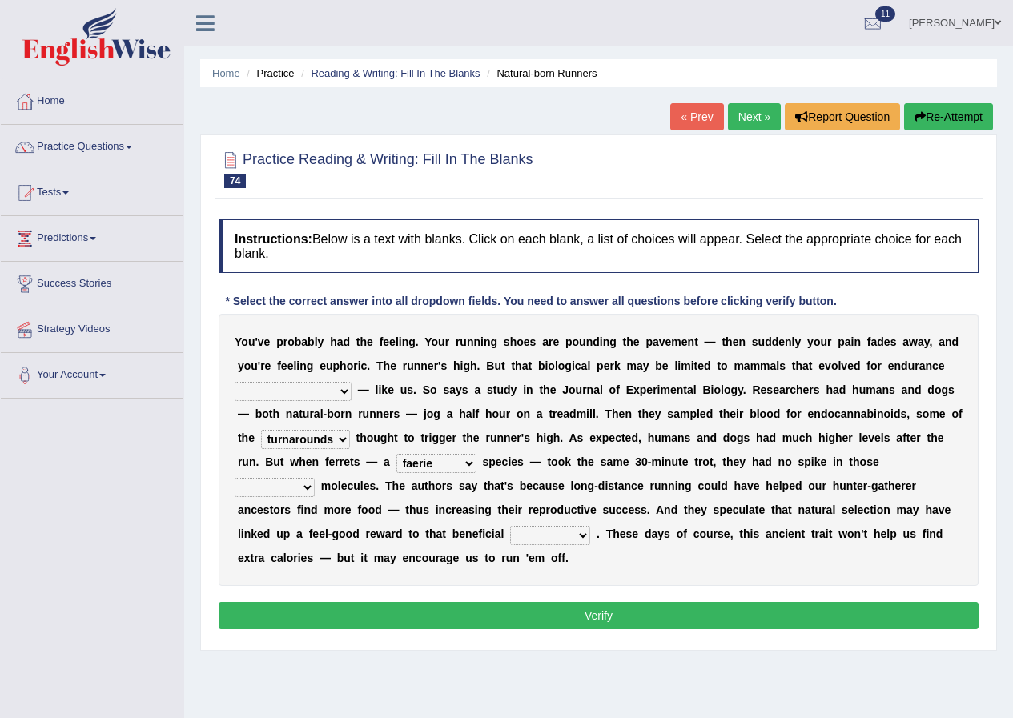
click at [235, 478] on select "groaned feel-good inchoate loaned" at bounding box center [275, 487] width 80 height 19
click at [580, 534] on select "wager exchanger behavior regulator" at bounding box center [550, 535] width 80 height 19
click at [510, 526] on select "wager exchanger behavior regulator" at bounding box center [550, 535] width 80 height 19
click at [577, 531] on select "wager exchanger behavior regulator" at bounding box center [550, 535] width 80 height 19
click at [510, 526] on select "wager exchanger behavior regulator" at bounding box center [550, 535] width 80 height 19
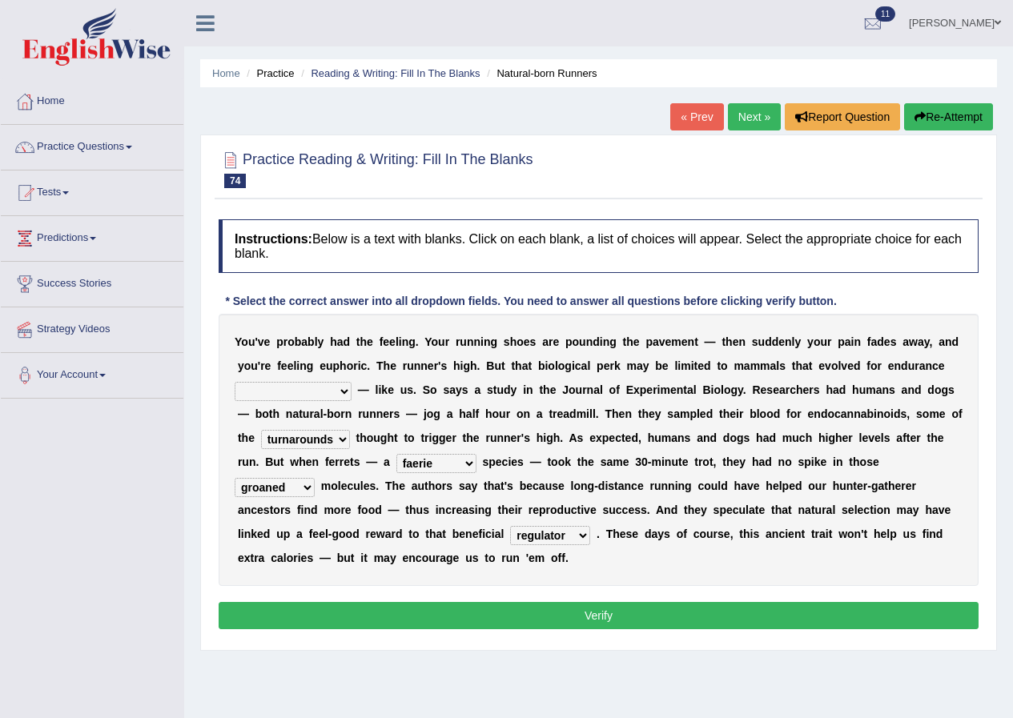
click at [581, 532] on select "wager exchanger behavior regulator" at bounding box center [550, 535] width 80 height 19
select select "exchanger"
click at [510, 526] on select "wager exchanger behavior regulator" at bounding box center [550, 535] width 80 height 19
click at [308, 392] on select "dykes personalize classifies exercise" at bounding box center [293, 391] width 117 height 19
select select "personalize"
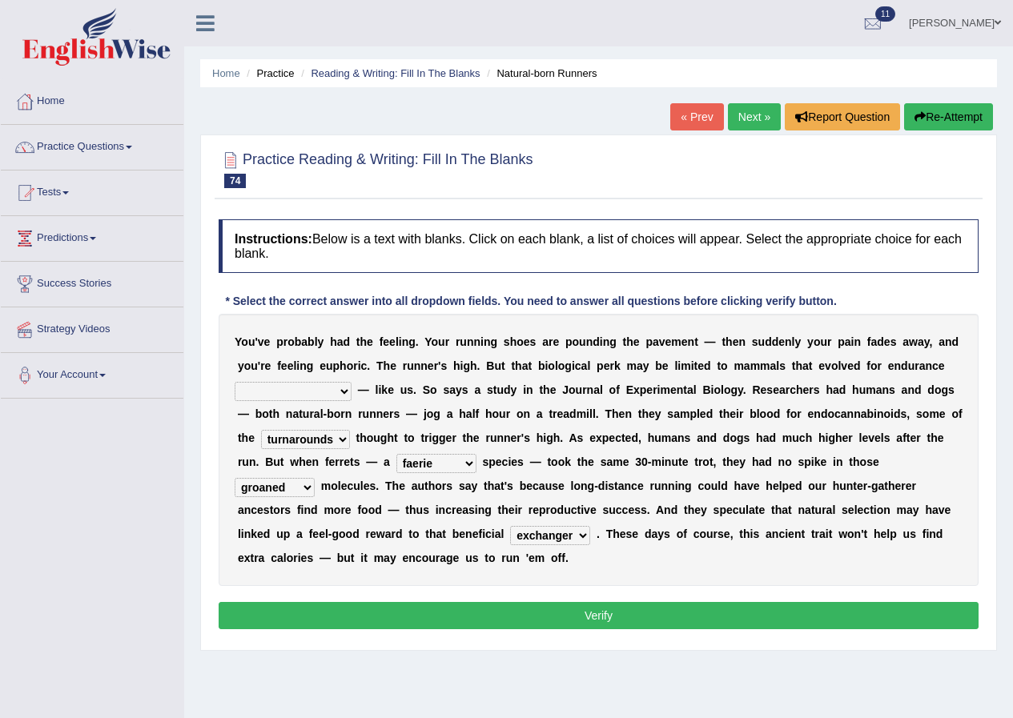
click at [235, 382] on select "dykes personalize classifies exercise" at bounding box center [293, 391] width 117 height 19
click at [316, 387] on select "dykes personalize classifies exercise" at bounding box center [293, 391] width 117 height 19
click at [235, 382] on select "dykes personalize classifies exercise" at bounding box center [293, 391] width 117 height 19
click at [557, 609] on button "Verify" at bounding box center [599, 615] width 760 height 27
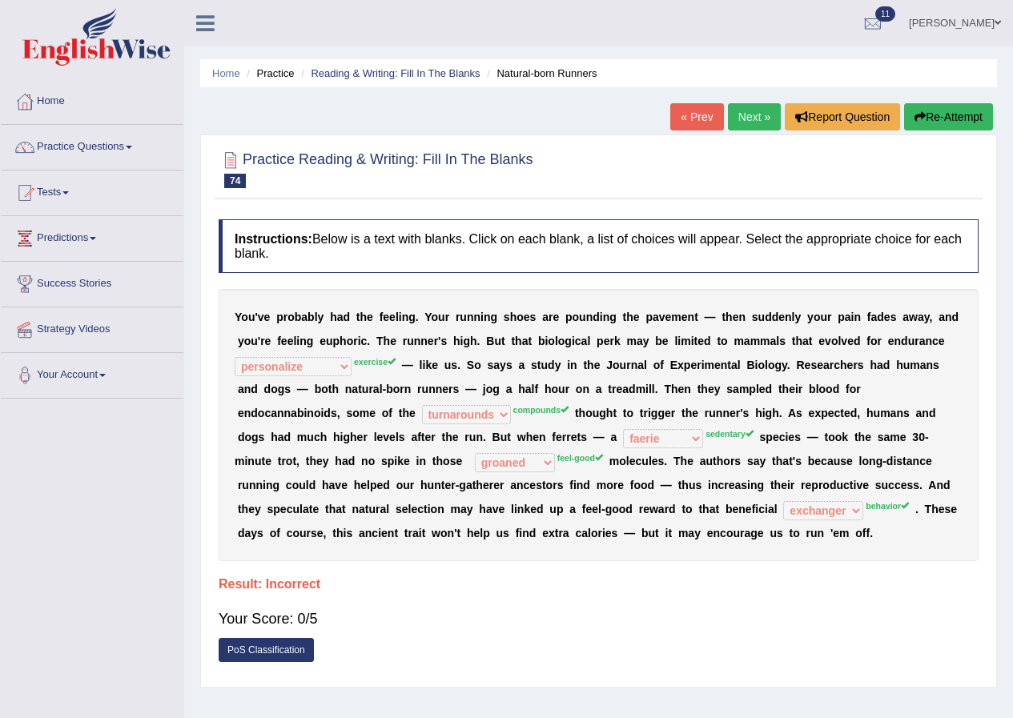
click at [742, 125] on link "Next »" at bounding box center [754, 116] width 53 height 27
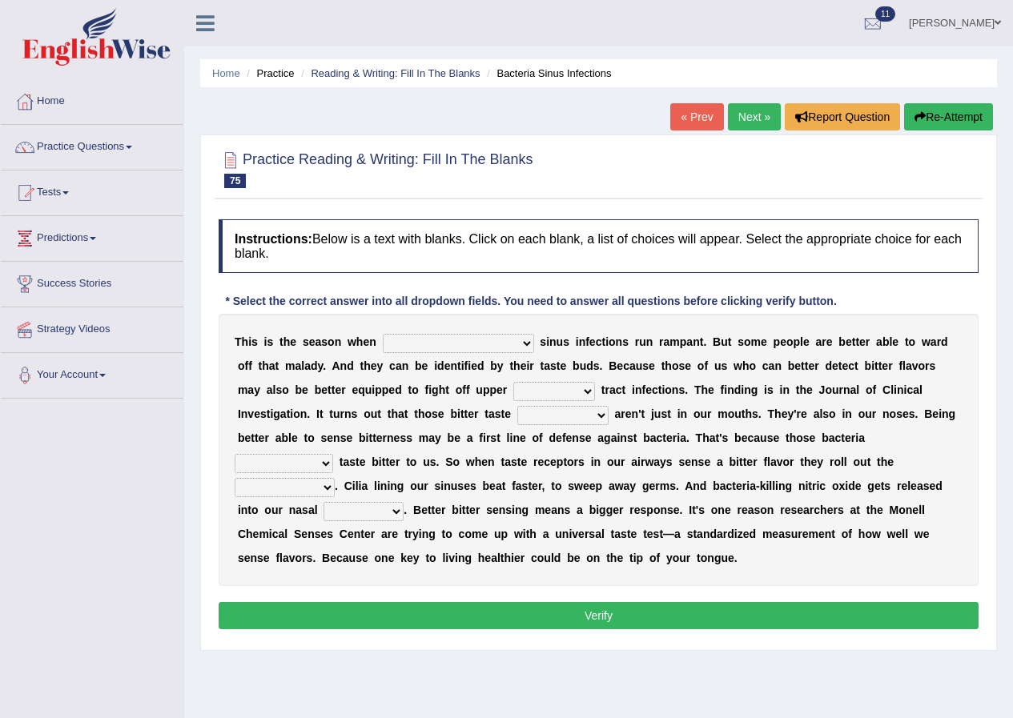
click at [452, 343] on select "conventicle atheist bacterial prissier" at bounding box center [458, 343] width 151 height 19
select select "bacterial"
click at [383, 334] on select "conventicle atheist bacterial prissier" at bounding box center [458, 343] width 151 height 19
click at [531, 391] on select "faulty respiratory togae gawky" at bounding box center [554, 391] width 82 height 19
select select "respiratory"
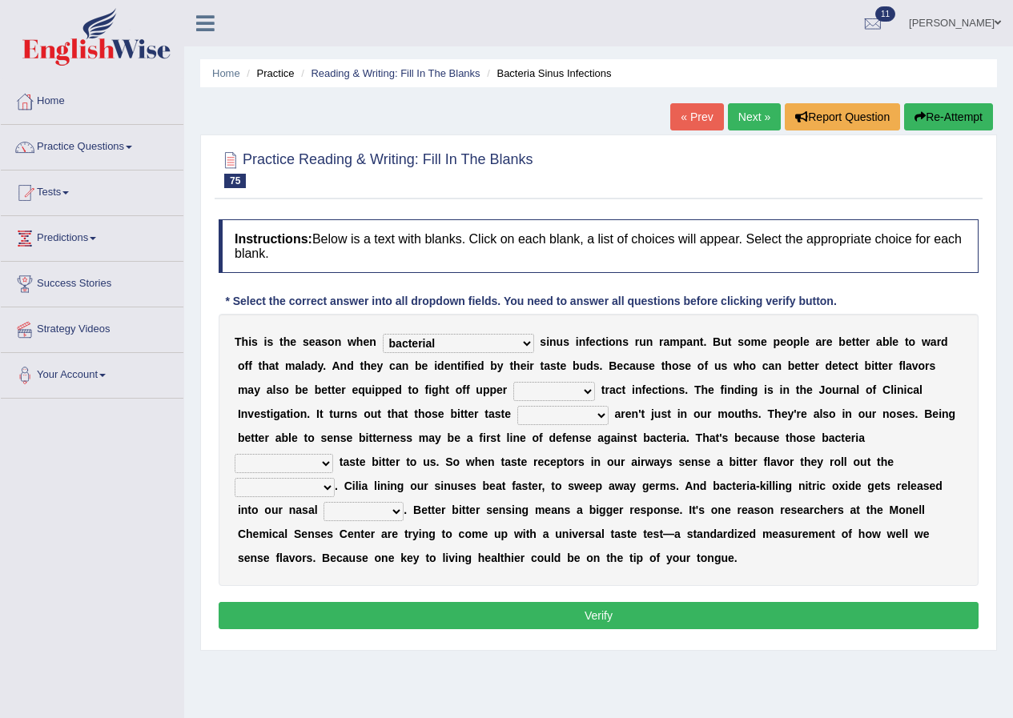
click at [513, 382] on select "faulty respiratory togae gawky" at bounding box center [554, 391] width 82 height 19
click at [517, 412] on select "depressions dinners submissions receptors" at bounding box center [562, 415] width 91 height 19
select select "receptors"
click at [517, 406] on select "depressions dinners submissions receptors" at bounding box center [562, 415] width 91 height 19
click at [333, 454] on select "purposelessly actually diagonally providently" at bounding box center [284, 463] width 98 height 19
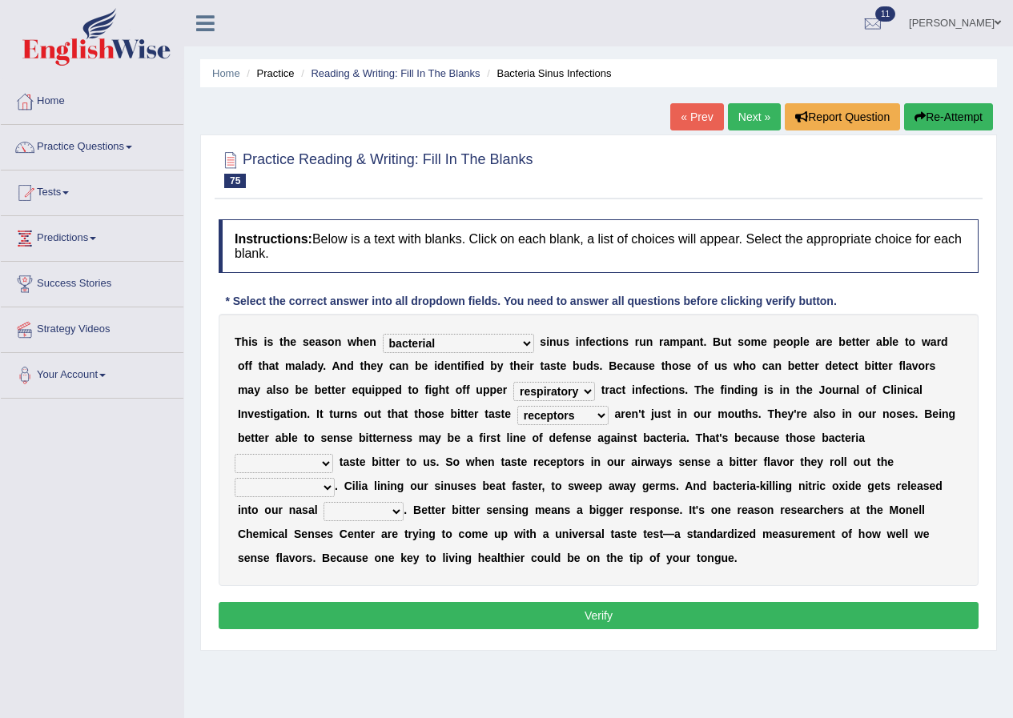
select select "actually"
click at [333, 454] on select "purposelessly actually diagonally providently" at bounding box center [284, 463] width 98 height 19
click at [335, 478] on select "defenses contradictions chestnuts pelvis" at bounding box center [285, 487] width 100 height 19
select select "defenses"
click at [335, 478] on select "defenses contradictions chestnuts pelvis" at bounding box center [285, 487] width 100 height 19
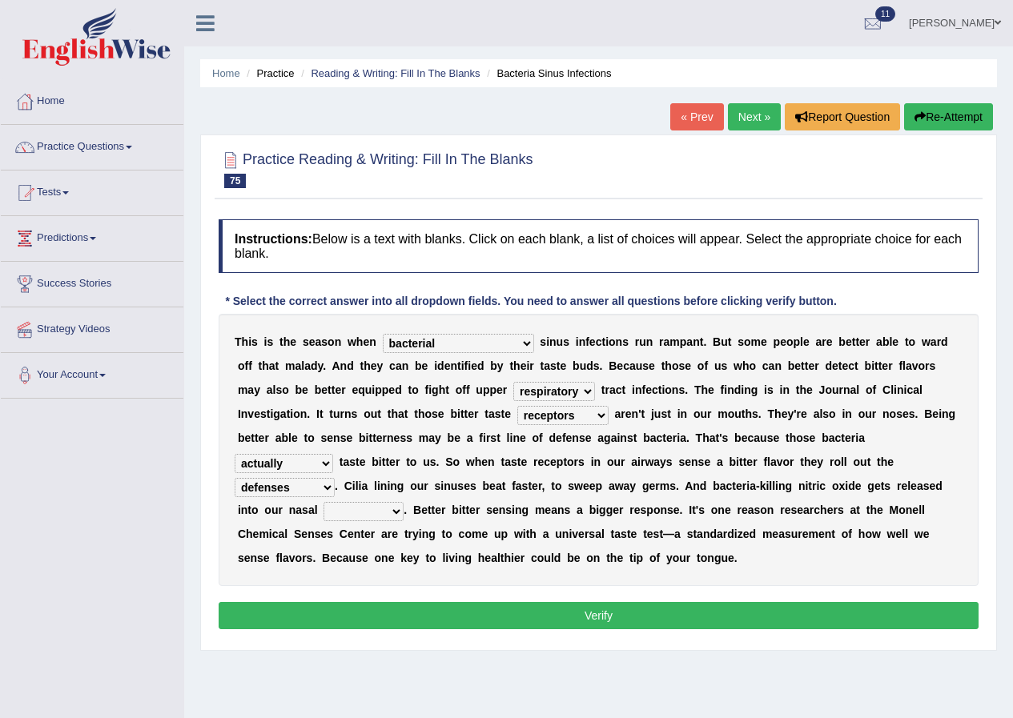
click at [403, 502] on select "causalities localities infirmities cavities" at bounding box center [363, 511] width 80 height 19
click at [291, 522] on div "T h i s i s t h e s e a s o n w h e n conventicle atheist bacterial prissier s …" at bounding box center [599, 450] width 760 height 272
click at [403, 502] on select "causalities localities infirmities cavities" at bounding box center [363, 511] width 80 height 19
select select "localities"
click at [403, 502] on select "causalities localities infirmities cavities" at bounding box center [363, 511] width 80 height 19
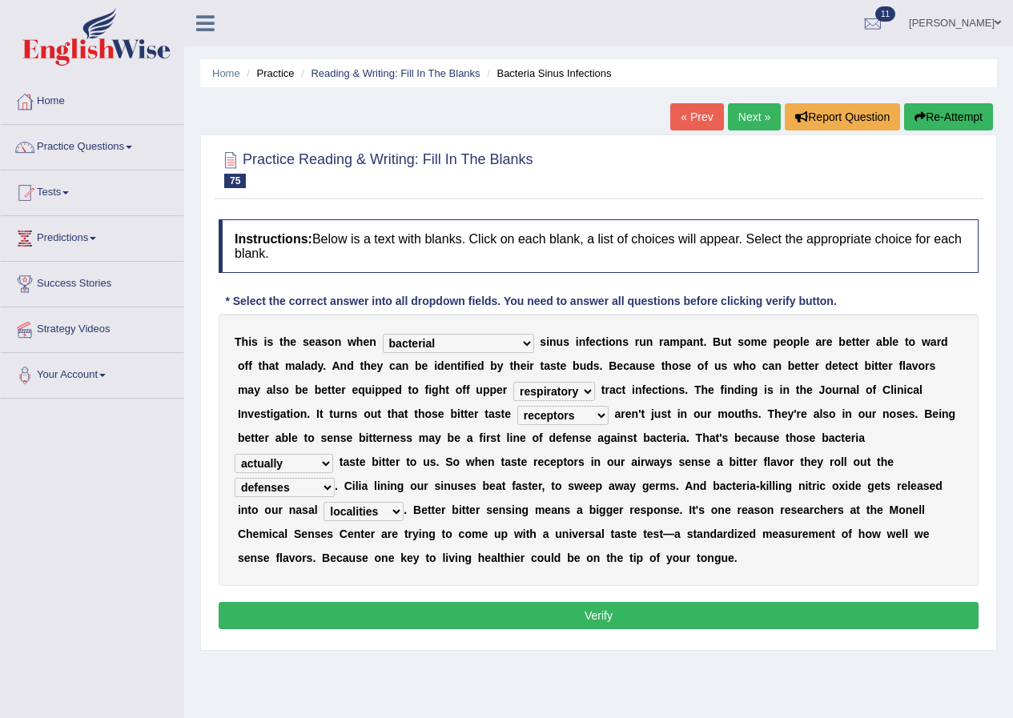
click at [613, 623] on button "Verify" at bounding box center [599, 615] width 760 height 27
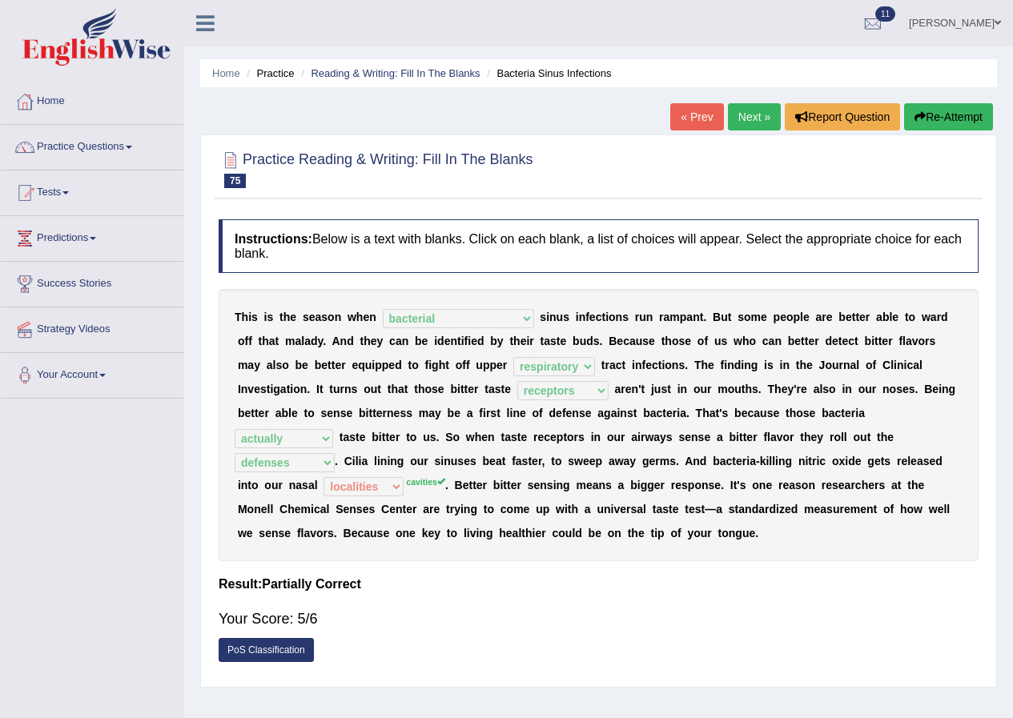
click at [741, 107] on link "Next »" at bounding box center [754, 116] width 53 height 27
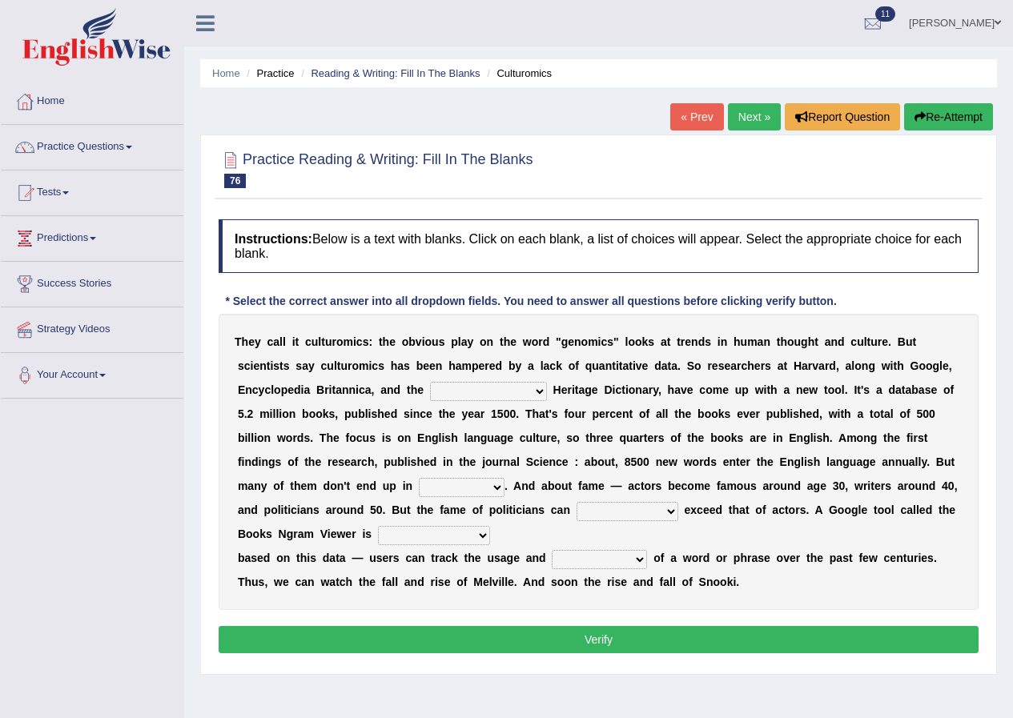
click at [1001, 21] on link "[PERSON_NAME]" at bounding box center [955, 21] width 116 height 42
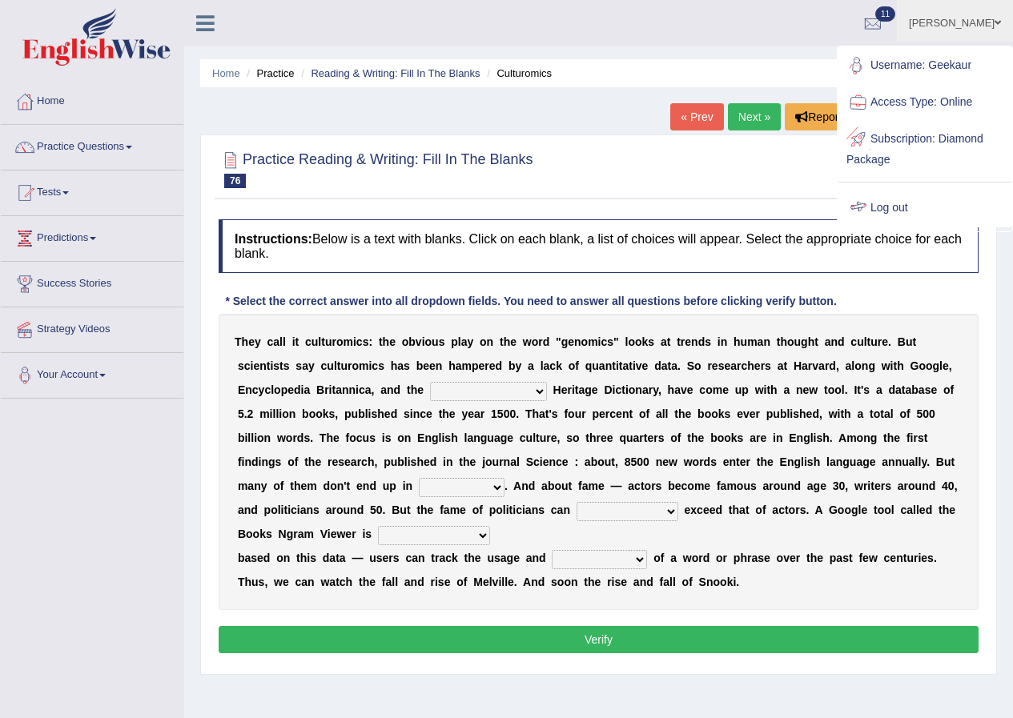
click at [888, 212] on link "Log out" at bounding box center [924, 208] width 173 height 37
